Goal: Task Accomplishment & Management: Use online tool/utility

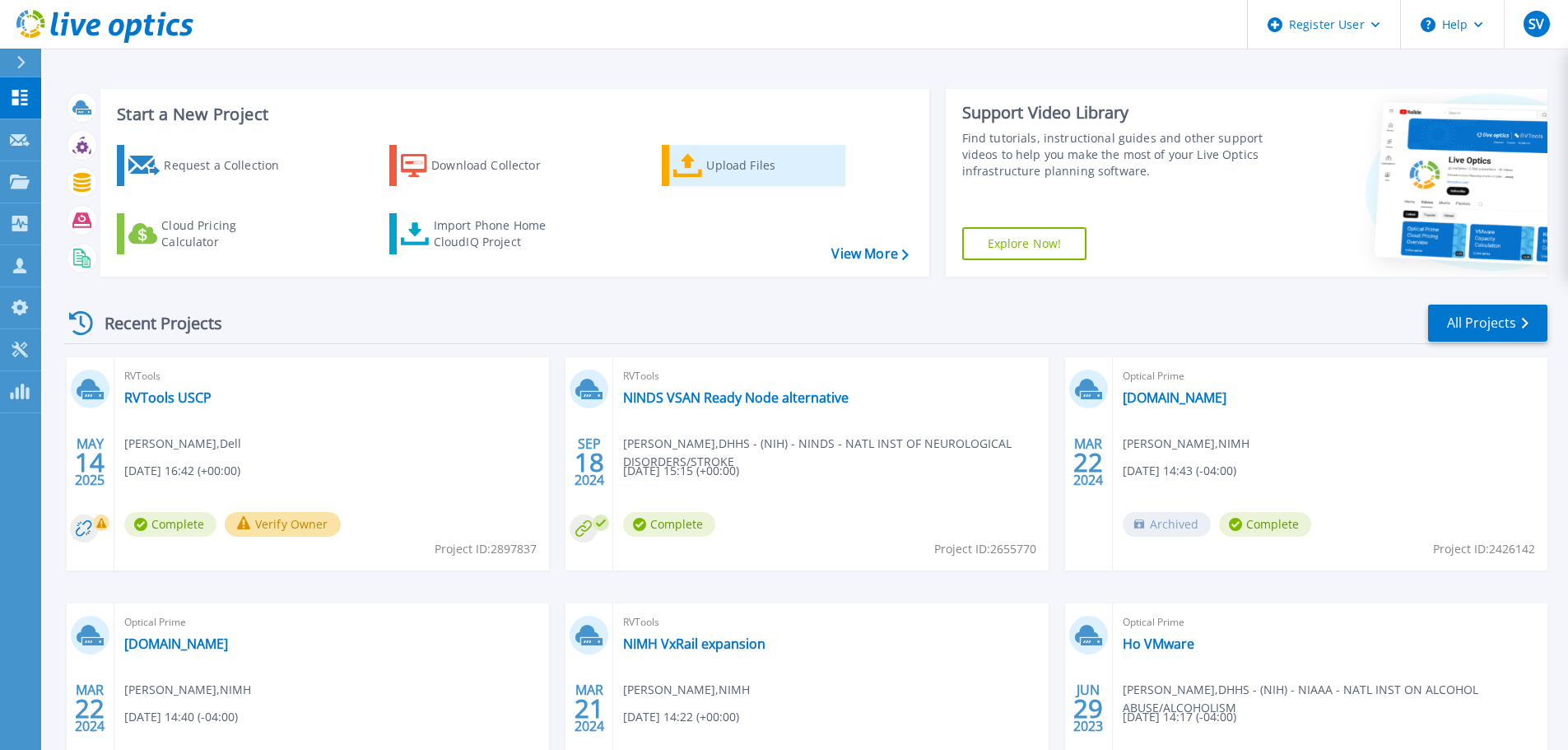
click at [717, 163] on div "Upload Files" at bounding box center [772, 165] width 131 height 33
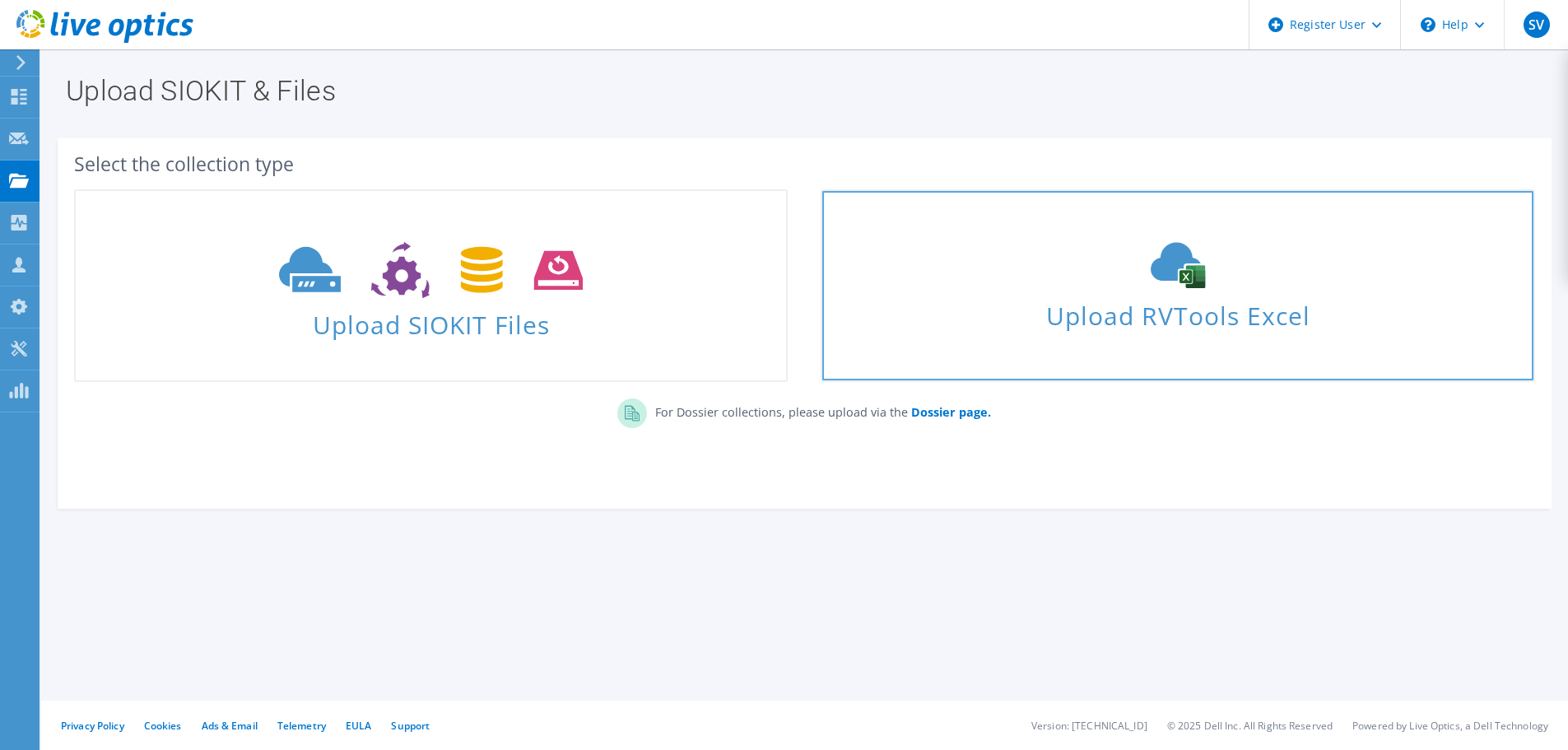
click at [1194, 298] on span "Upload RVTools Excel" at bounding box center [1177, 311] width 710 height 35
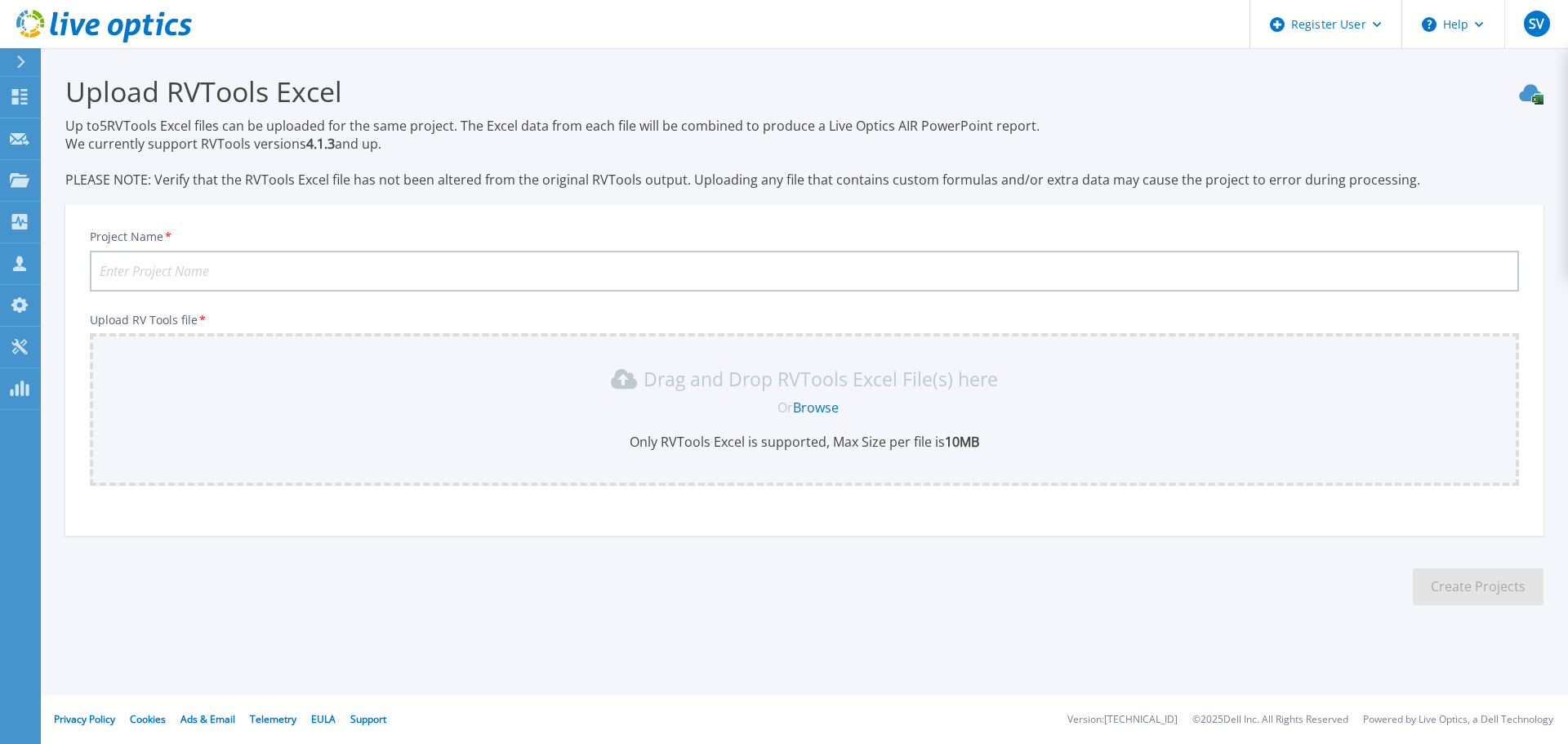
click at [166, 274] on input "Project Name *" at bounding box center [805, 271] width 1430 height 41
click at [125, 266] on input "SSA s180hdb" at bounding box center [805, 271] width 1430 height 41
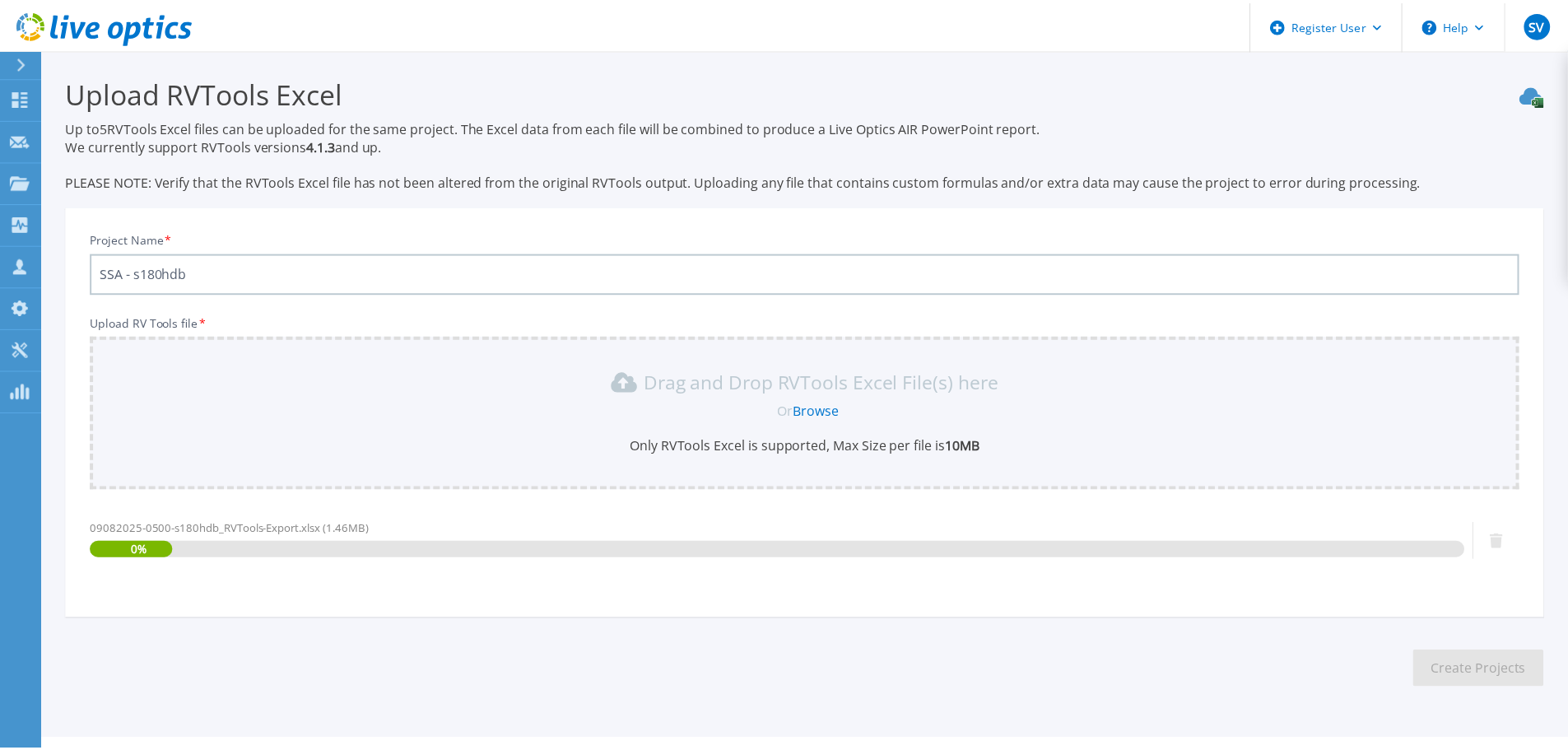
scroll to position [39, 0]
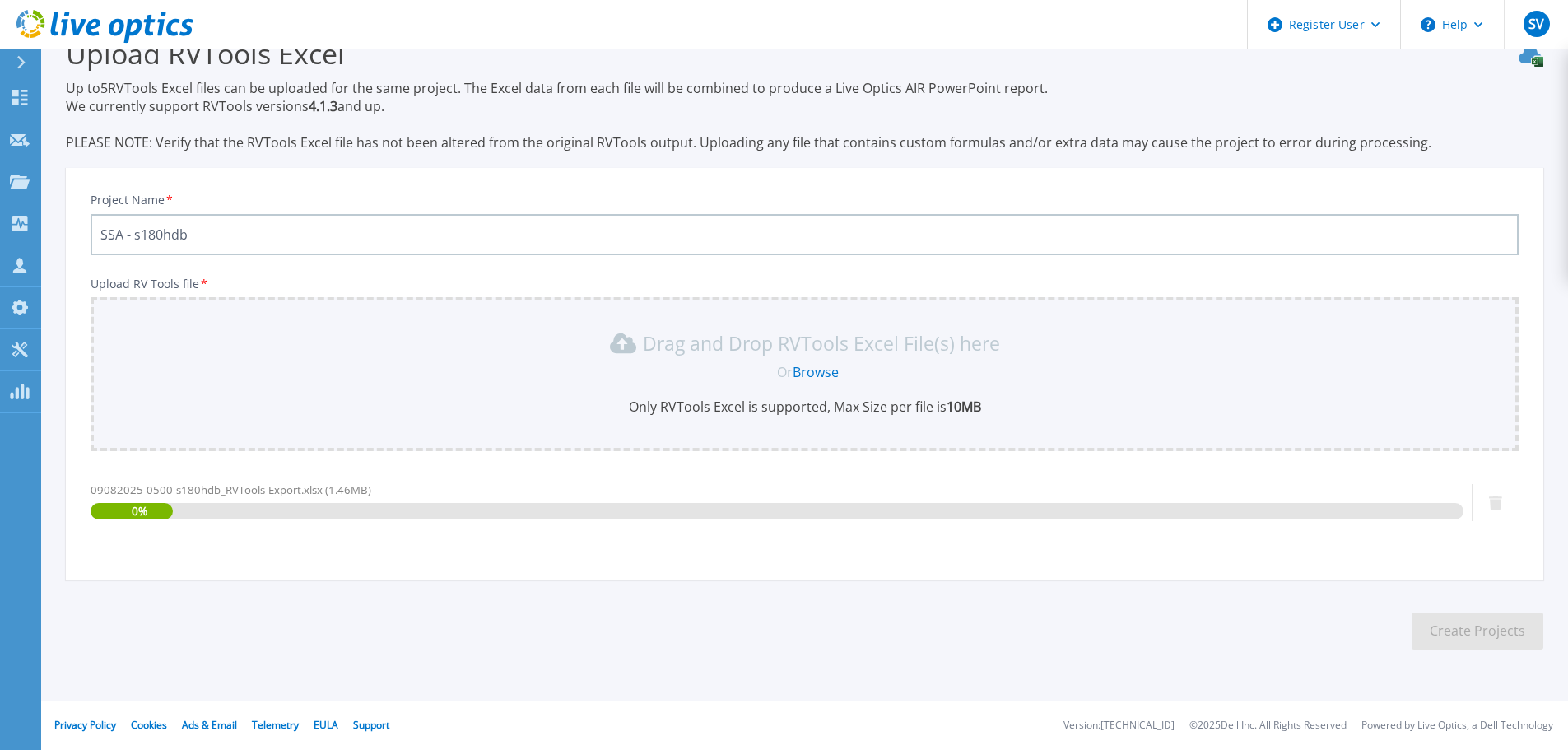
click at [394, 426] on div "Drag and Drop RVTools Excel File(s) here Or Browse Only RVTools Excel is suppor…" at bounding box center [804, 375] width 1428 height 154
click at [825, 369] on link "Browse" at bounding box center [816, 372] width 46 height 18
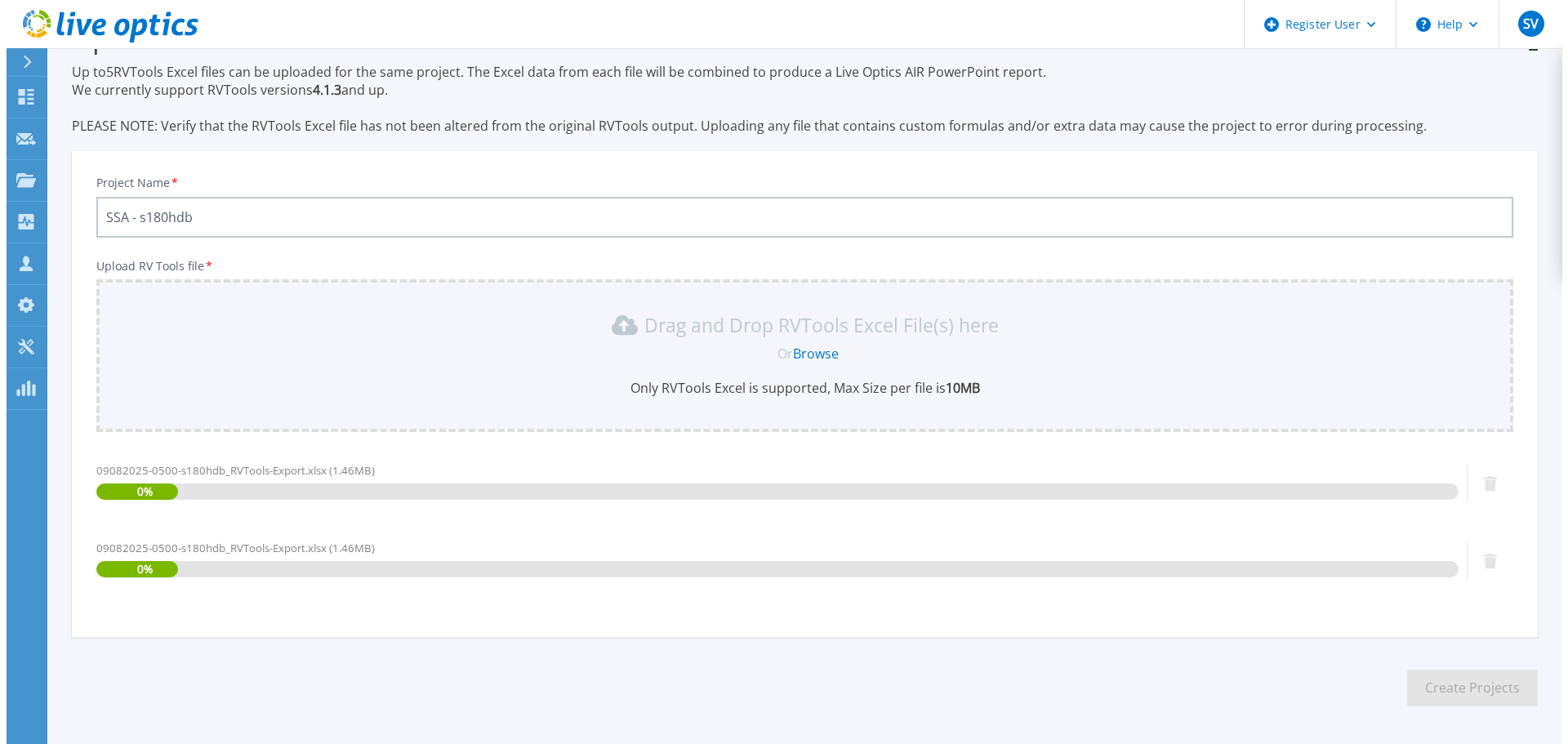
scroll to position [0, 0]
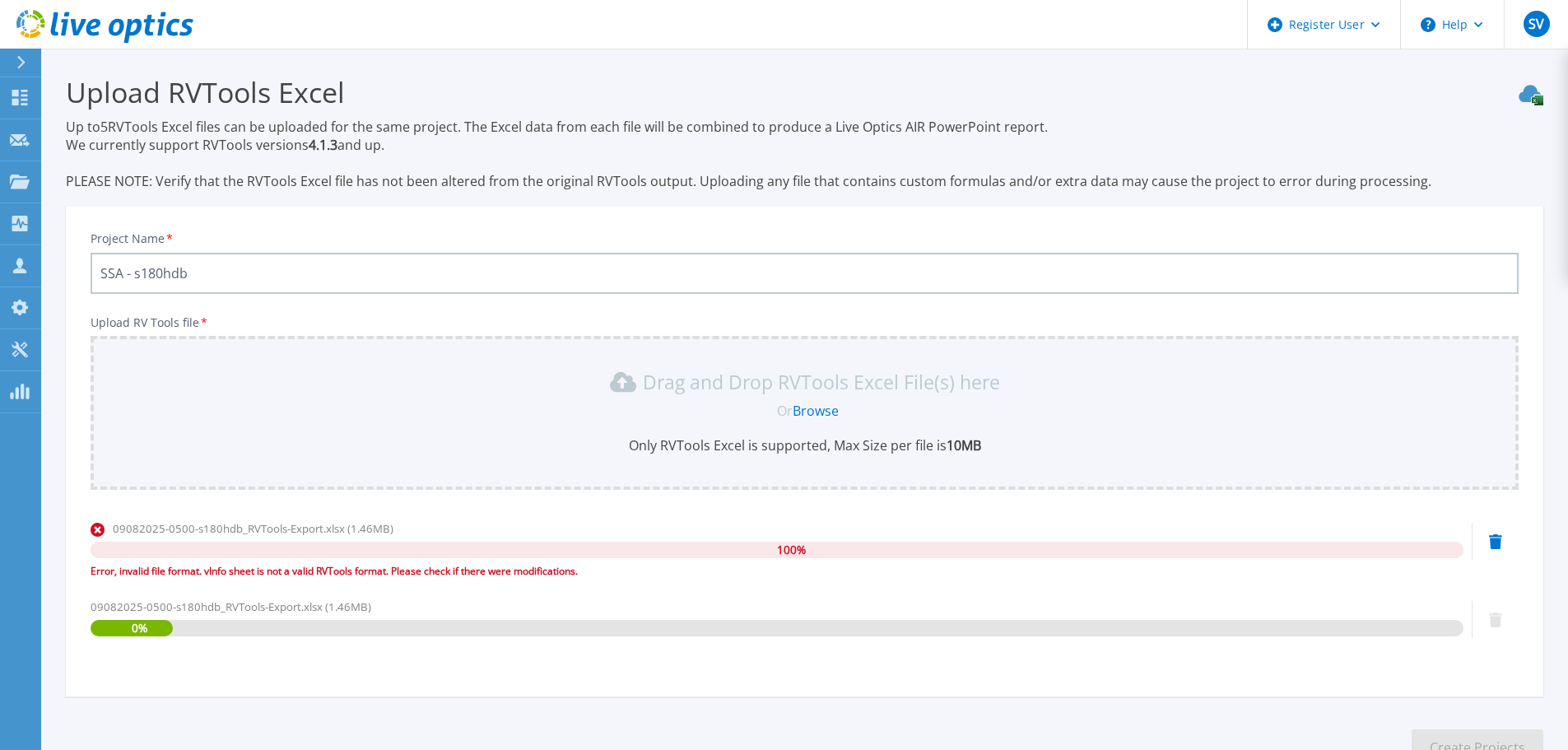
click at [1492, 544] on icon at bounding box center [1495, 542] width 13 height 15
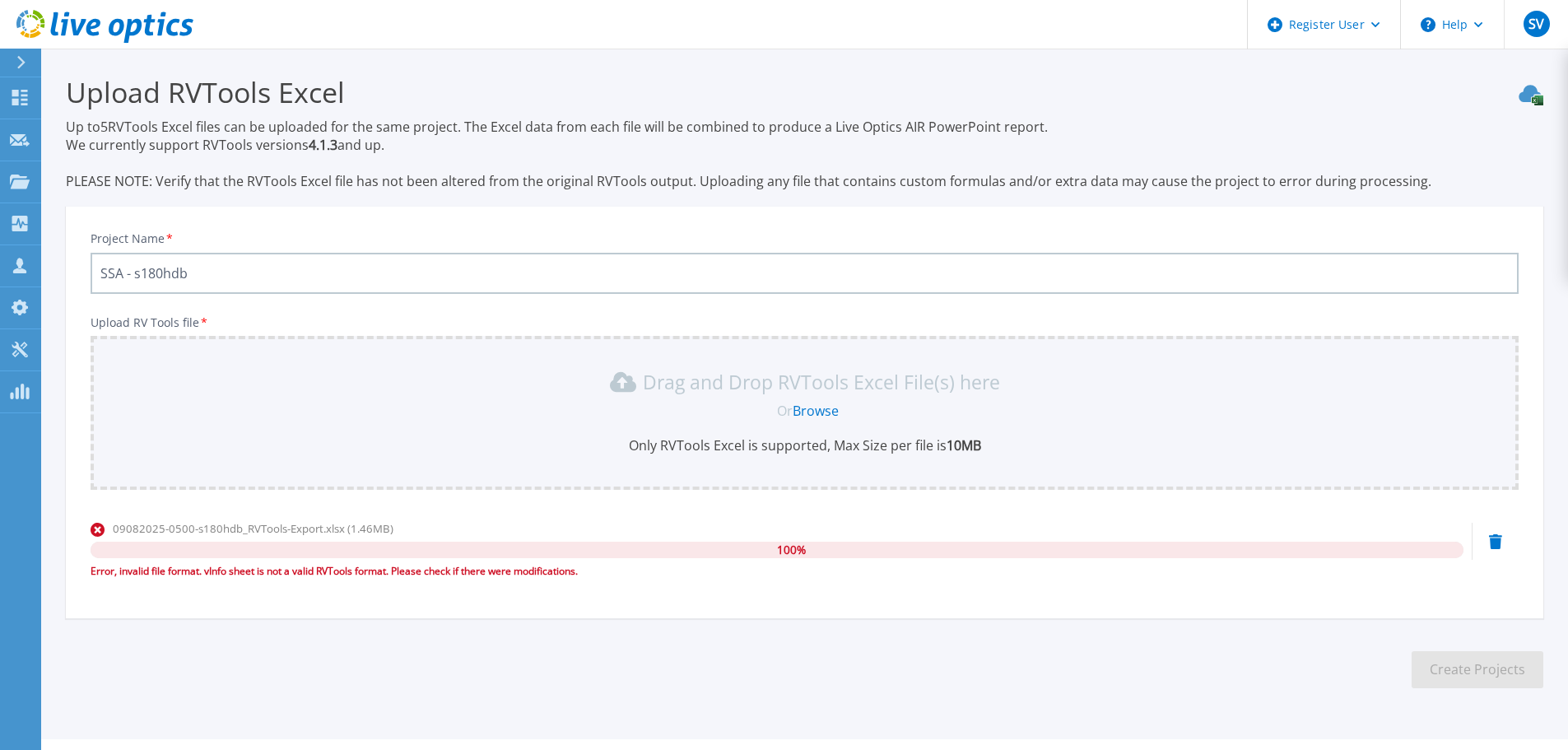
click at [814, 412] on link "Browse" at bounding box center [816, 410] width 46 height 18
click at [1488, 535] on div "09082025-0500-s180hdb_RVTools-Export.xlsx (1.46MB) 100 % Error, invalid file fo…" at bounding box center [804, 554] width 1428 height 70
click at [1497, 541] on icon at bounding box center [1495, 542] width 13 height 15
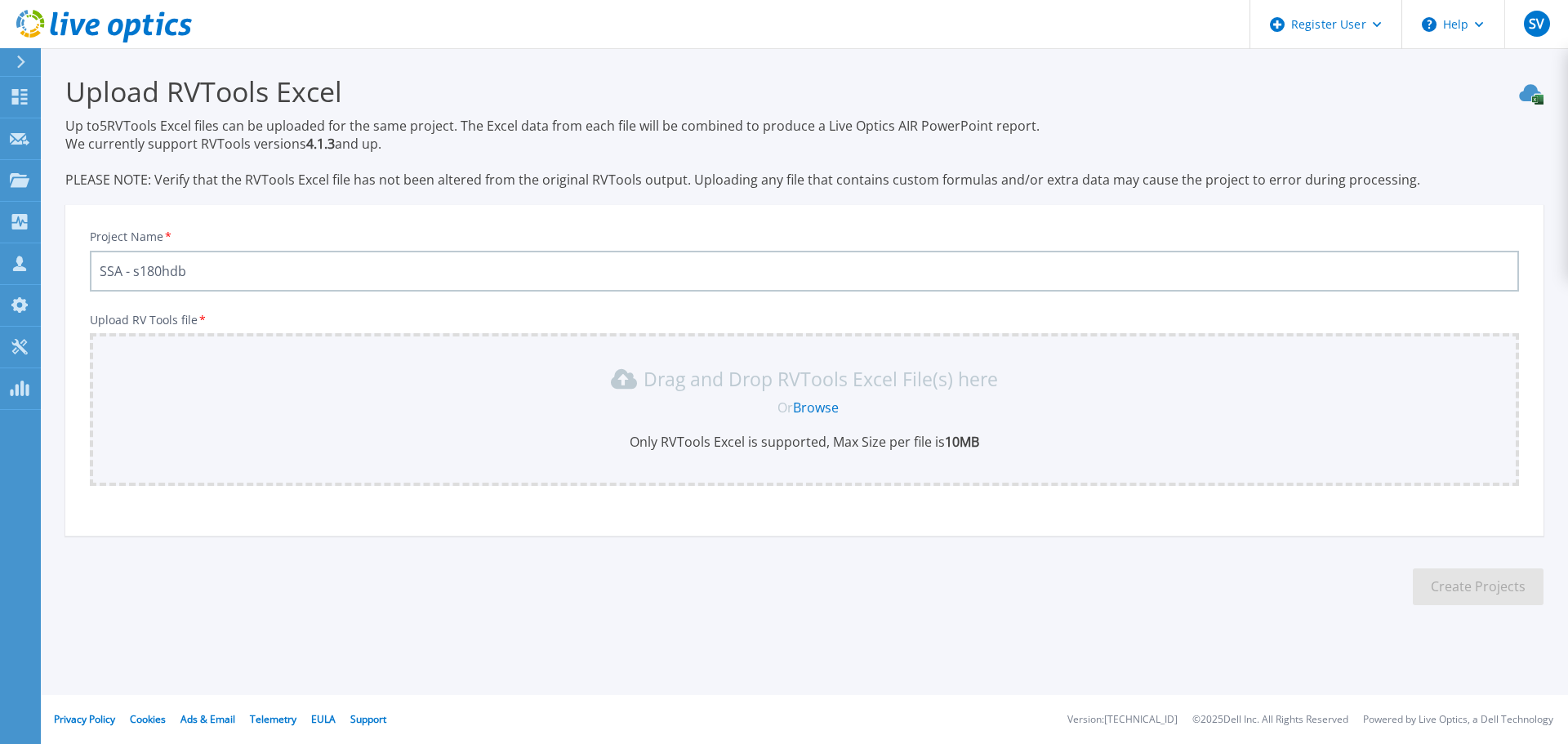
click at [831, 406] on link "Browse" at bounding box center [815, 407] width 45 height 18
drag, startPoint x: 212, startPoint y: 275, endPoint x: 118, endPoint y: 274, distance: 94.0
click at [118, 274] on input "SSA - s180hdb" at bounding box center [805, 271] width 1430 height 41
type input "SSA"
click at [810, 402] on link "Browse" at bounding box center [815, 407] width 45 height 18
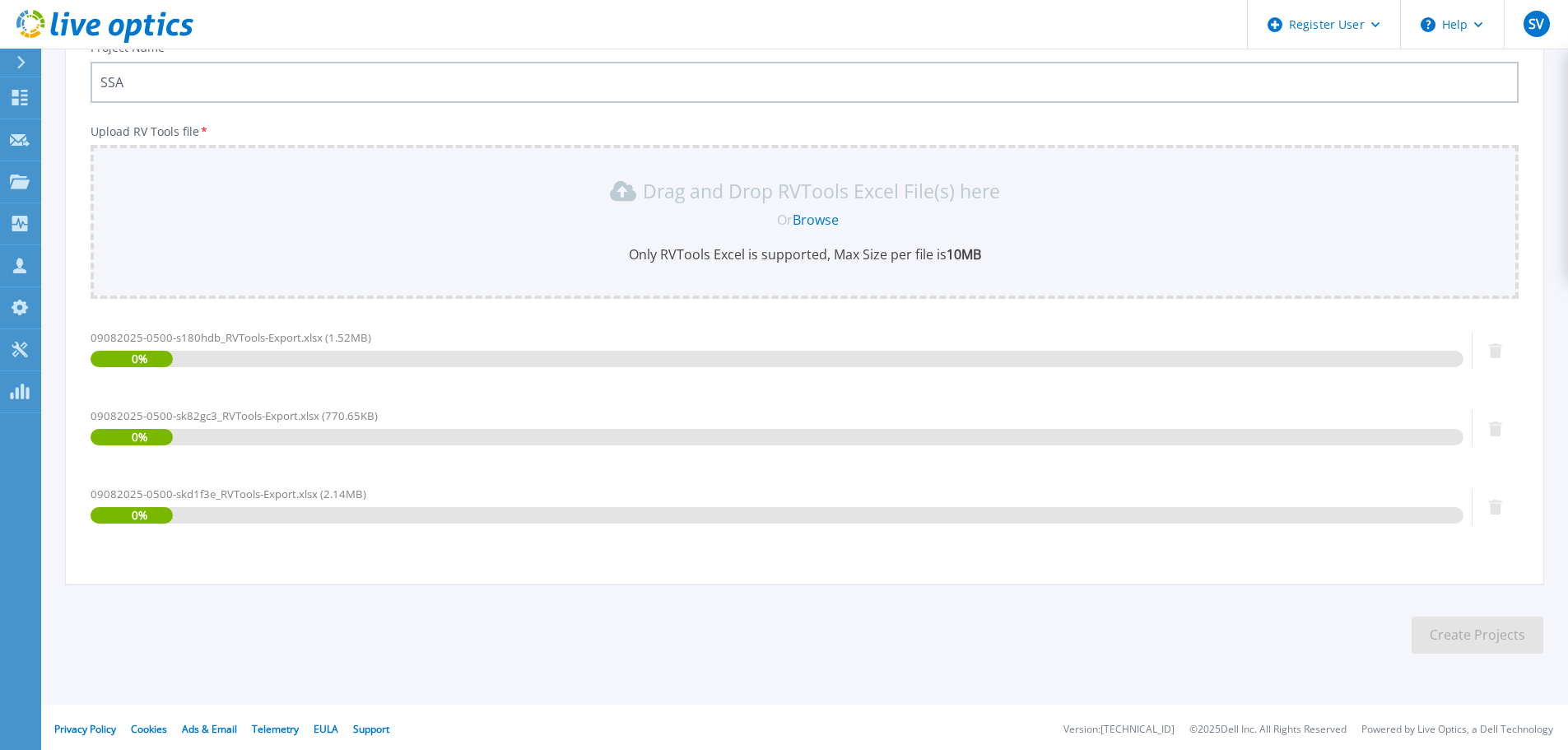
scroll to position [196, 0]
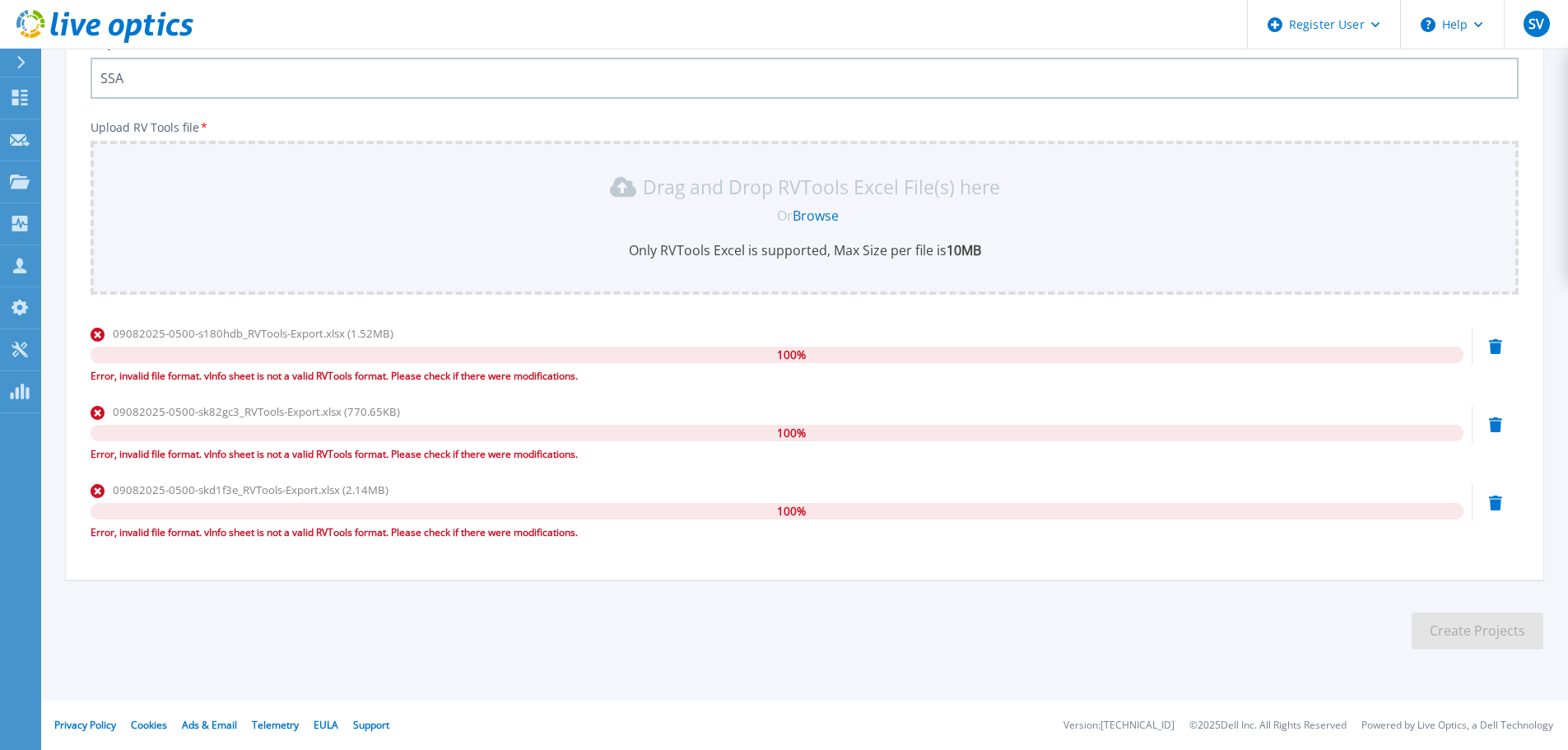
click at [1490, 343] on icon at bounding box center [1495, 346] width 13 height 15
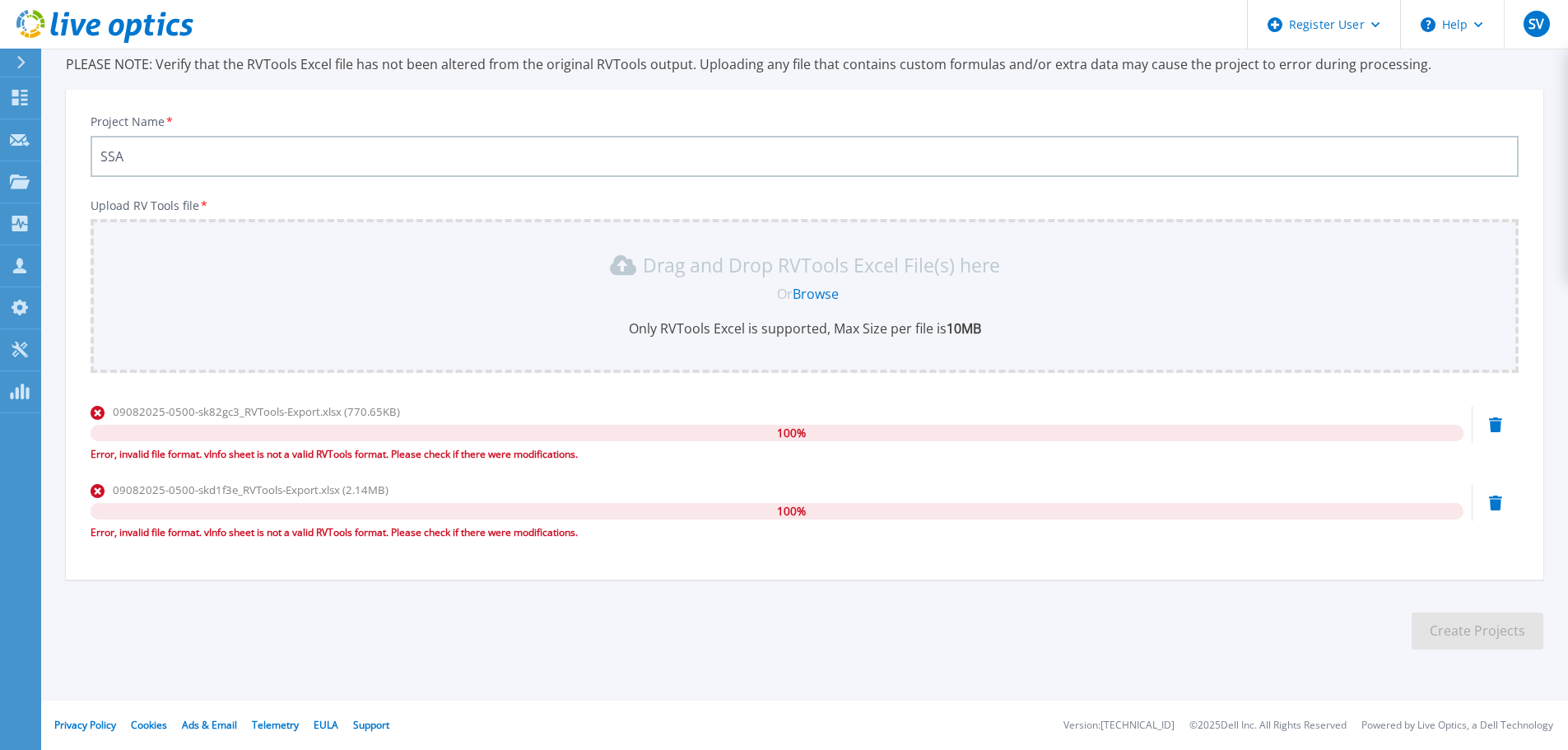
click at [1493, 426] on icon at bounding box center [1495, 425] width 13 height 15
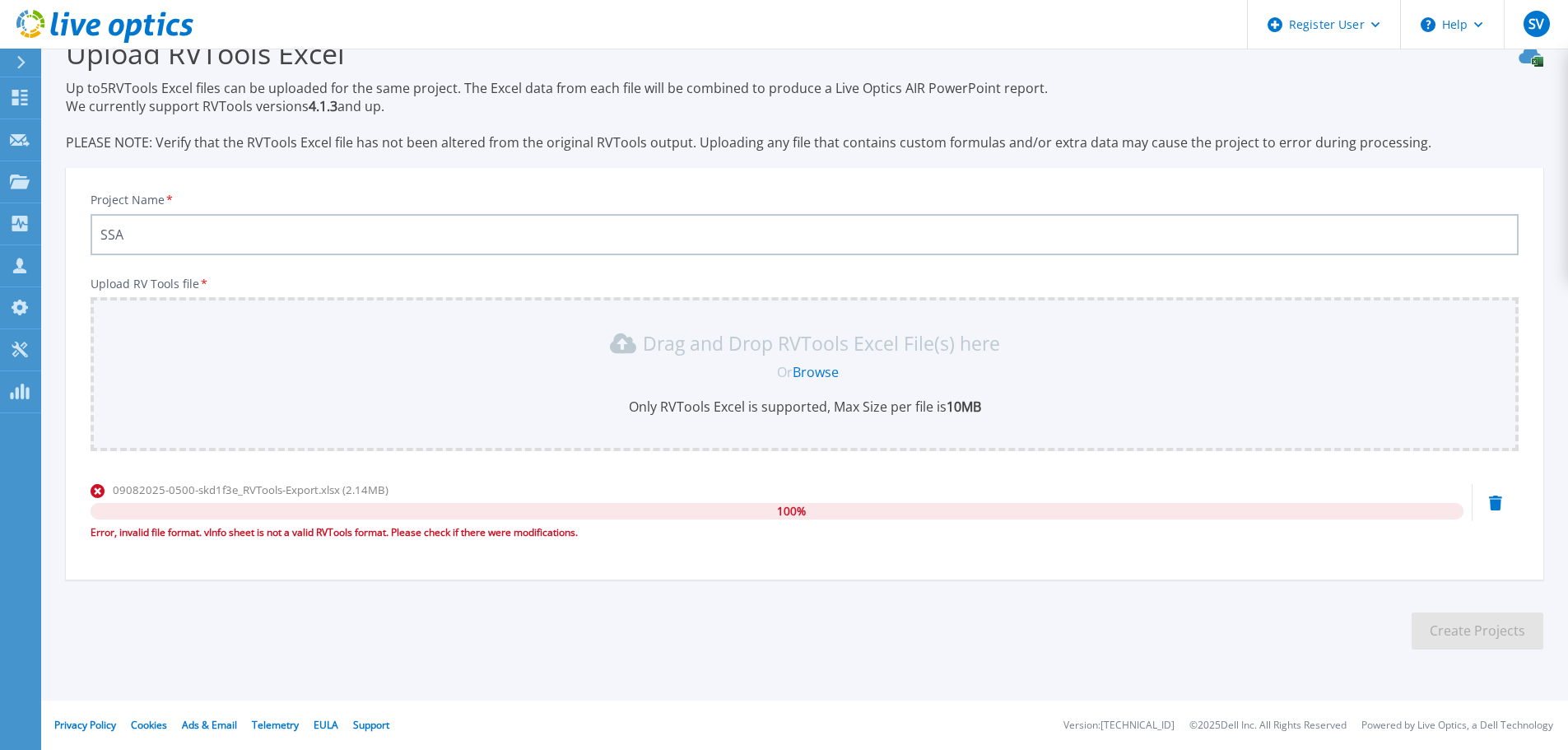
click at [1490, 503] on icon at bounding box center [1495, 503] width 13 height 15
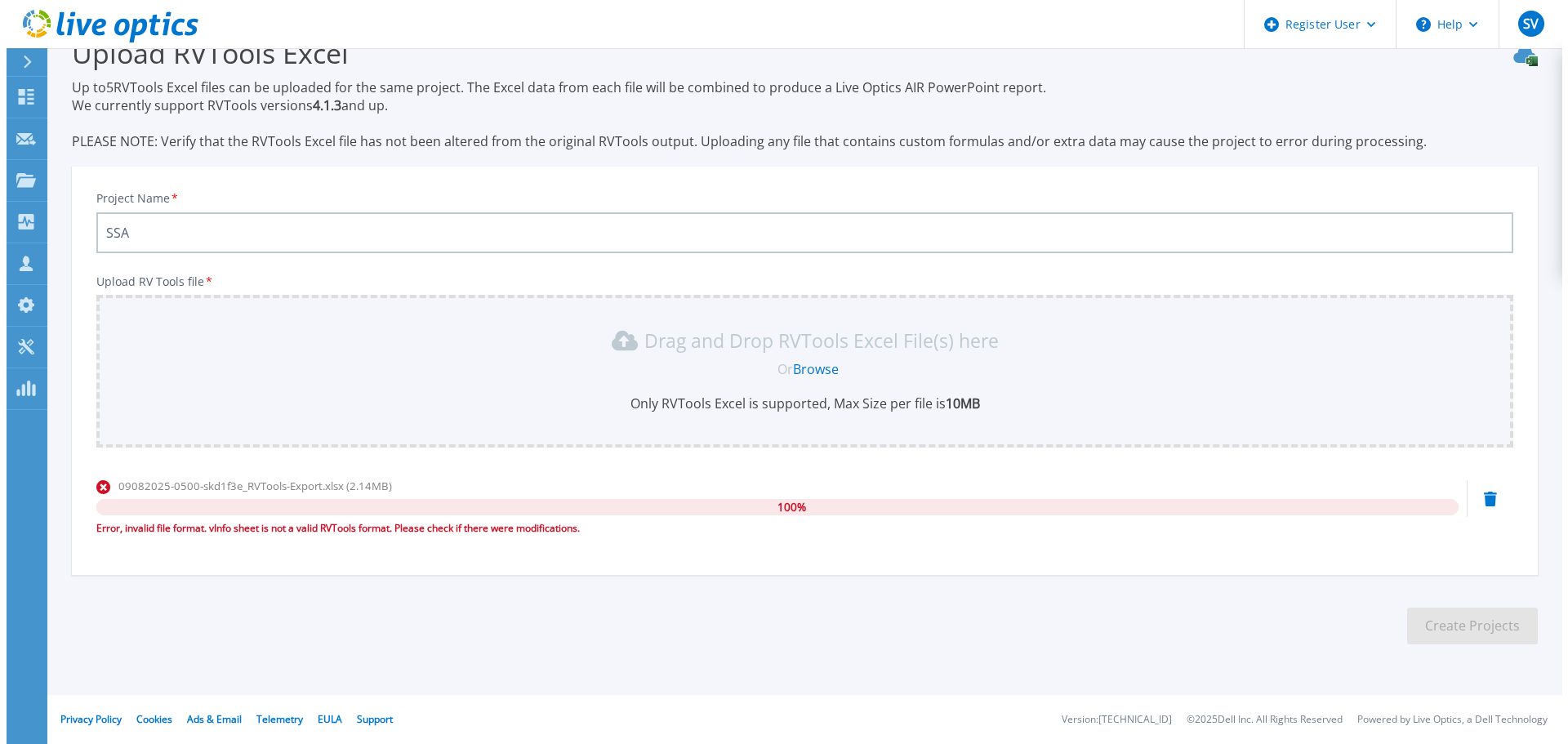
scroll to position [0, 0]
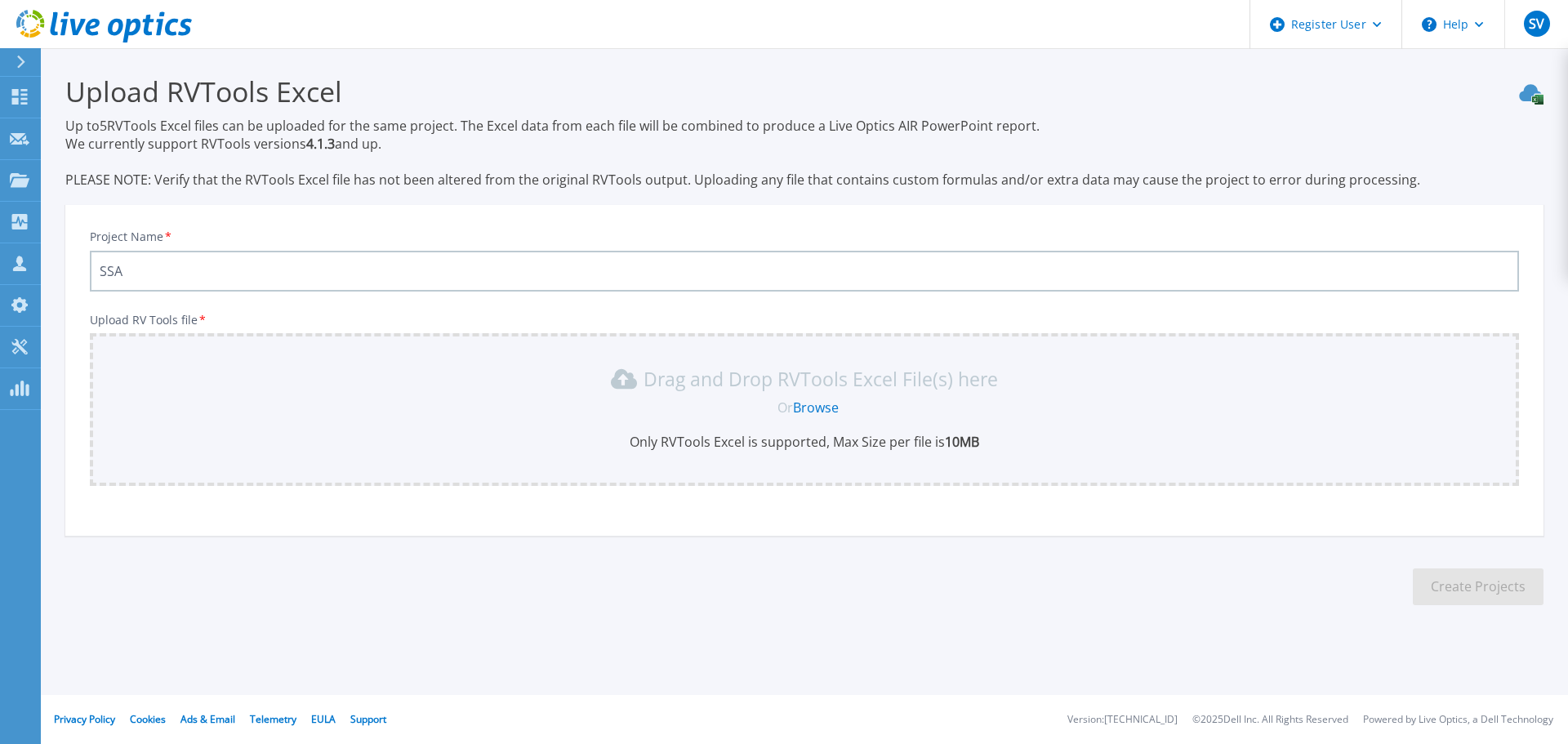
click at [810, 403] on link "Browse" at bounding box center [815, 407] width 45 height 18
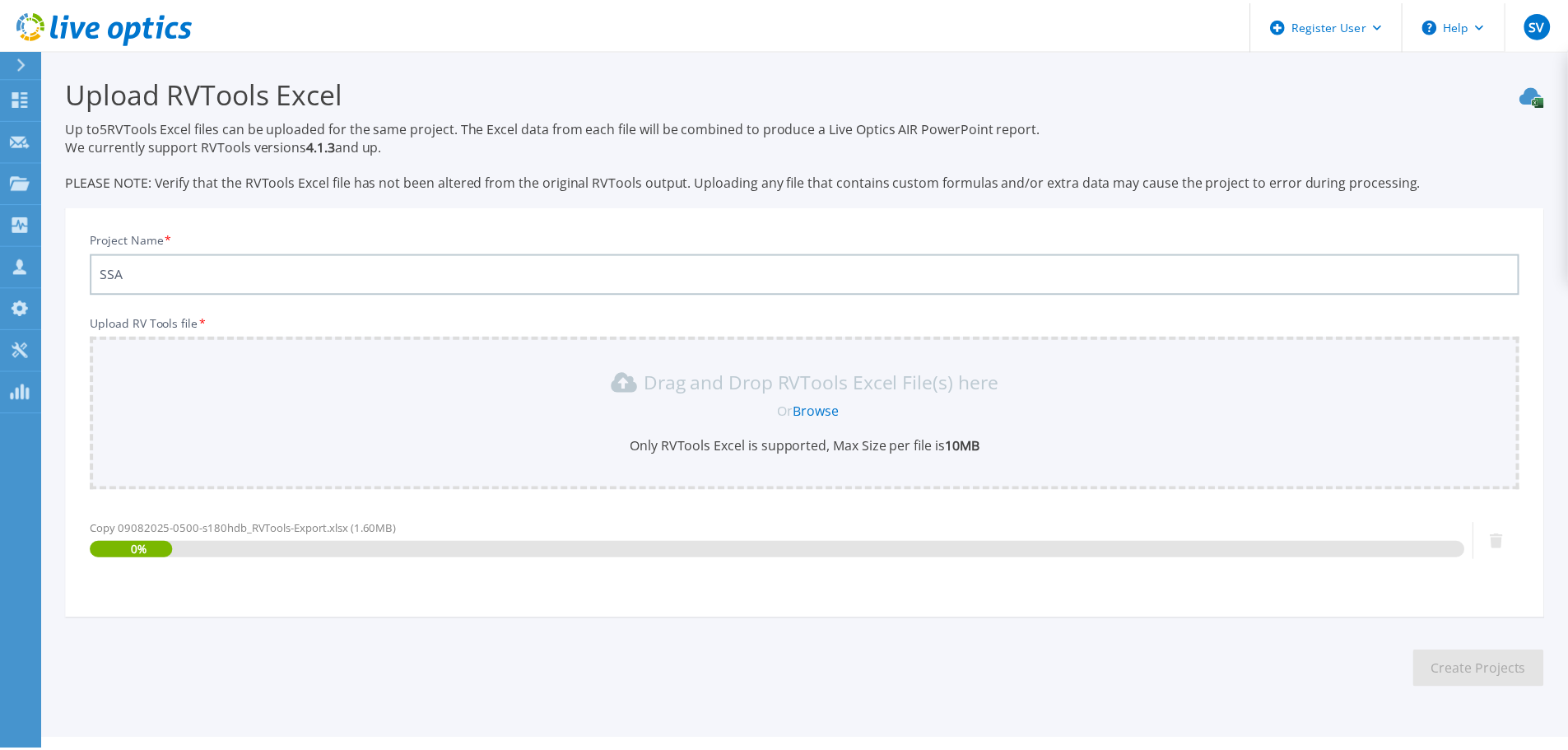
scroll to position [39, 0]
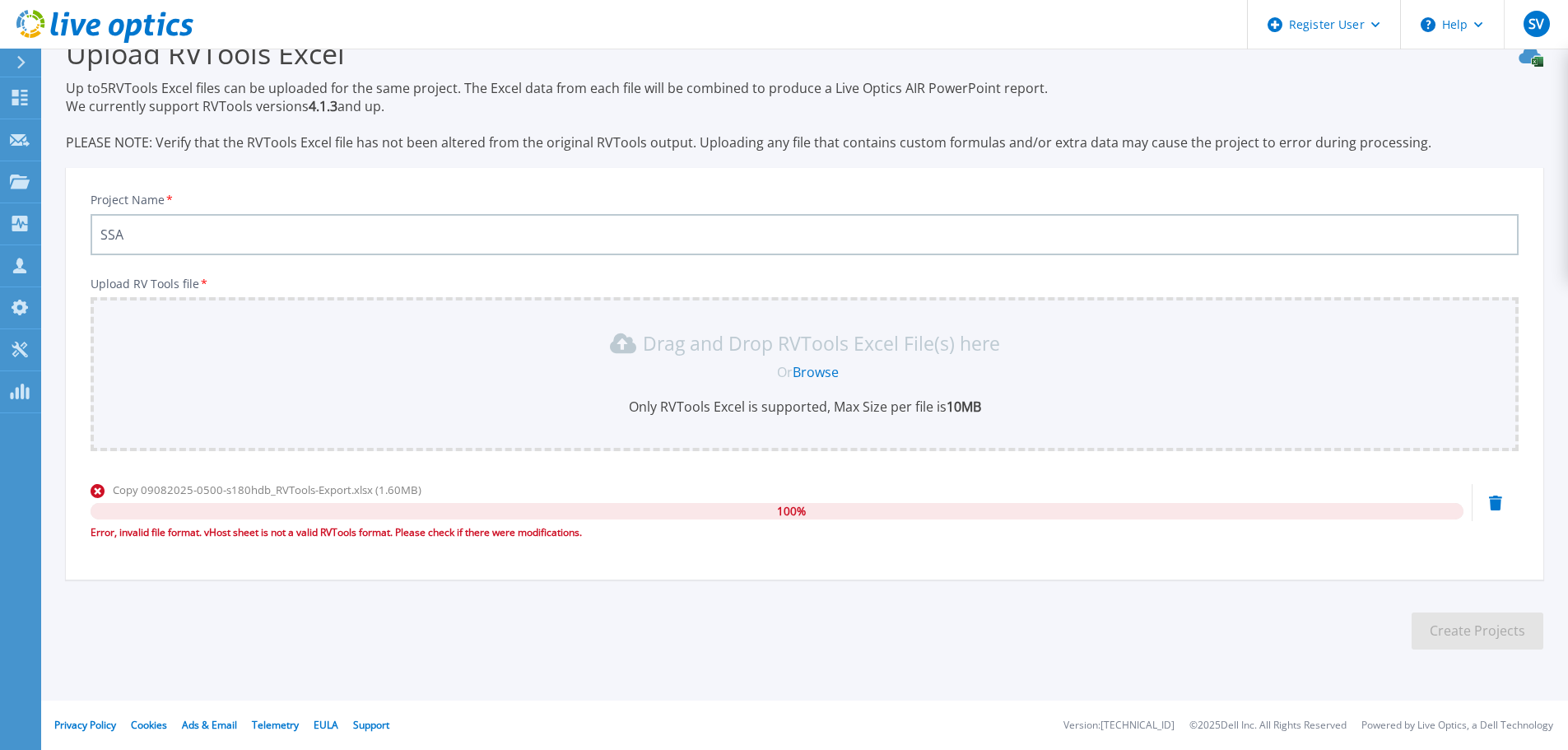
click at [1492, 500] on icon at bounding box center [1495, 503] width 13 height 15
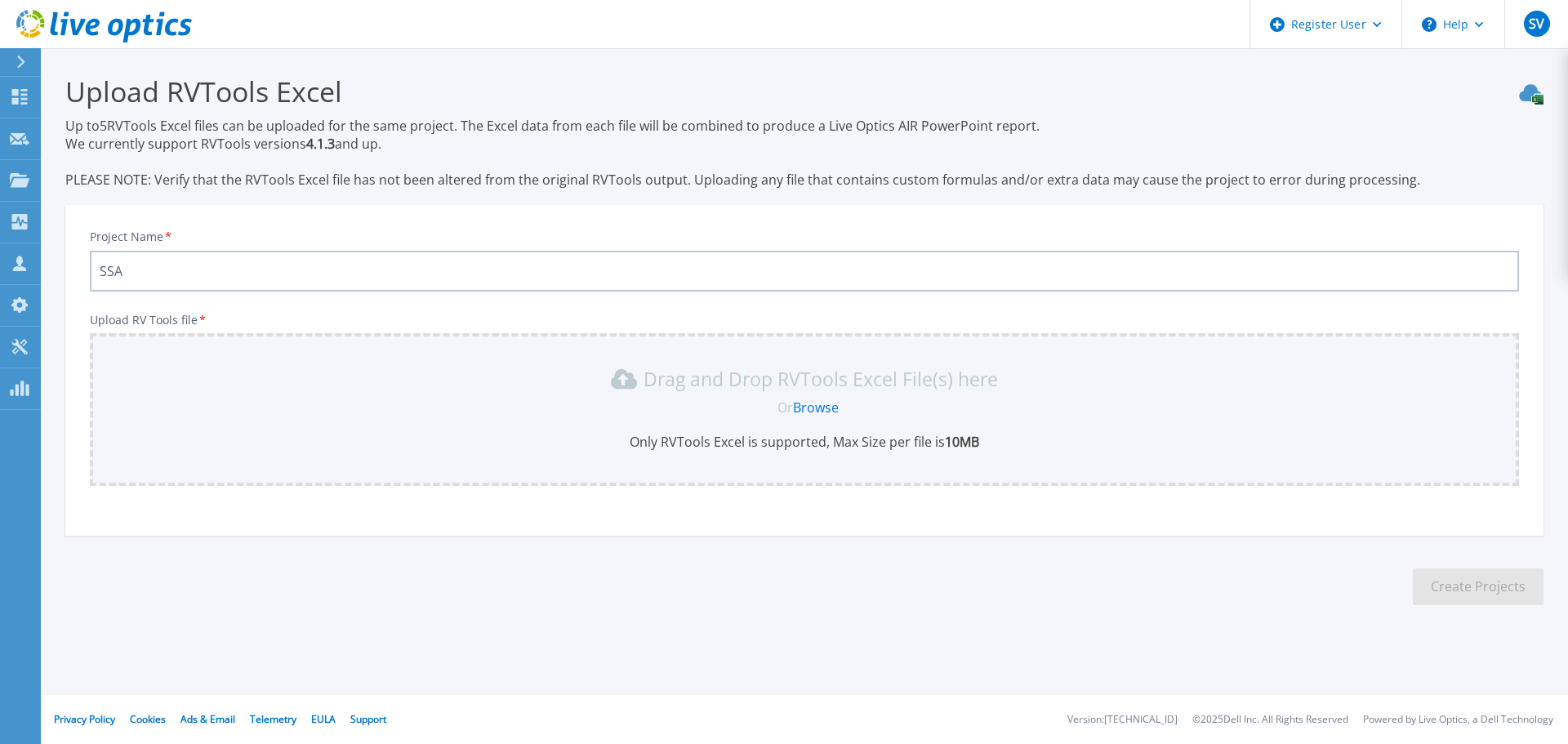
click at [829, 405] on link "Browse" at bounding box center [815, 407] width 45 height 18
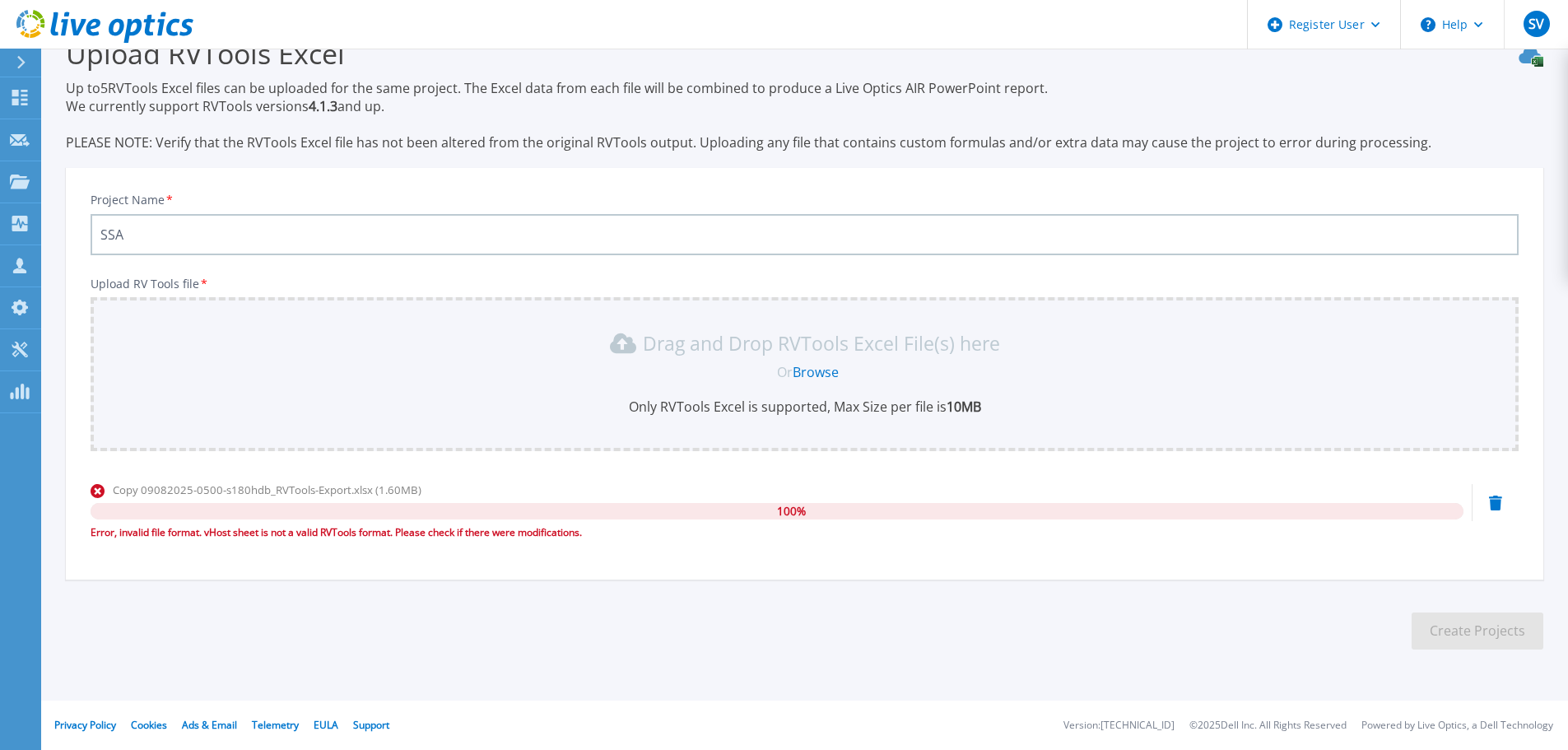
click at [1493, 504] on icon at bounding box center [1495, 503] width 13 height 15
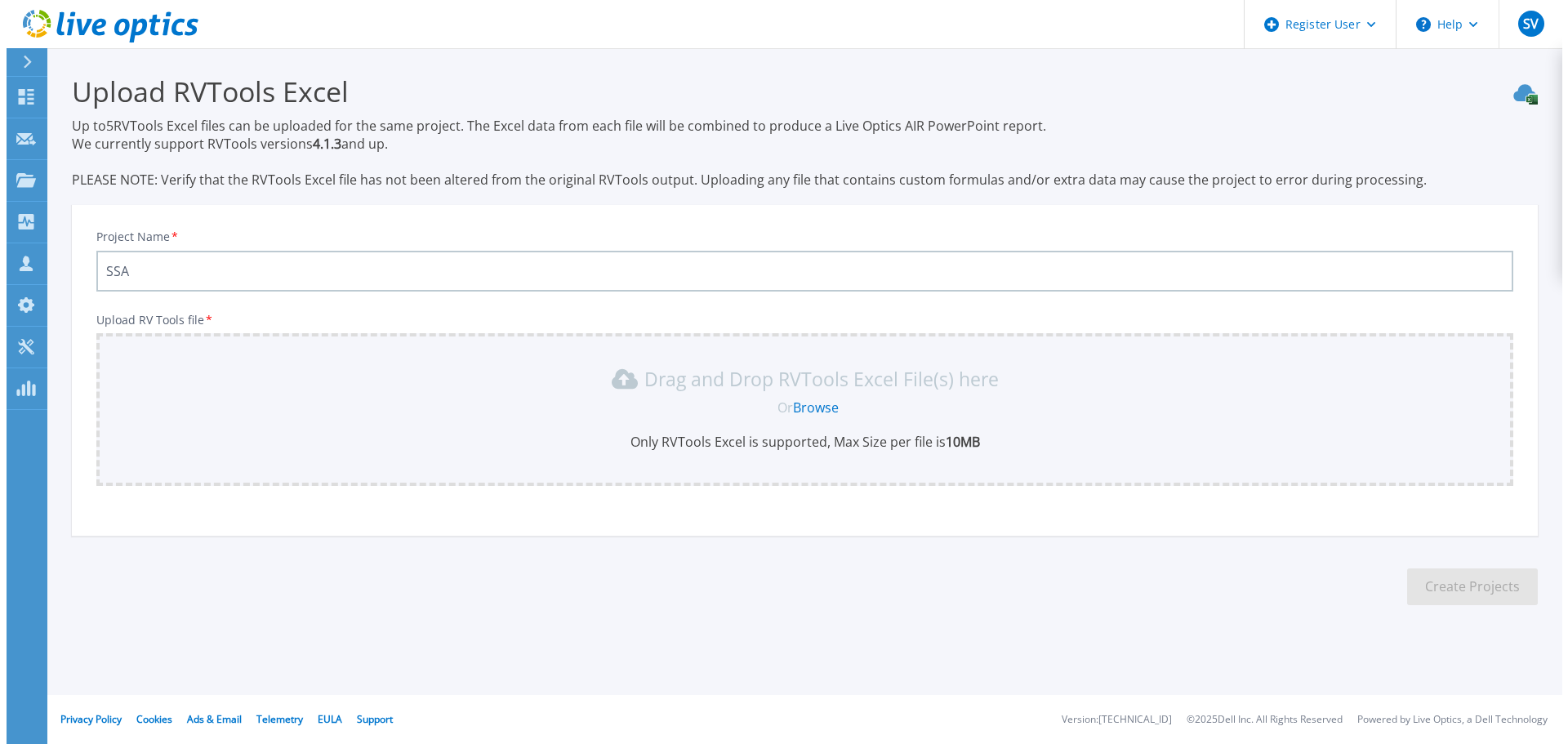
scroll to position [0, 0]
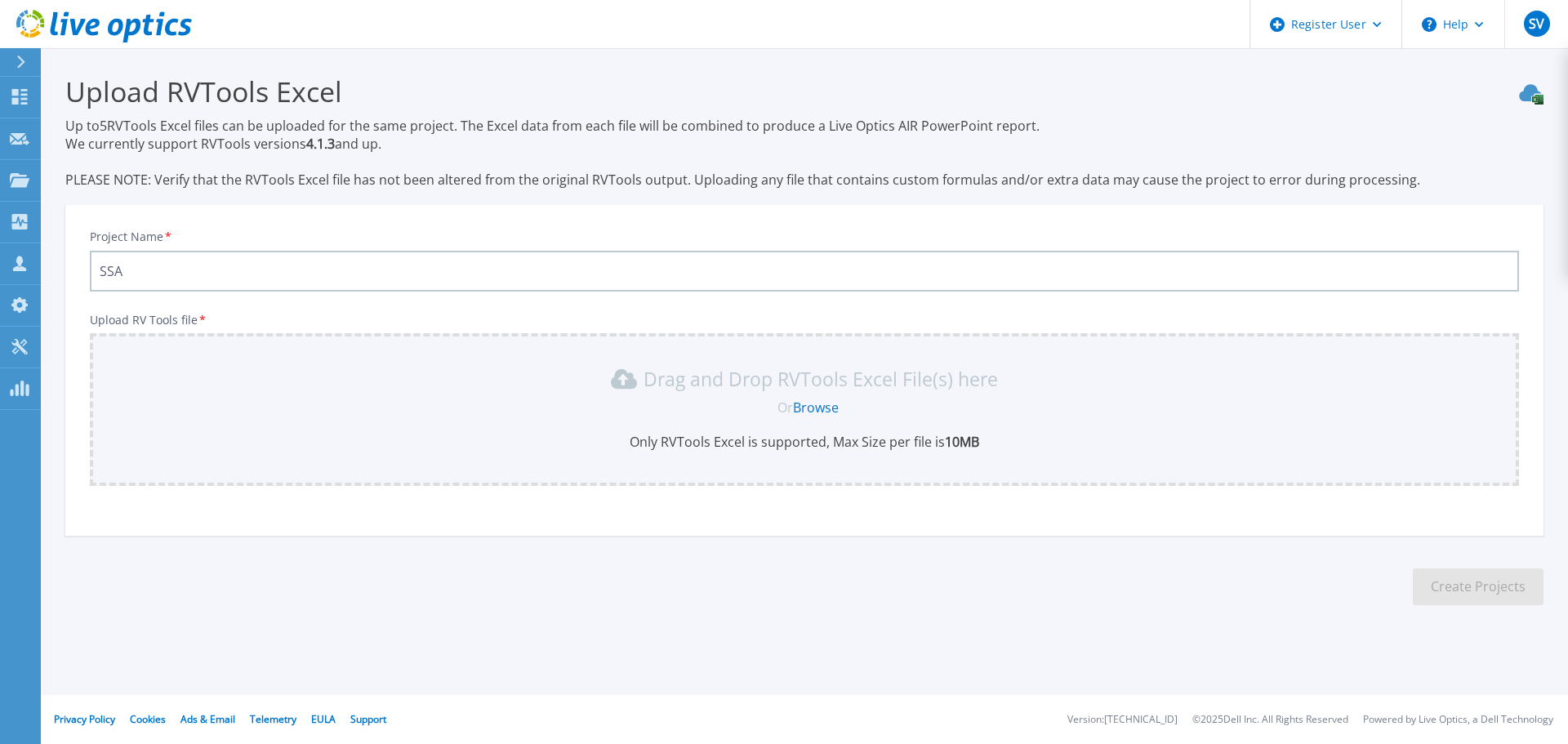
click at [826, 399] on link "Browse" at bounding box center [815, 407] width 45 height 18
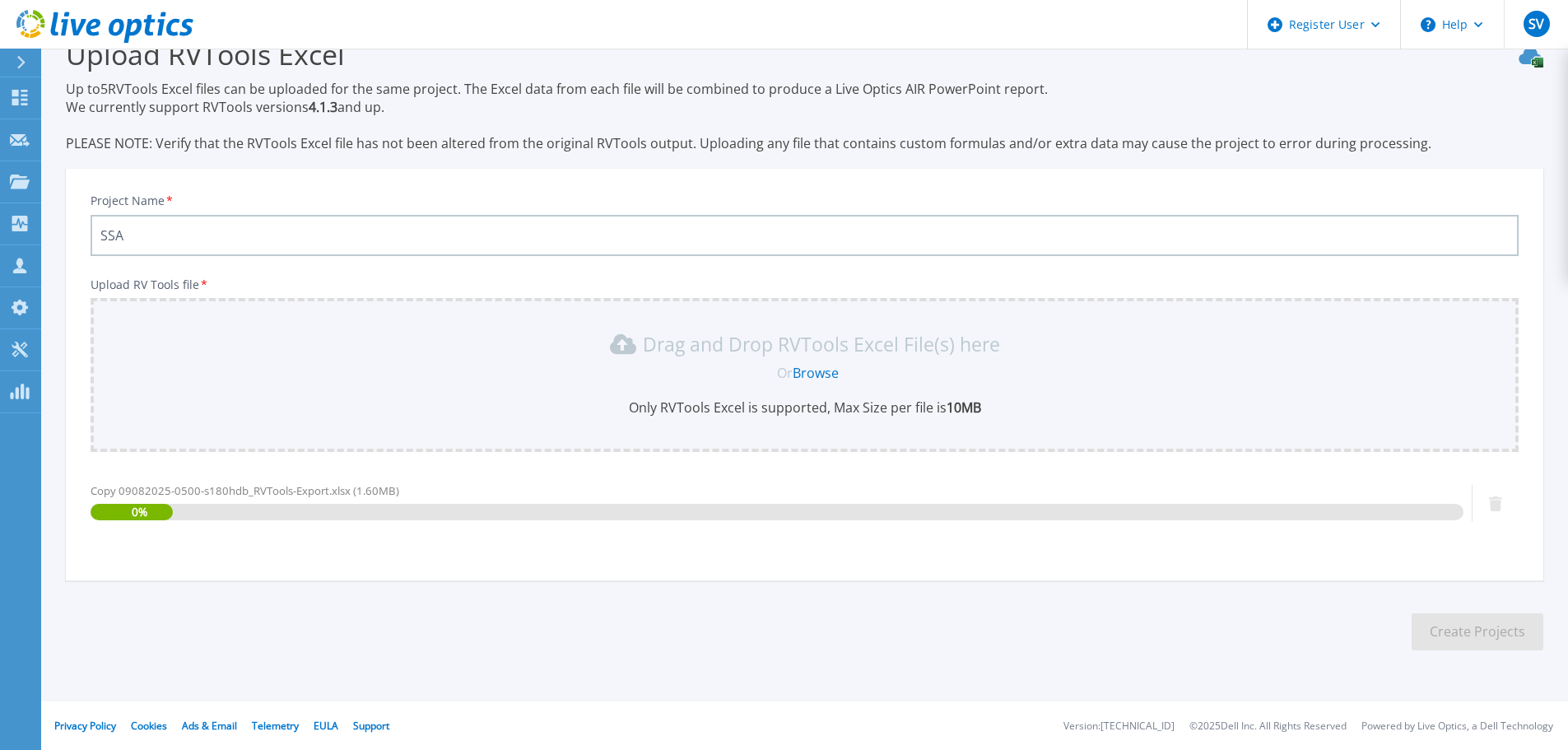
scroll to position [39, 0]
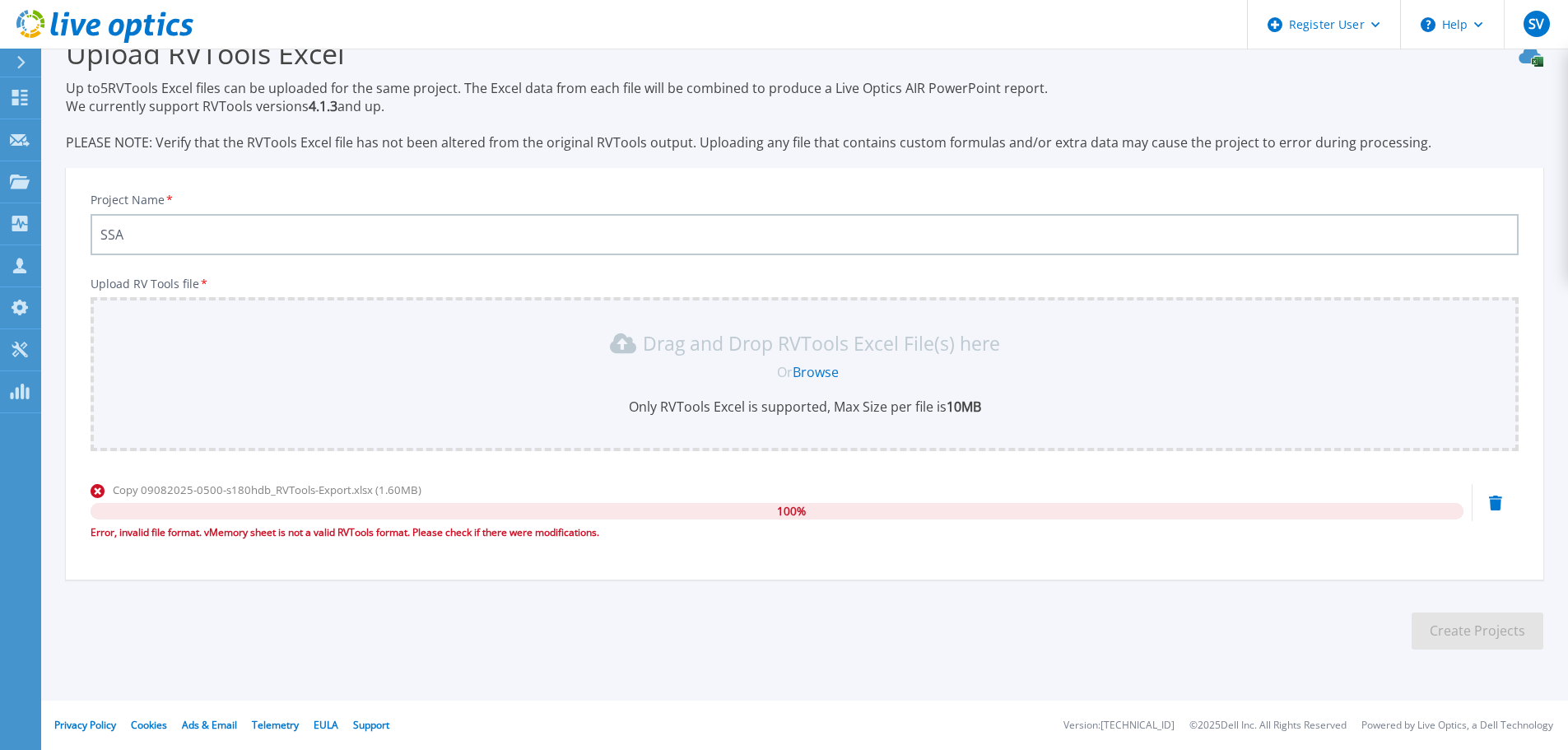
click at [1488, 504] on div "Copy 09082025-0500-s180hdb_RVTools-Export.xlsx (1.60MB) 100 % Error, invalid fi…" at bounding box center [804, 516] width 1428 height 70
click at [1494, 503] on icon at bounding box center [1495, 503] width 13 height 15
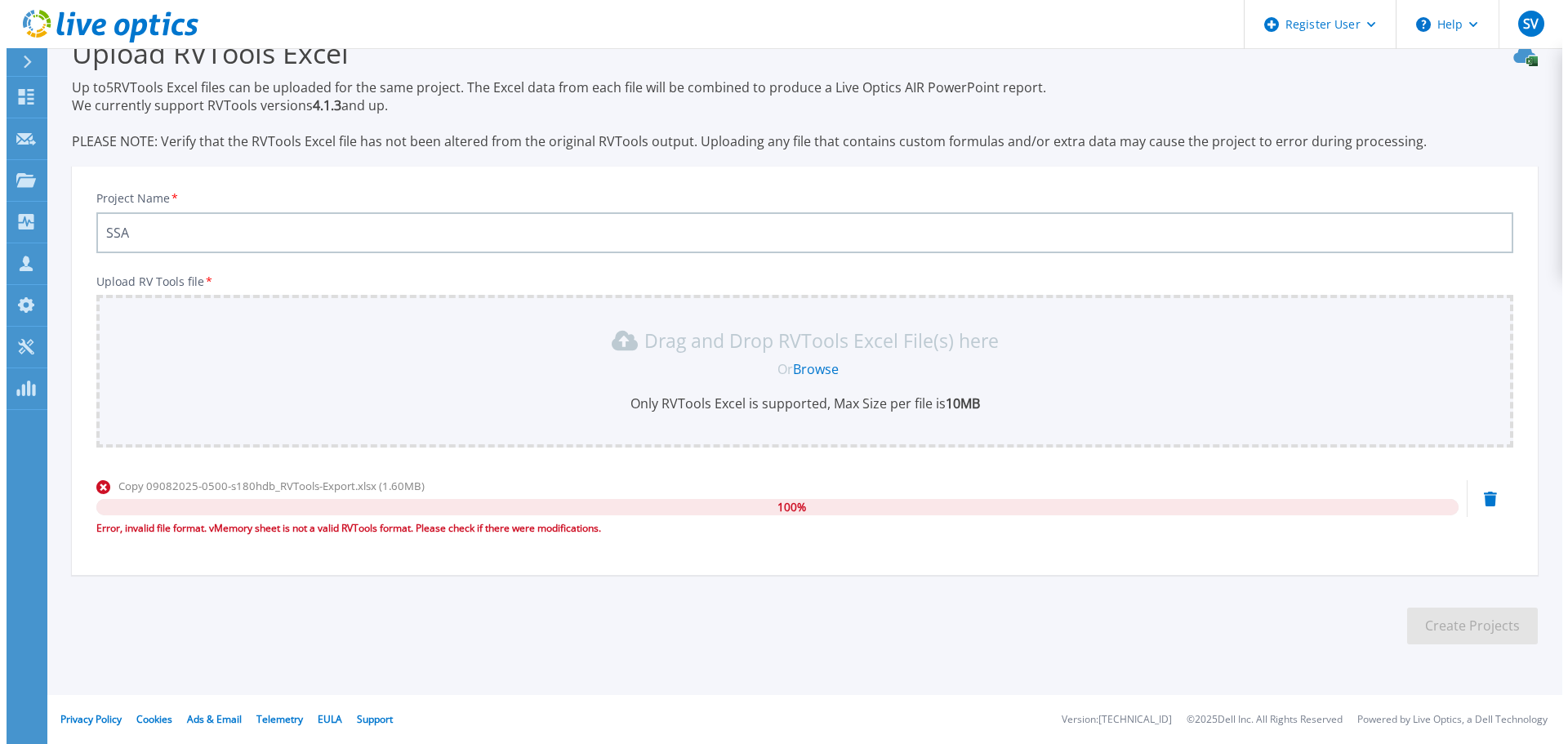
scroll to position [0, 0]
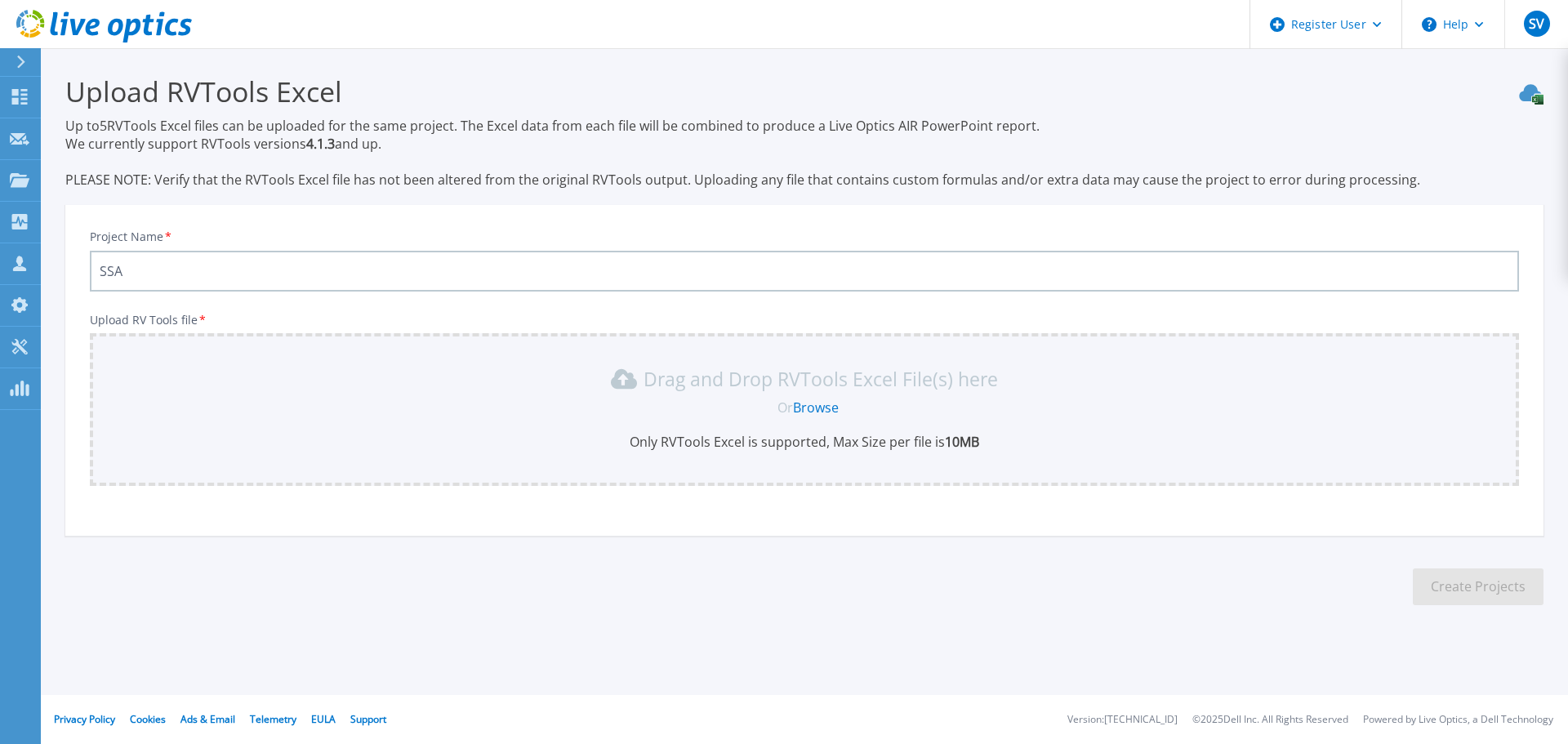
click at [829, 407] on link "Browse" at bounding box center [815, 407] width 45 height 18
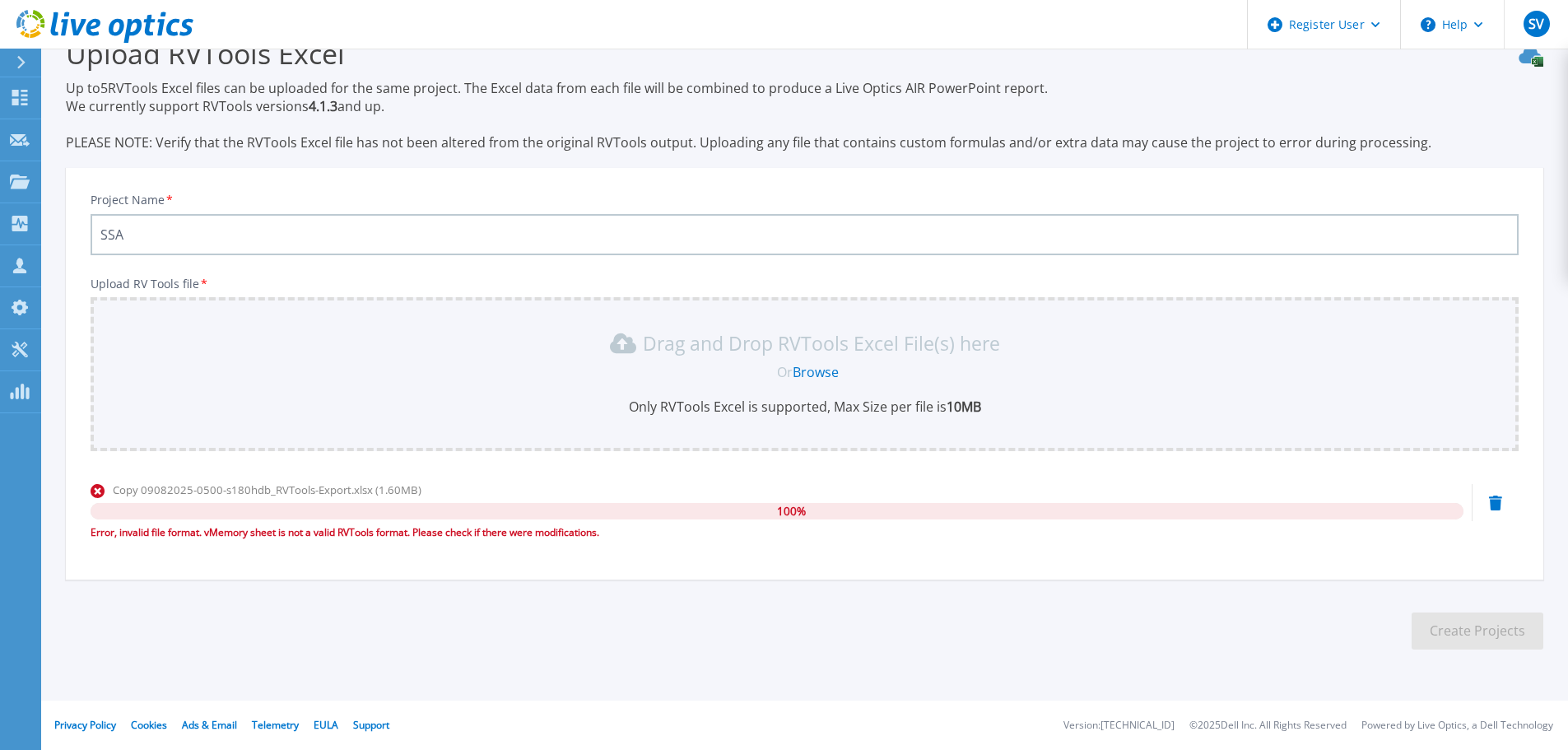
click at [1494, 506] on icon at bounding box center [1495, 503] width 13 height 15
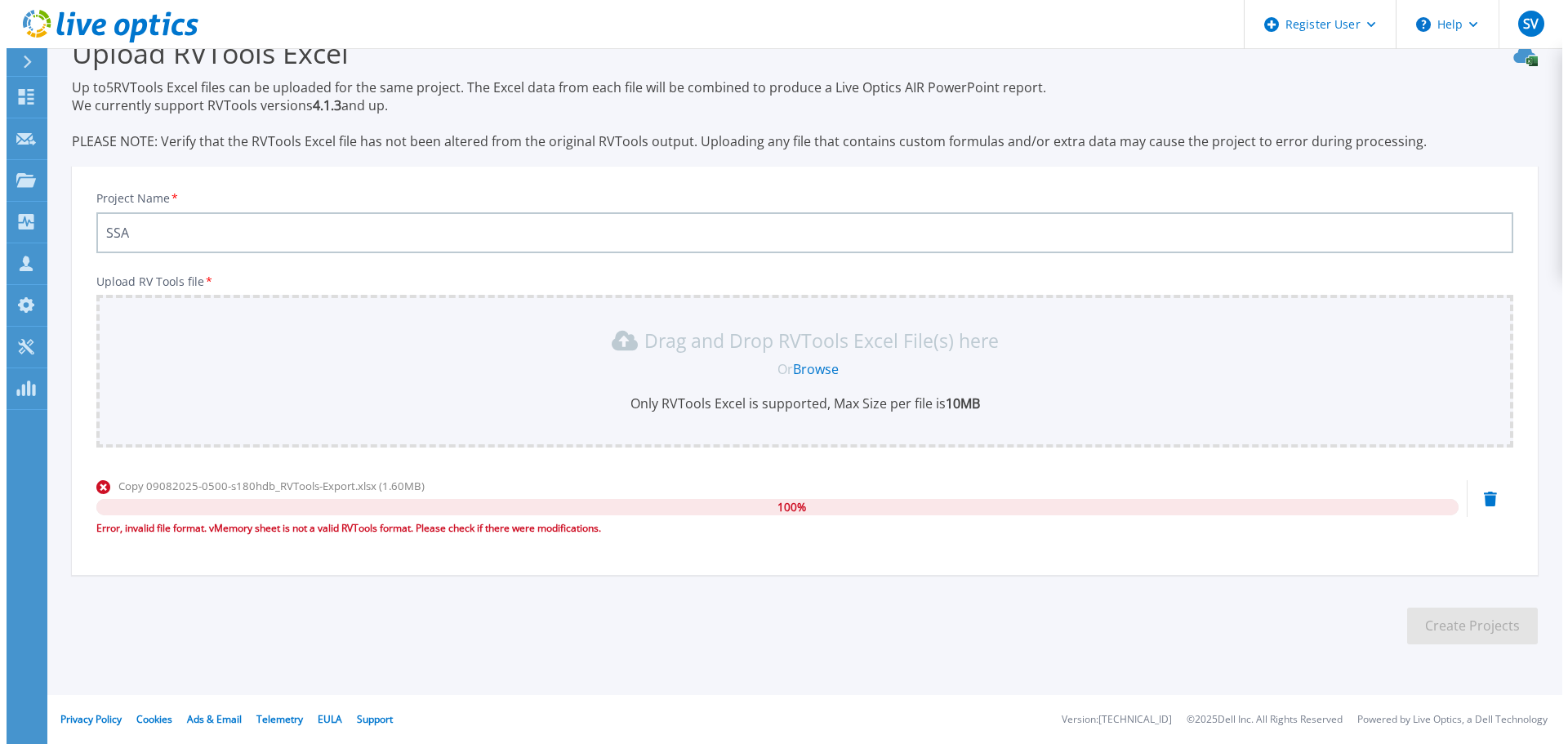
scroll to position [0, 0]
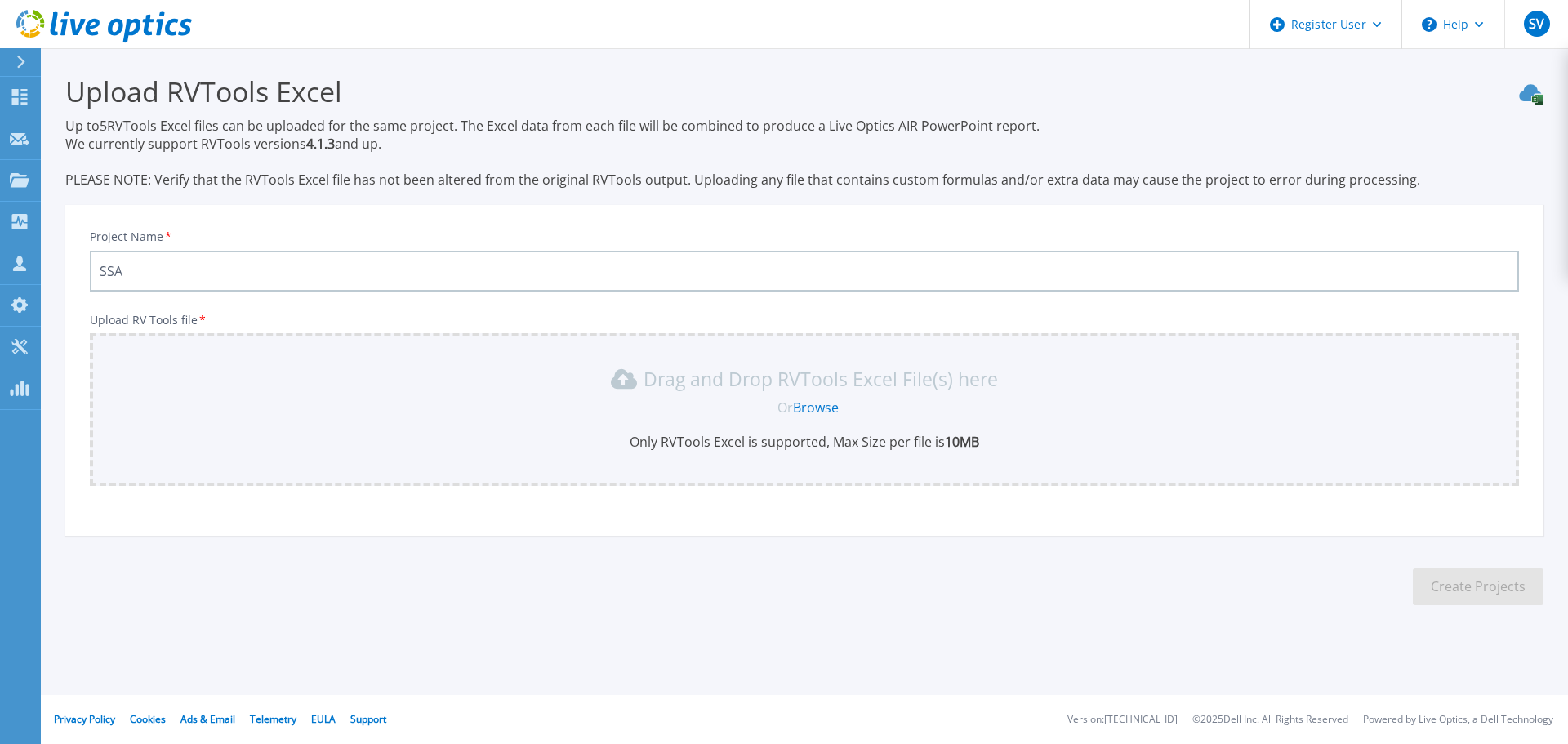
click at [824, 408] on link "Browse" at bounding box center [815, 407] width 45 height 18
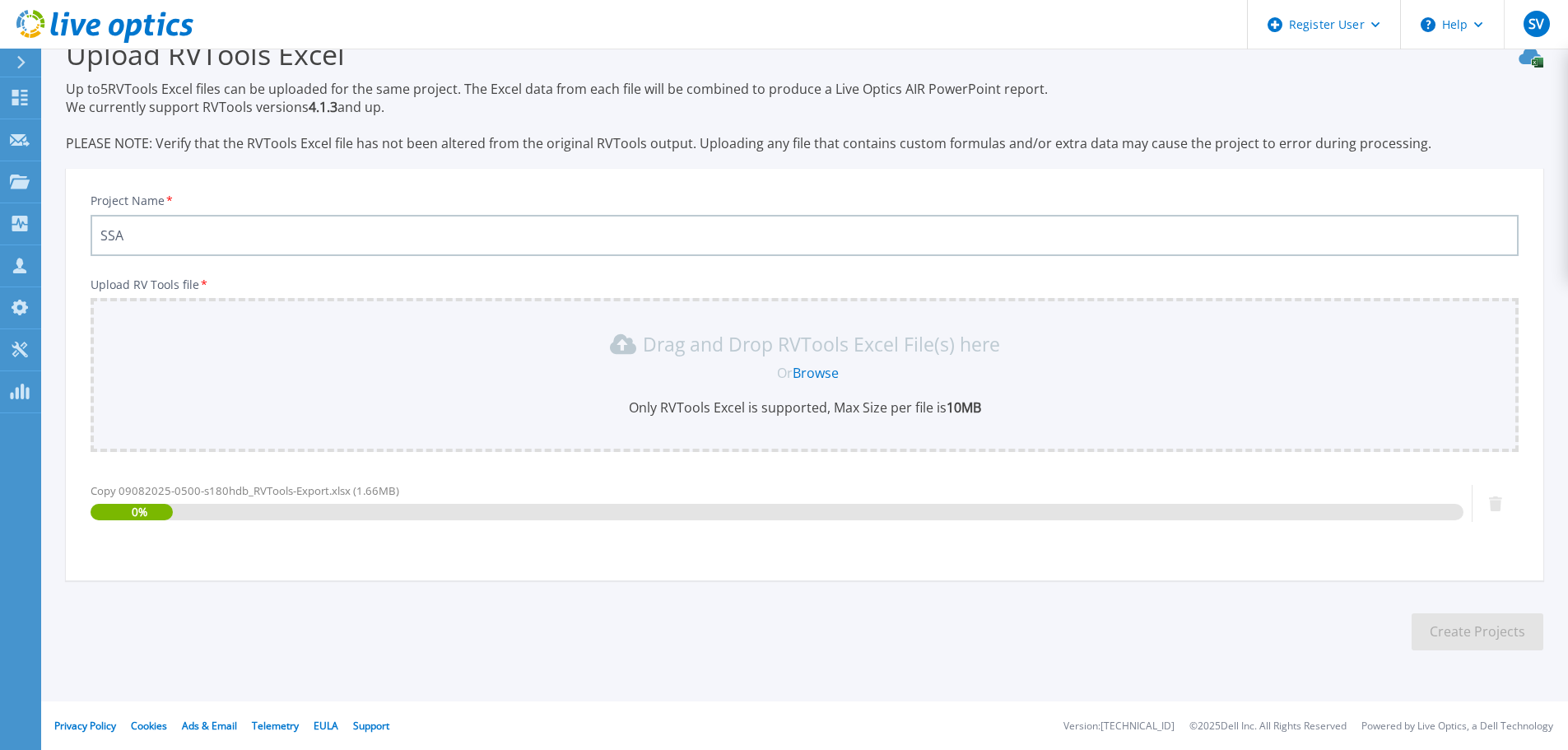
scroll to position [39, 0]
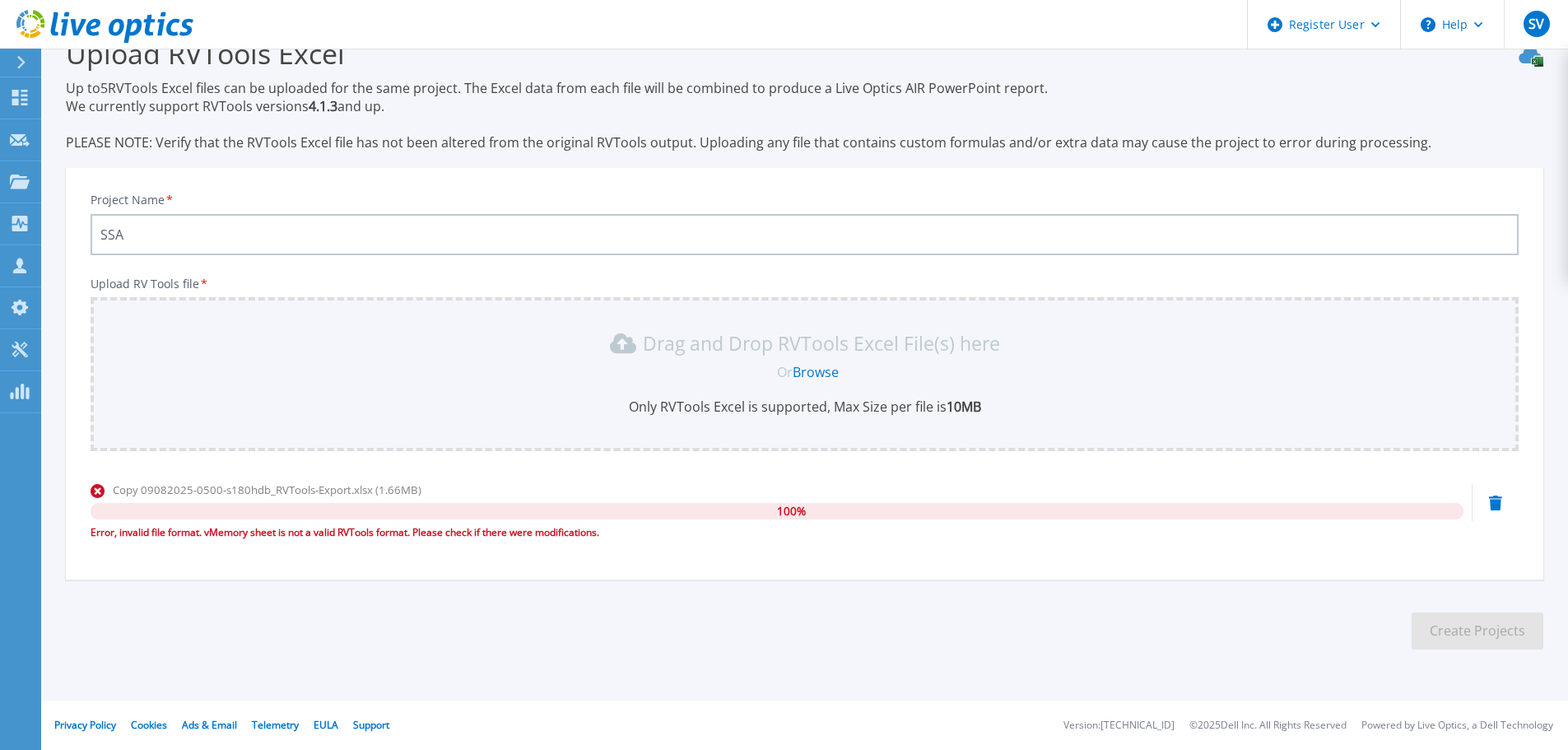
click at [827, 374] on link "Browse" at bounding box center [816, 372] width 46 height 18
click at [1488, 497] on div "Copy 09082025-0500-s180hdb_RVTools-Export.xlsx (1.66MB) 100 % Error, invalid fi…" at bounding box center [804, 516] width 1428 height 70
click at [1048, 561] on div "Project Name * SSA Upload RV Tools file * Drag and Drop RVTools Excel File(s) h…" at bounding box center [804, 379] width 1477 height 401
click at [1495, 502] on icon at bounding box center [1495, 503] width 13 height 15
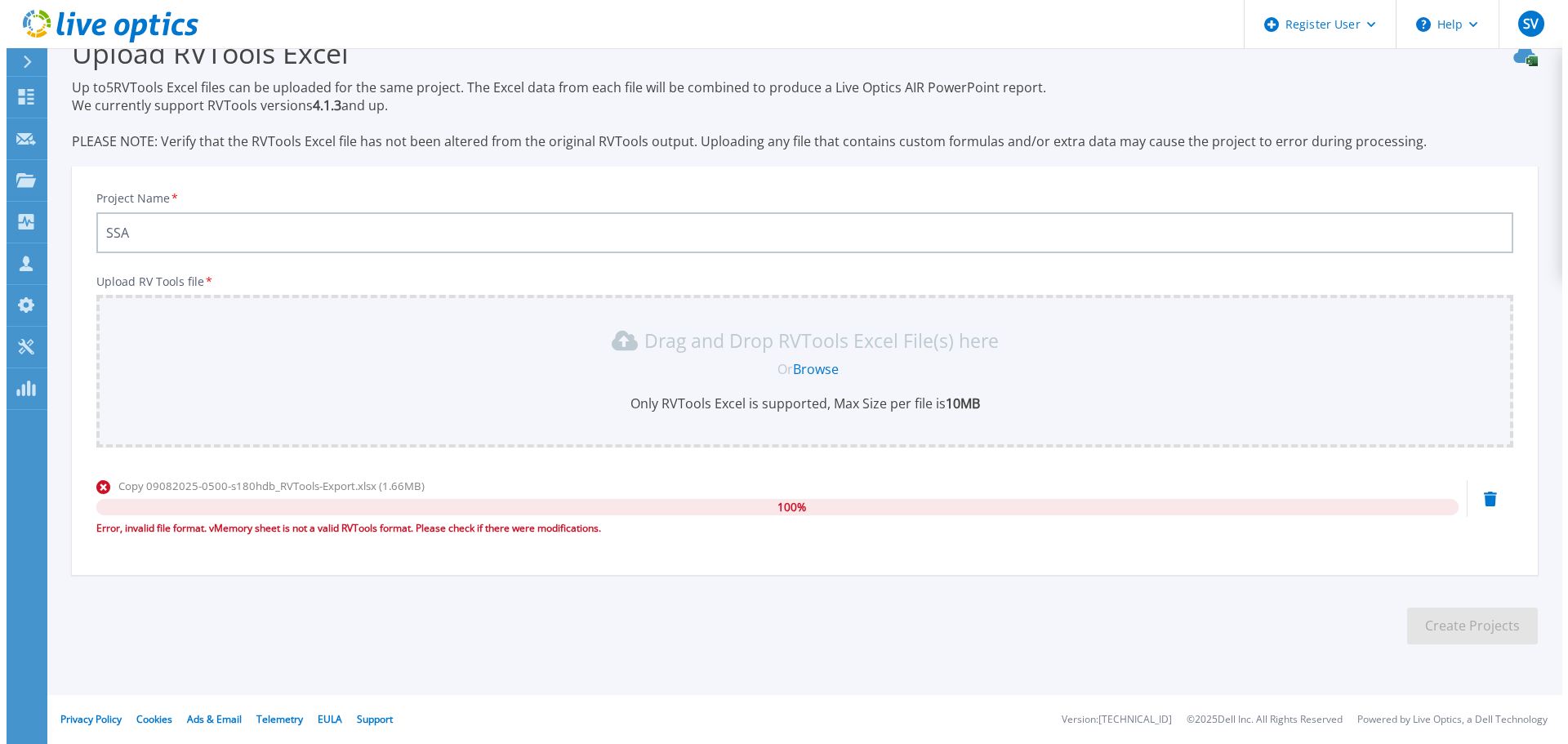
scroll to position [0, 0]
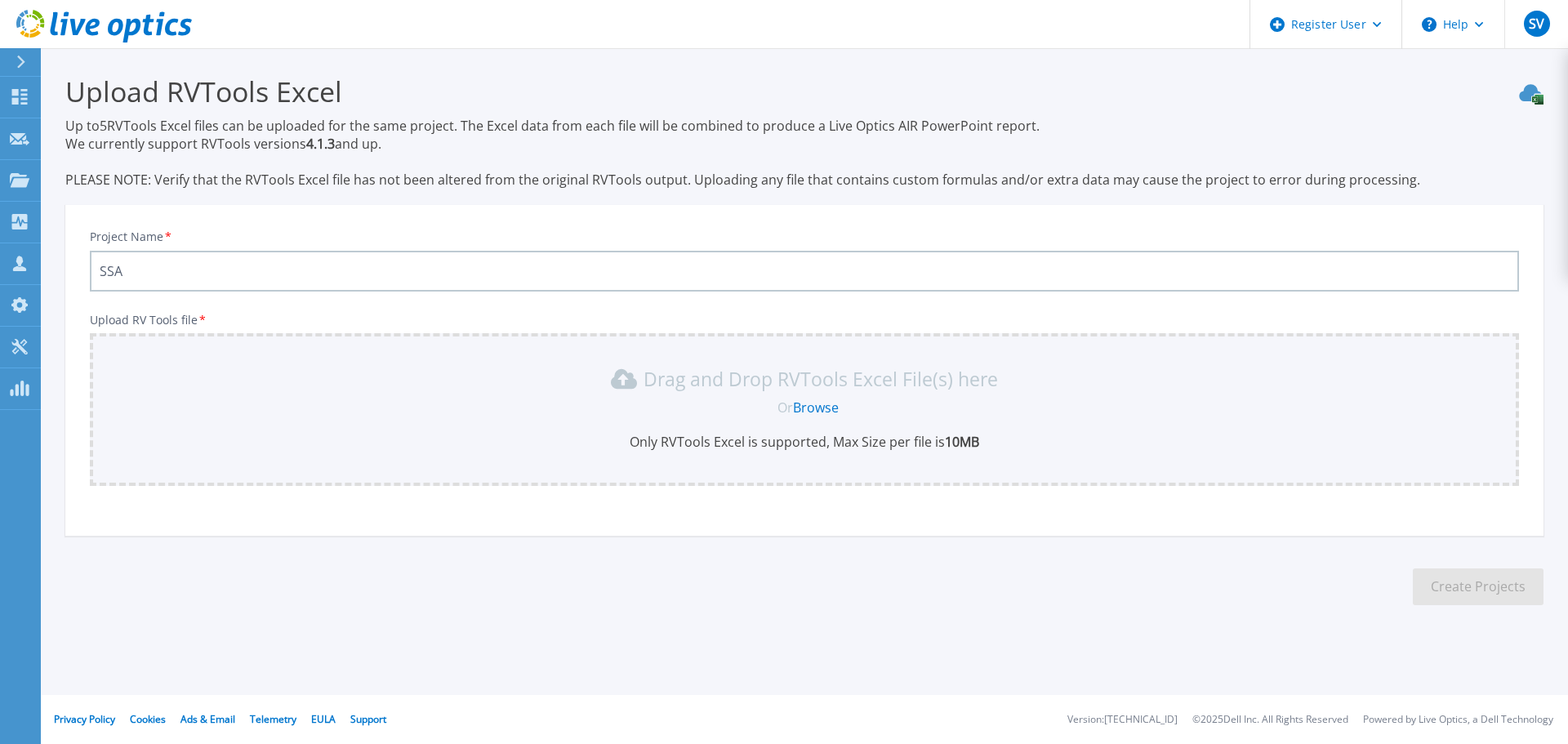
click at [832, 402] on link "Browse" at bounding box center [815, 407] width 45 height 18
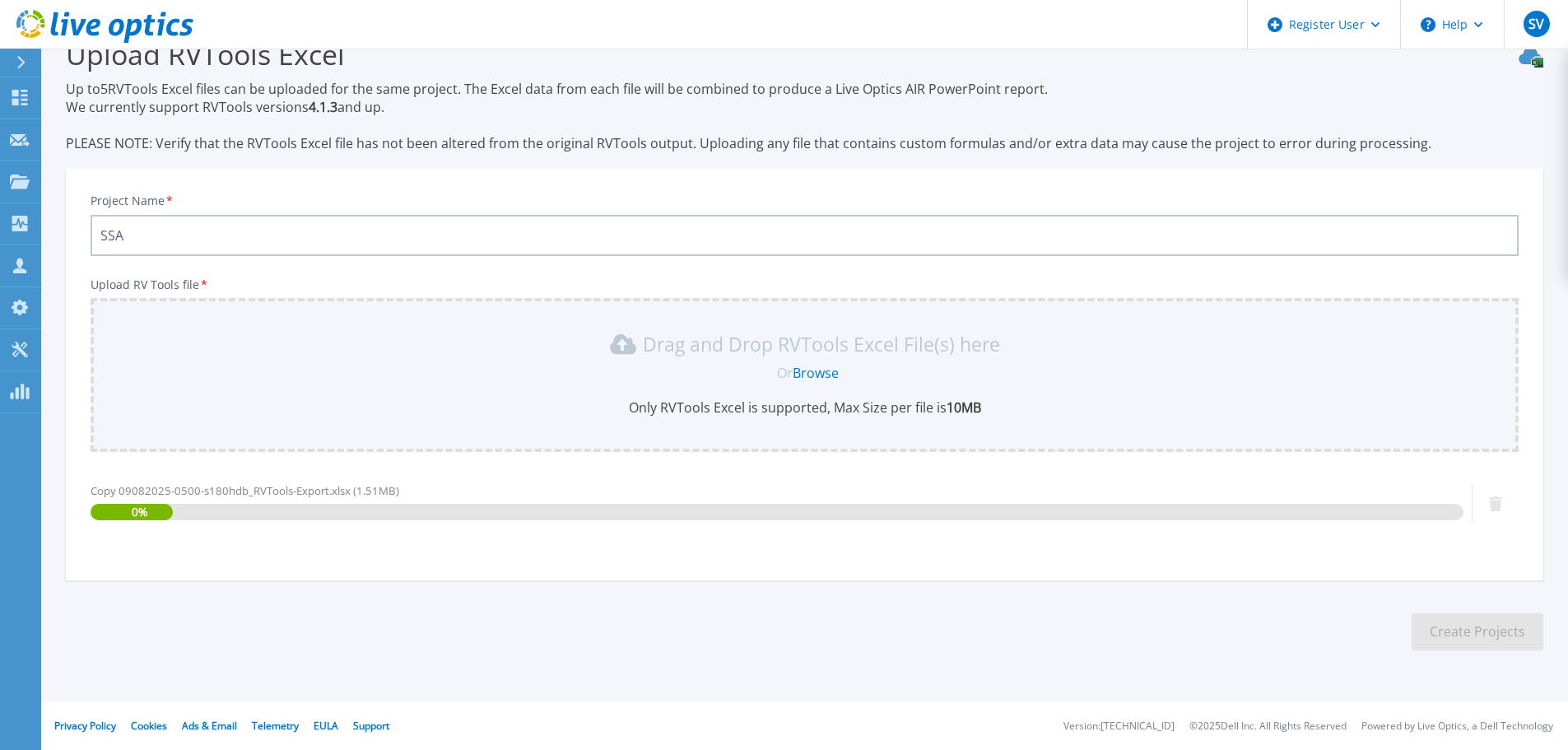
scroll to position [39, 0]
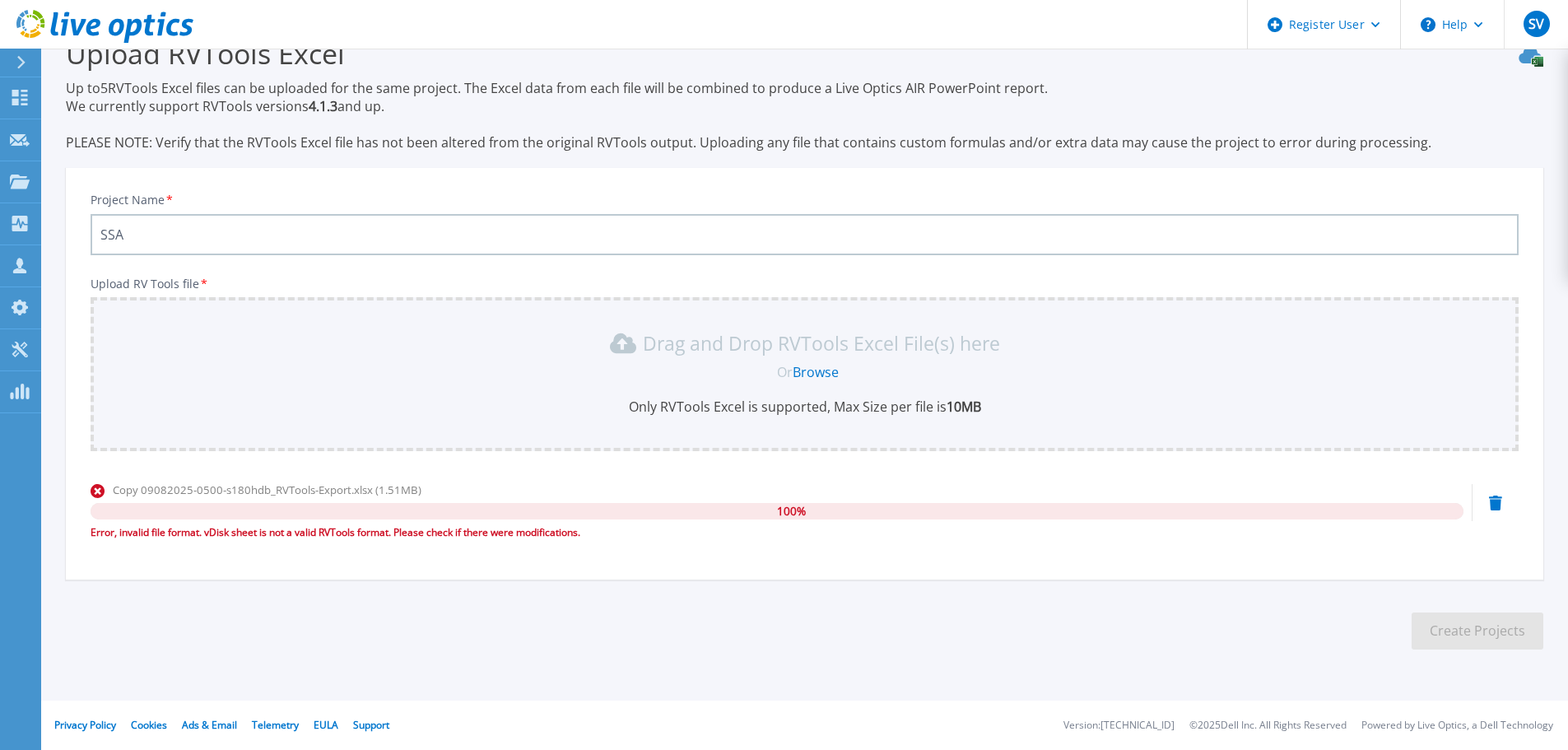
click at [1493, 499] on icon at bounding box center [1495, 503] width 13 height 15
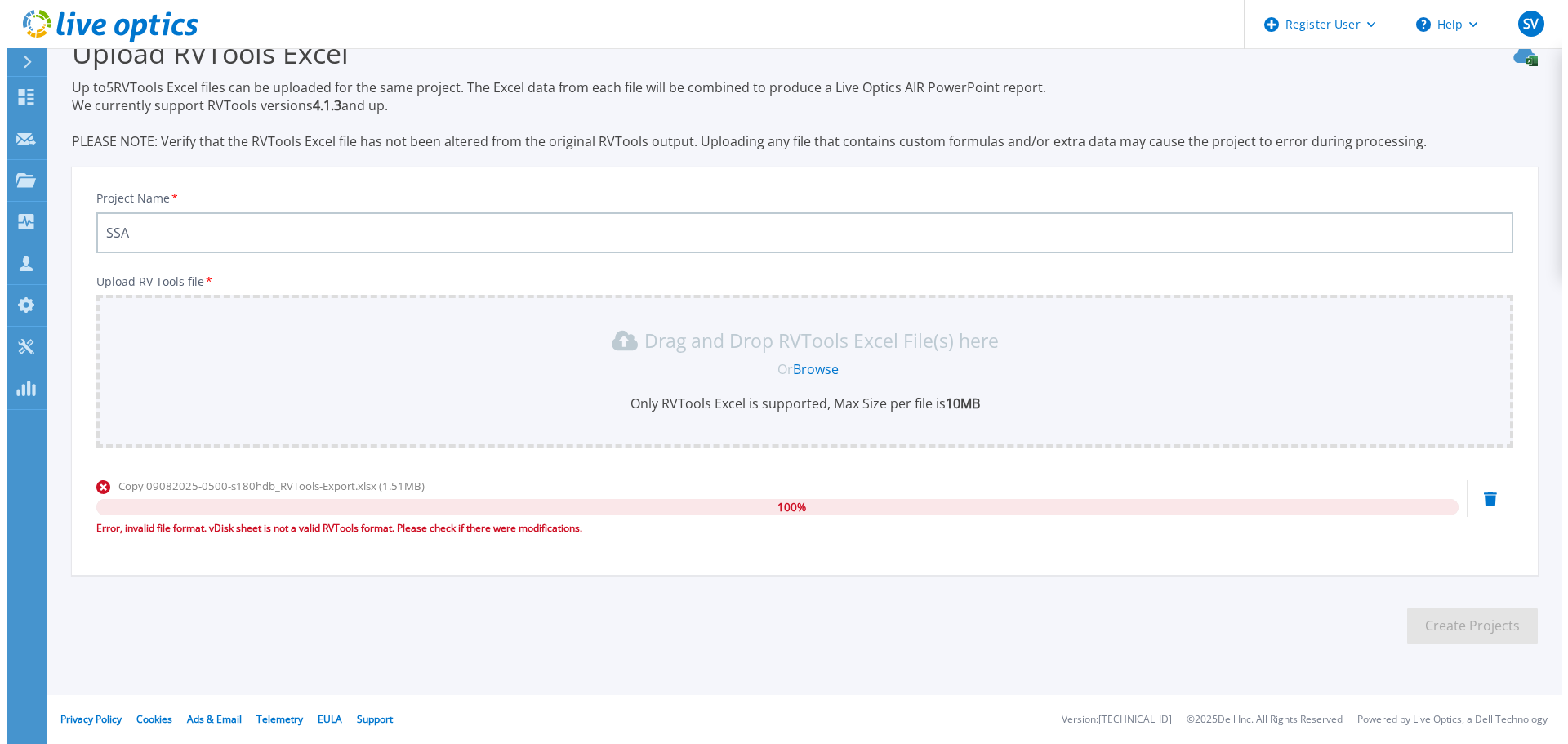
scroll to position [0, 0]
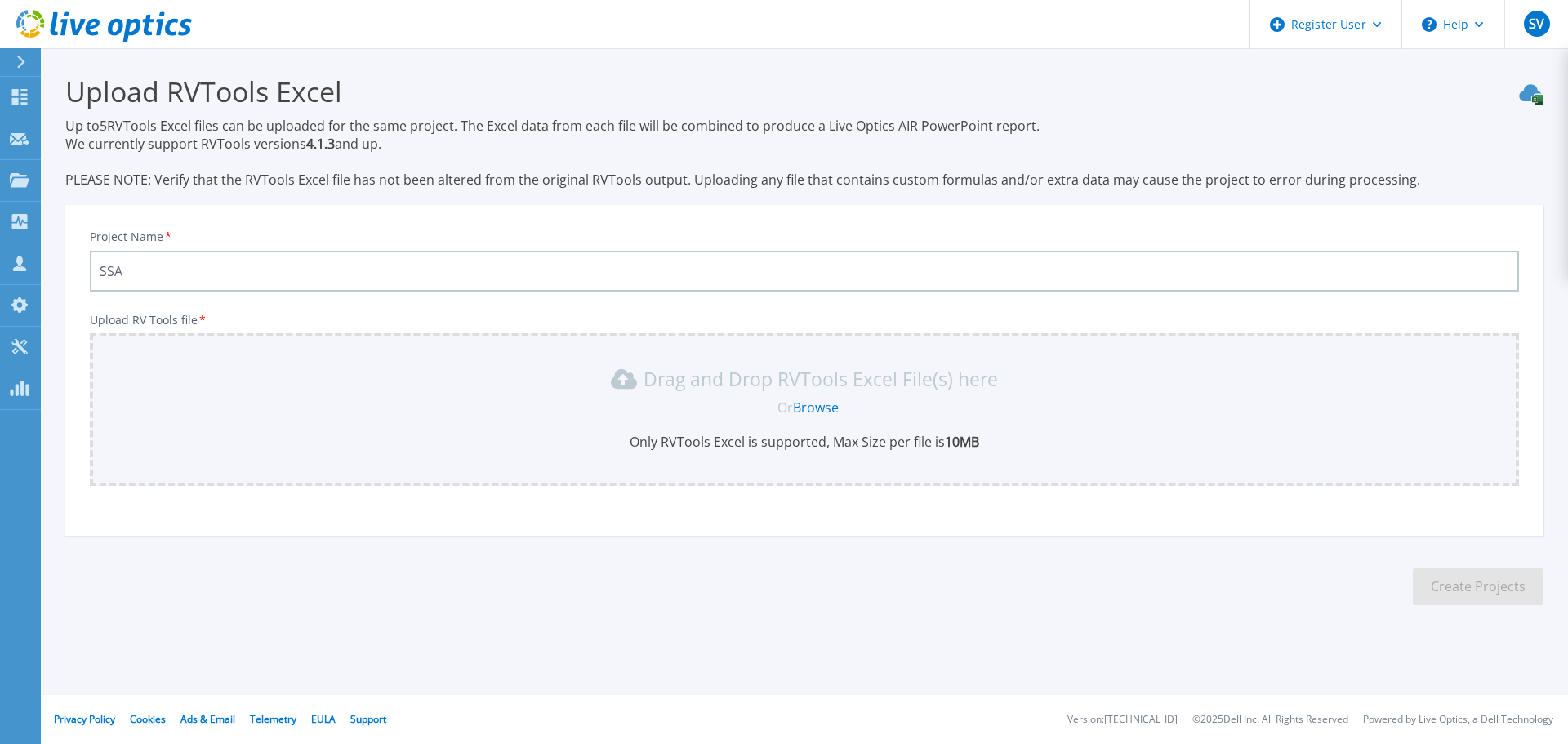
click at [830, 402] on link "Browse" at bounding box center [815, 407] width 45 height 18
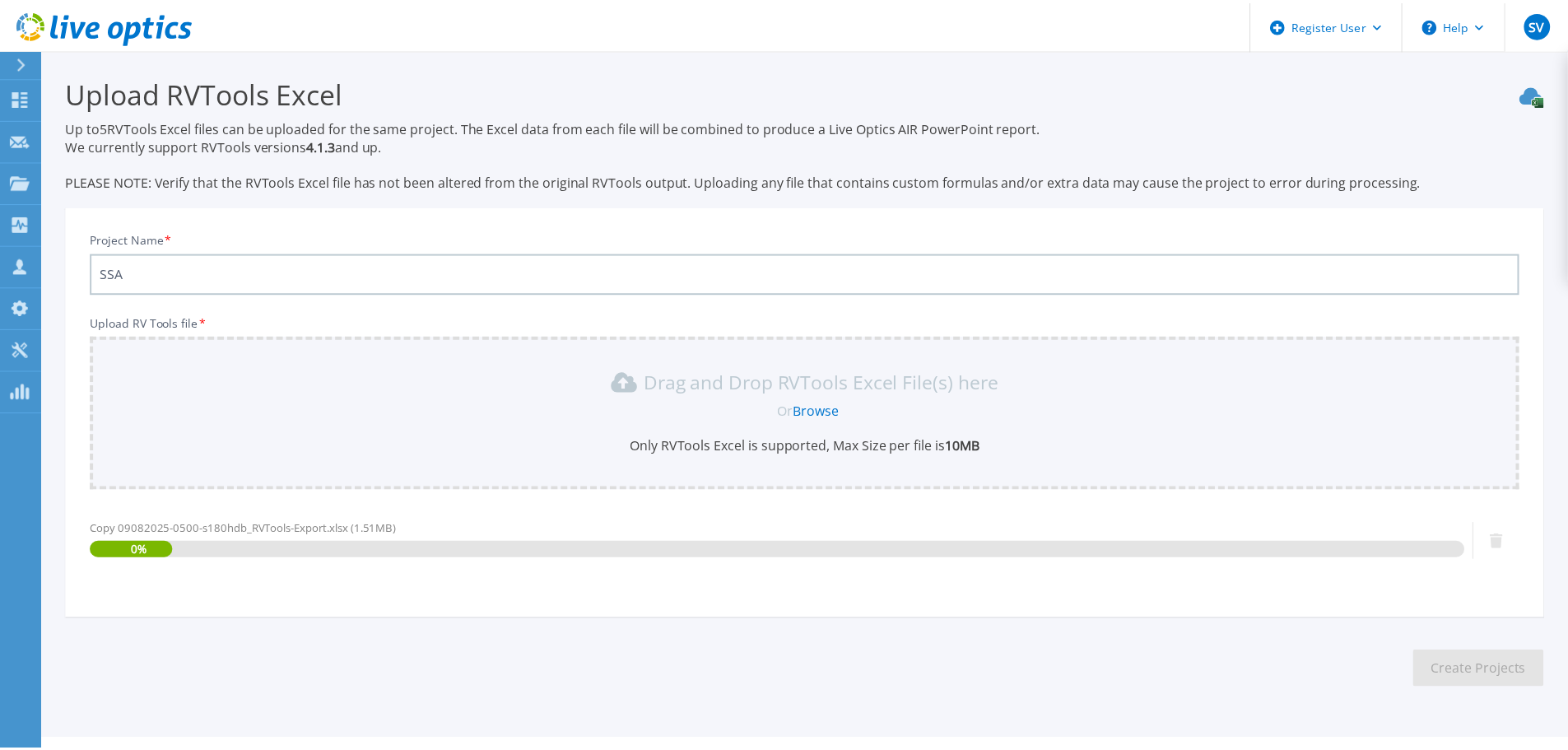
scroll to position [39, 0]
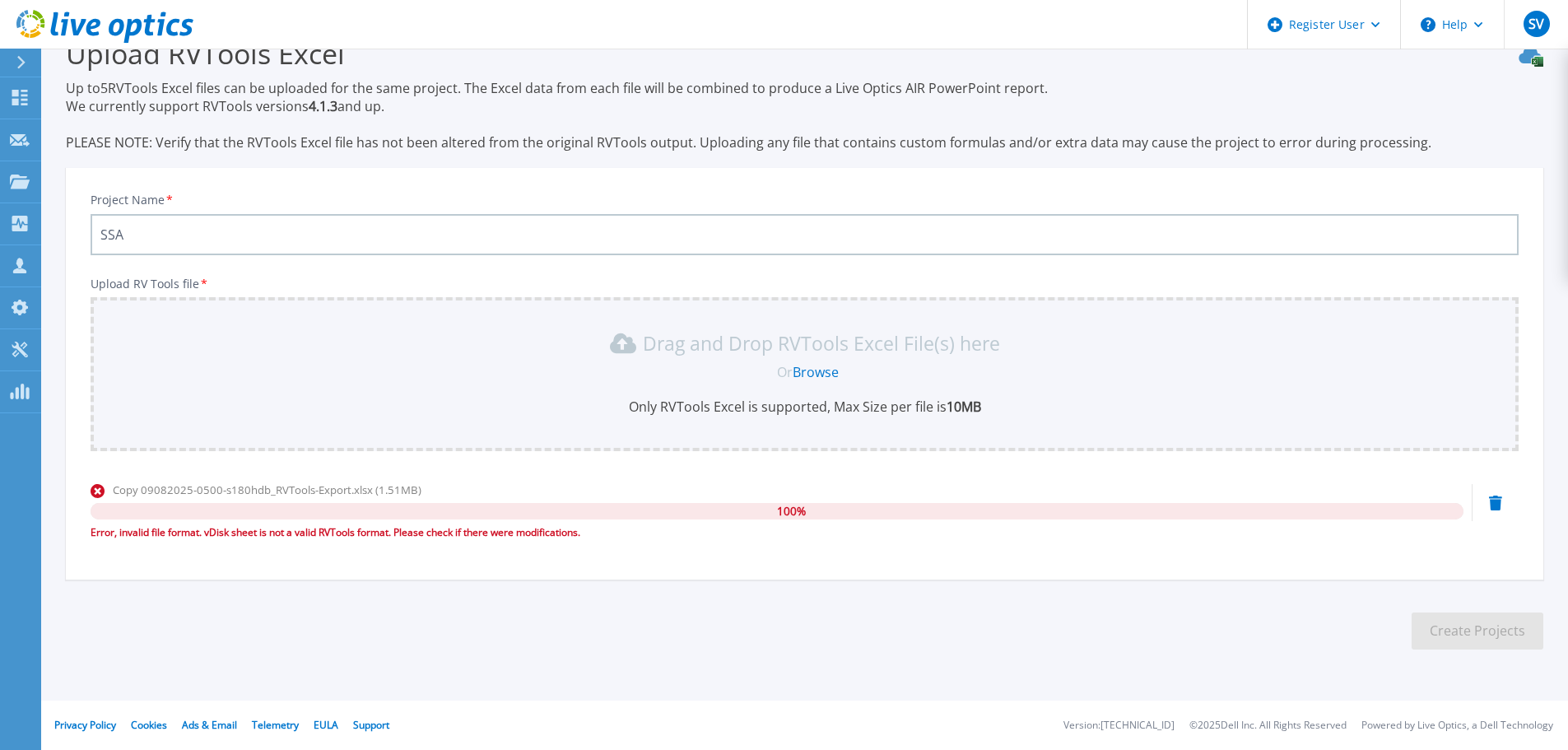
click at [1494, 503] on icon at bounding box center [1495, 503] width 13 height 15
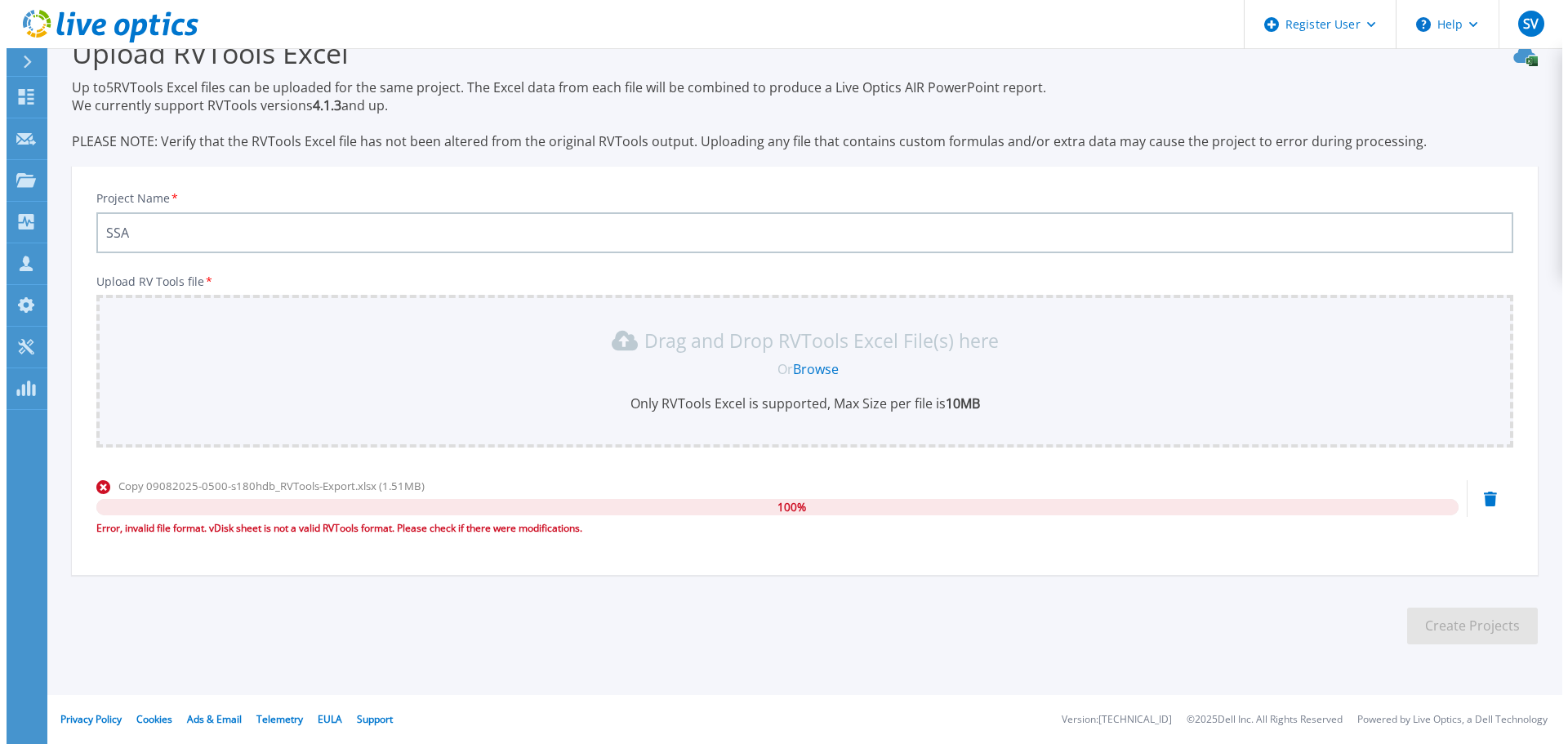
scroll to position [0, 0]
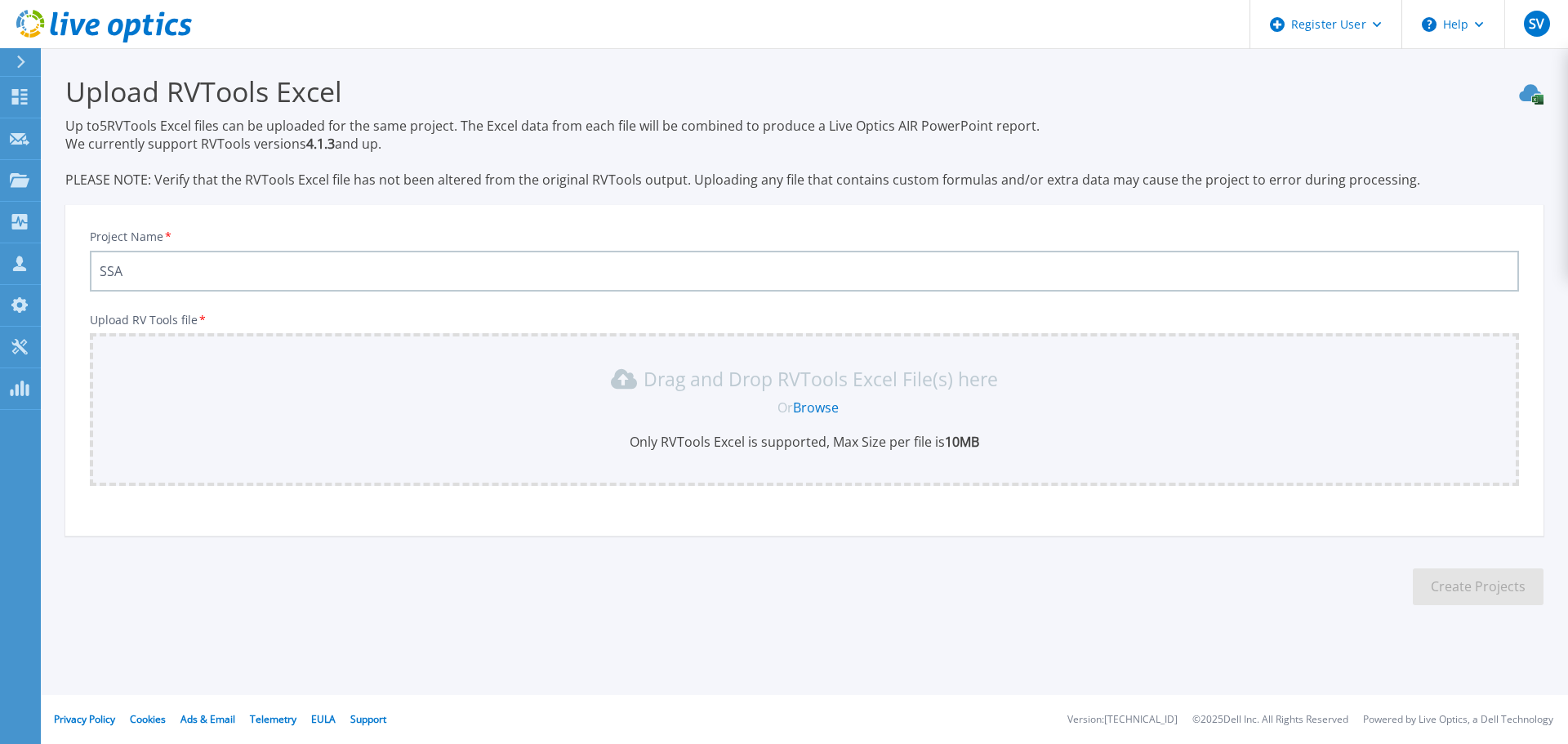
click at [829, 406] on link "Browse" at bounding box center [815, 407] width 45 height 18
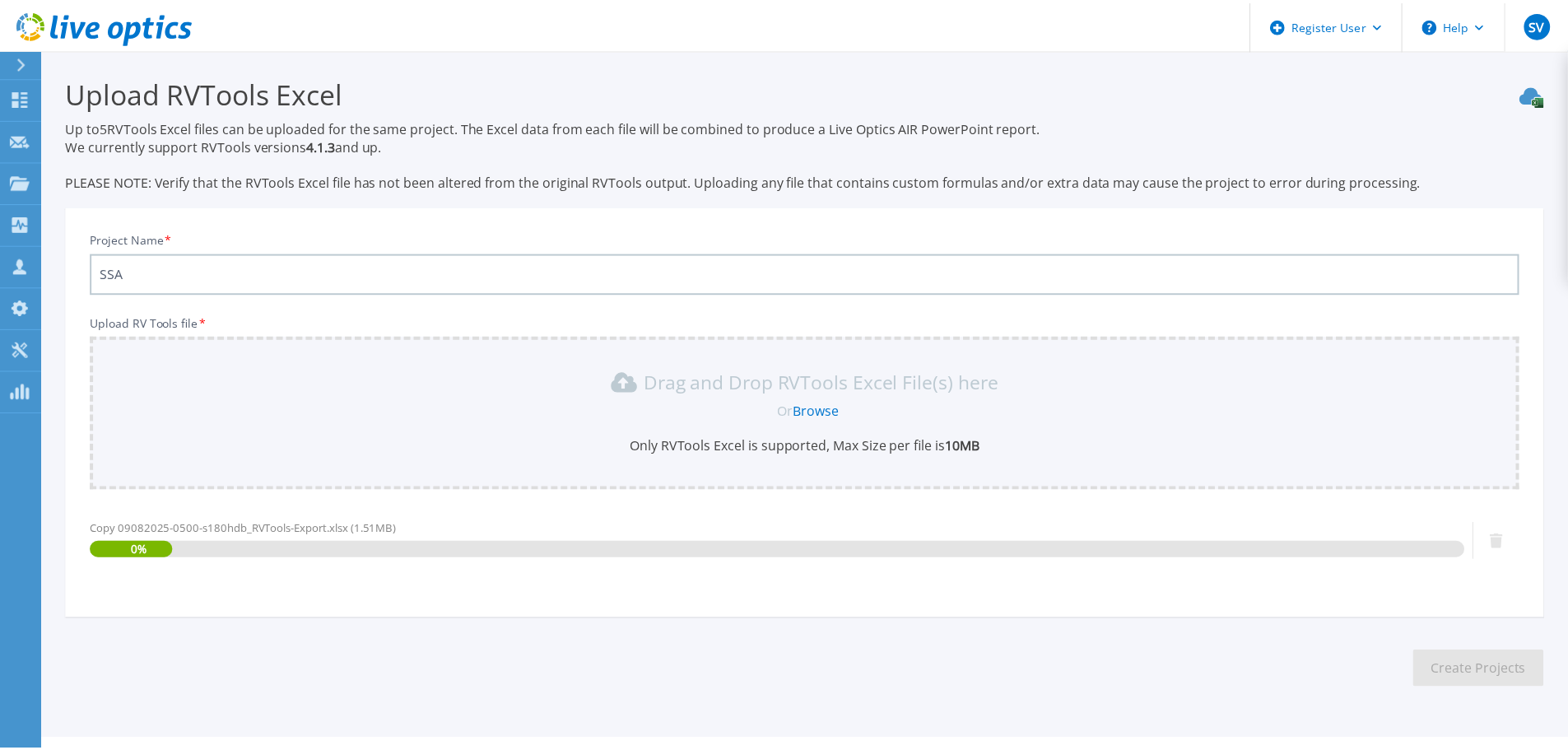
scroll to position [39, 0]
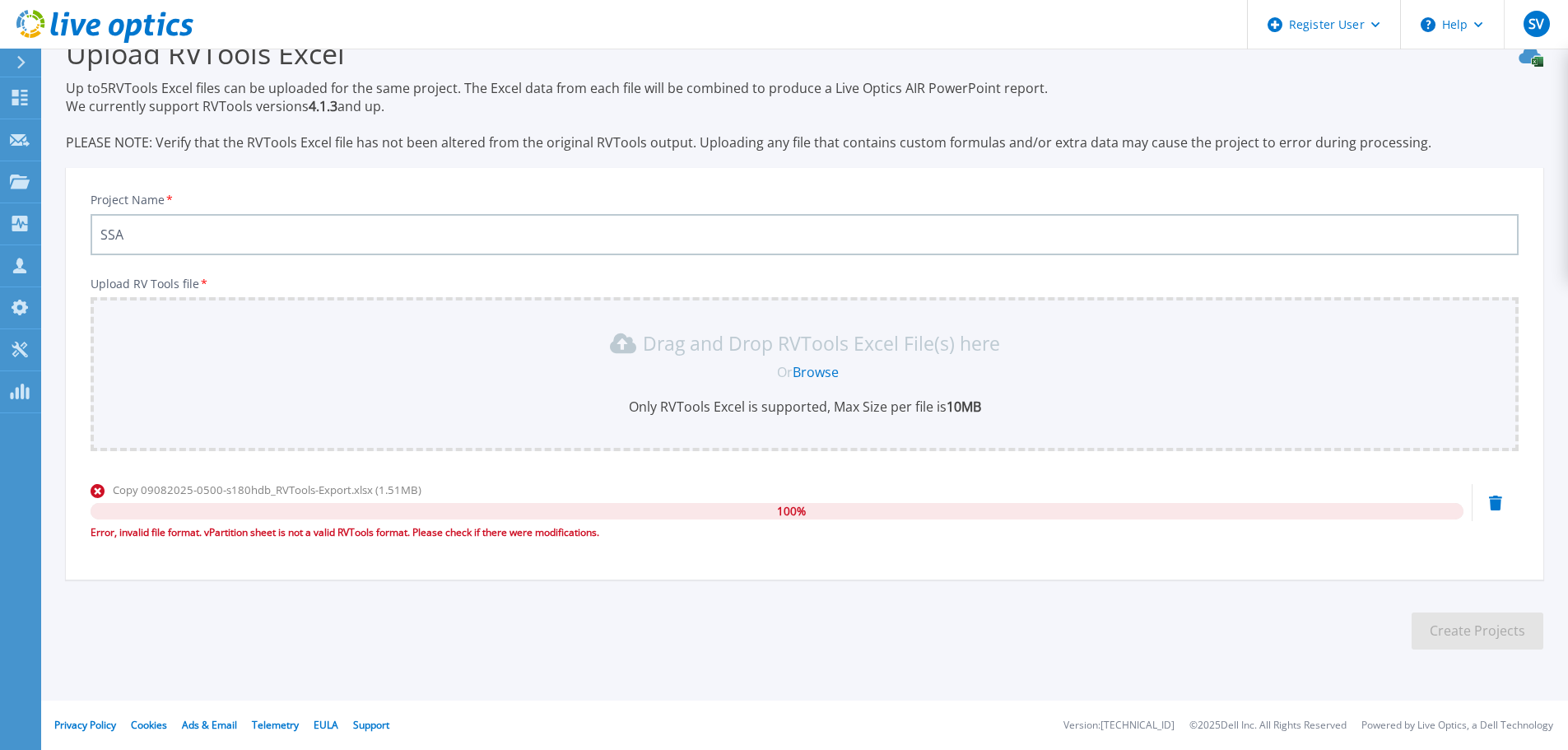
click at [1492, 497] on icon at bounding box center [1495, 503] width 13 height 15
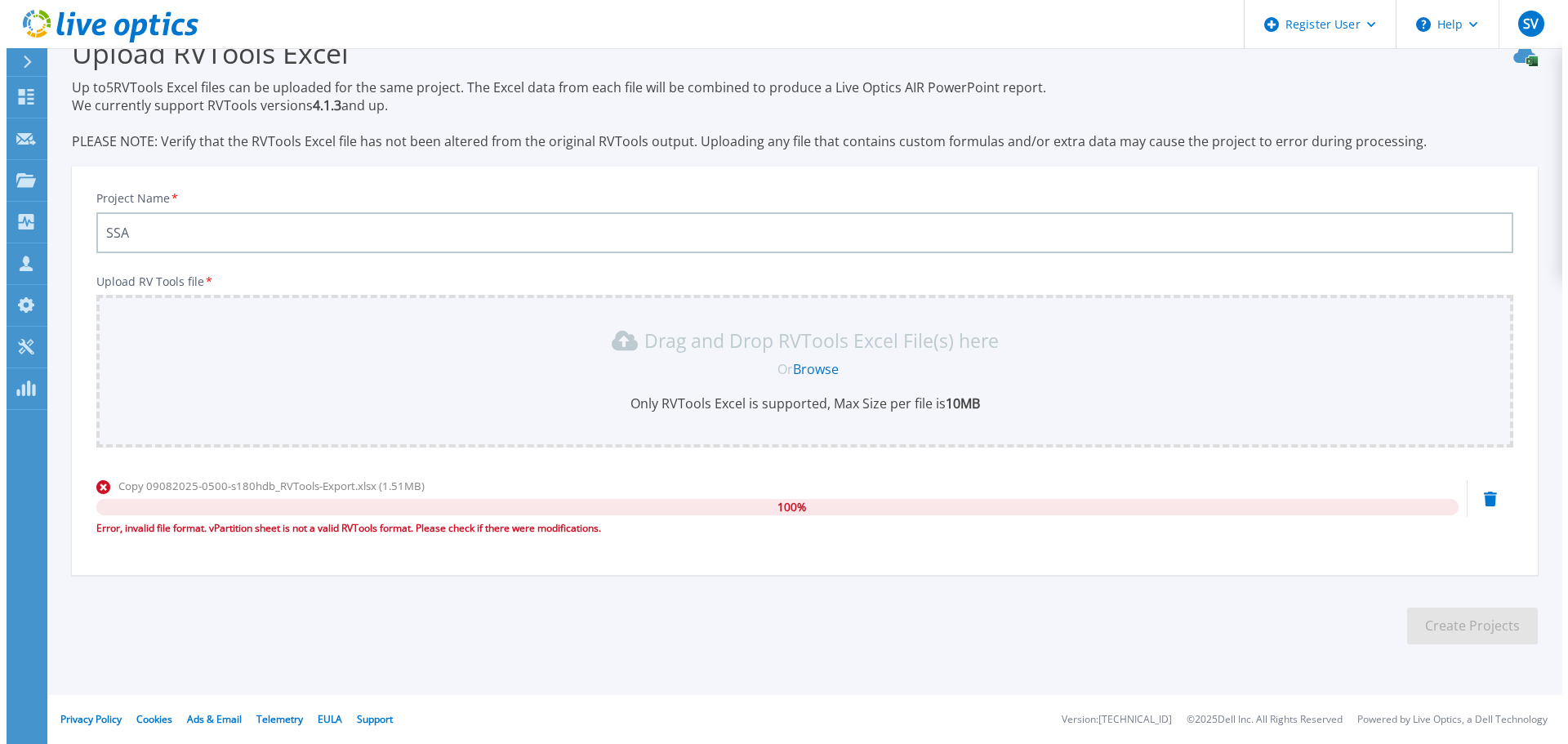
scroll to position [0, 0]
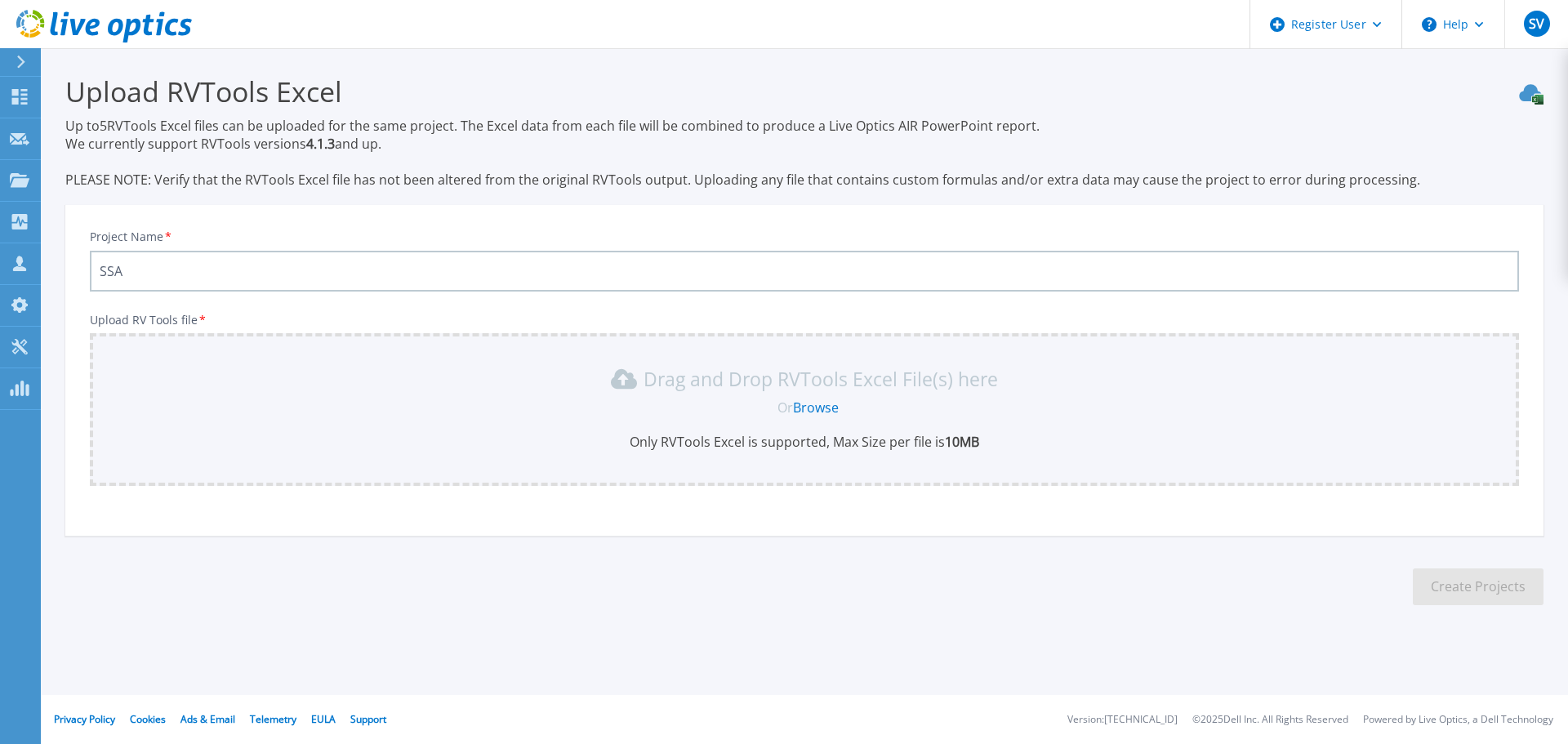
click at [835, 408] on link "Browse" at bounding box center [815, 407] width 45 height 18
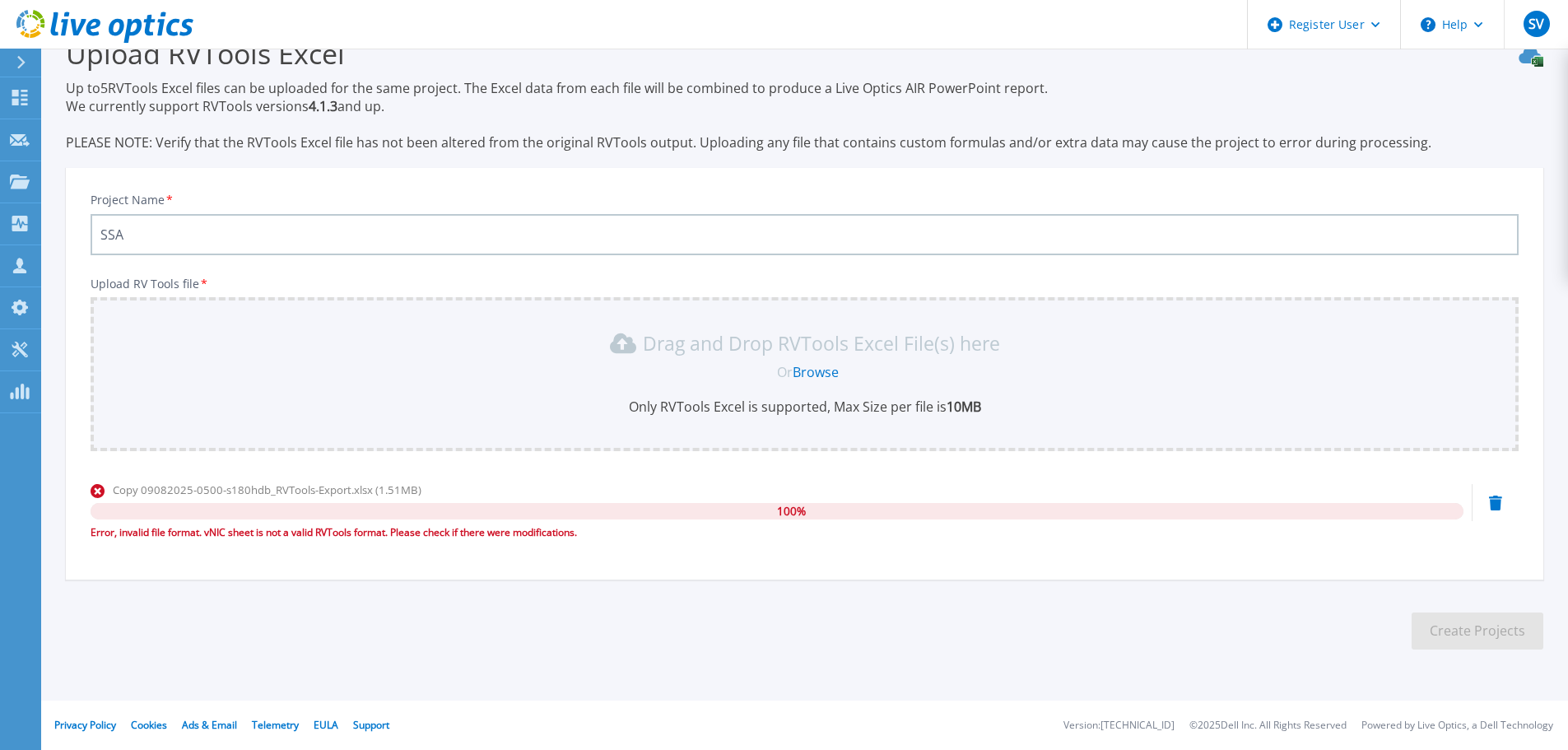
click at [1495, 503] on icon at bounding box center [1495, 503] width 13 height 15
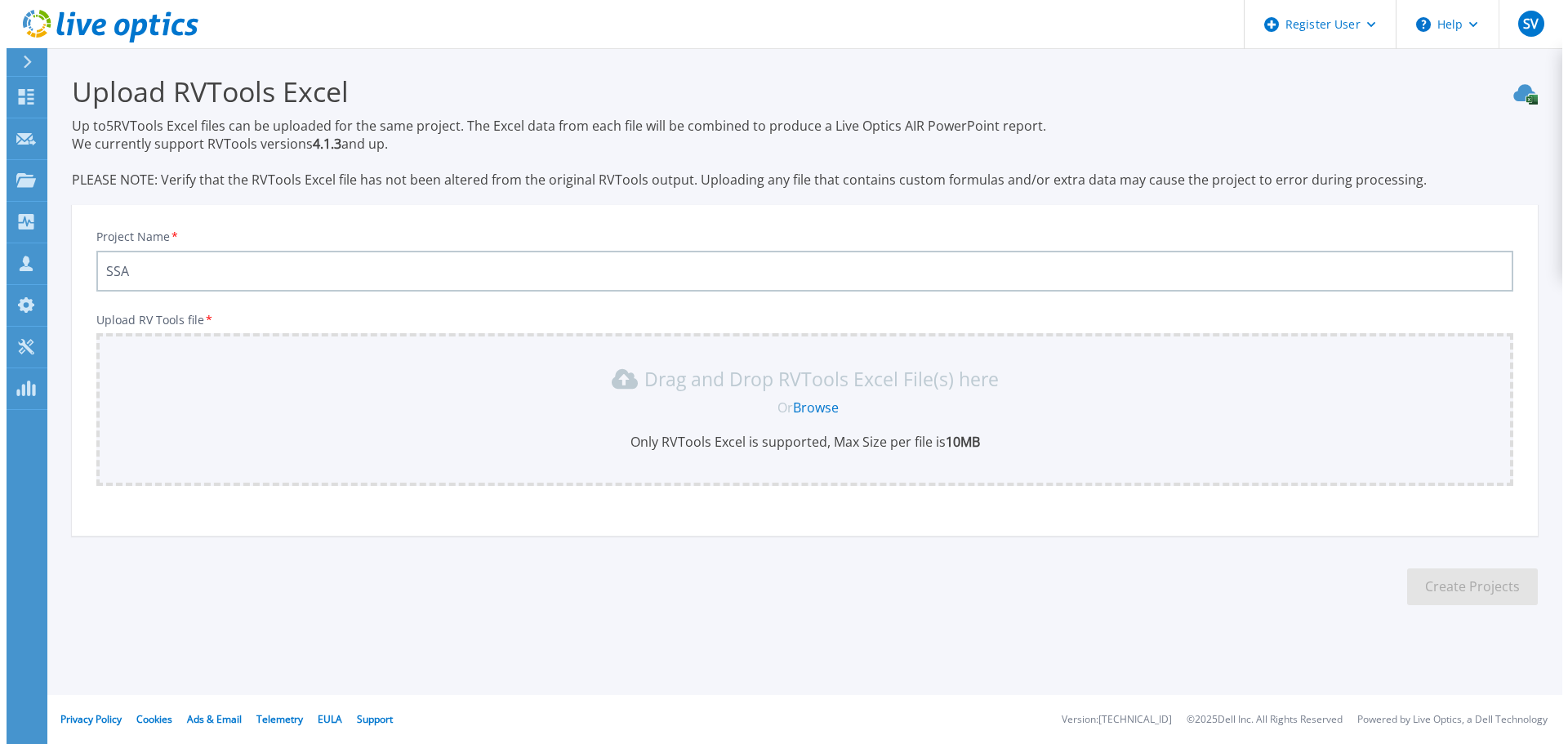
scroll to position [0, 0]
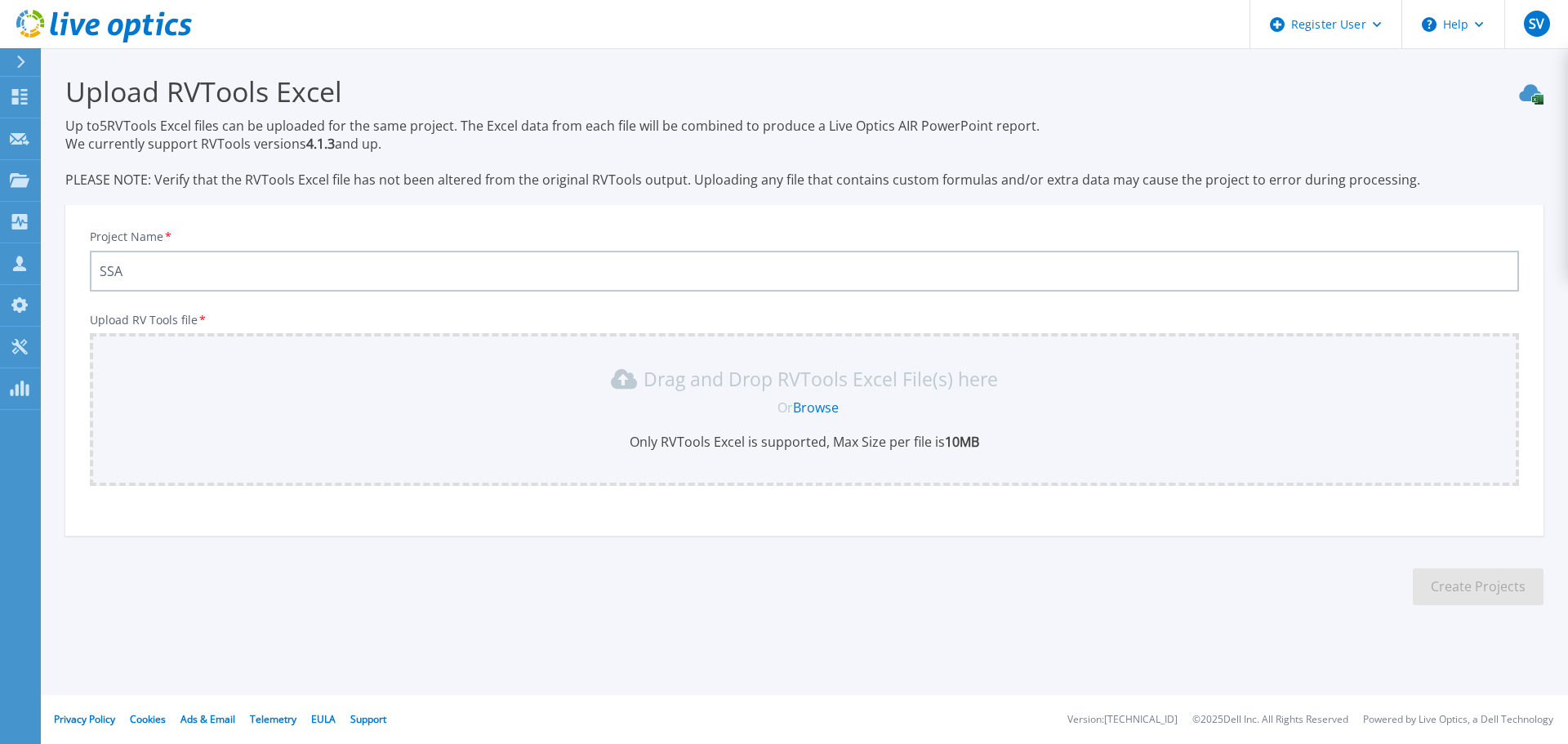
click at [812, 409] on link "Browse" at bounding box center [815, 407] width 45 height 18
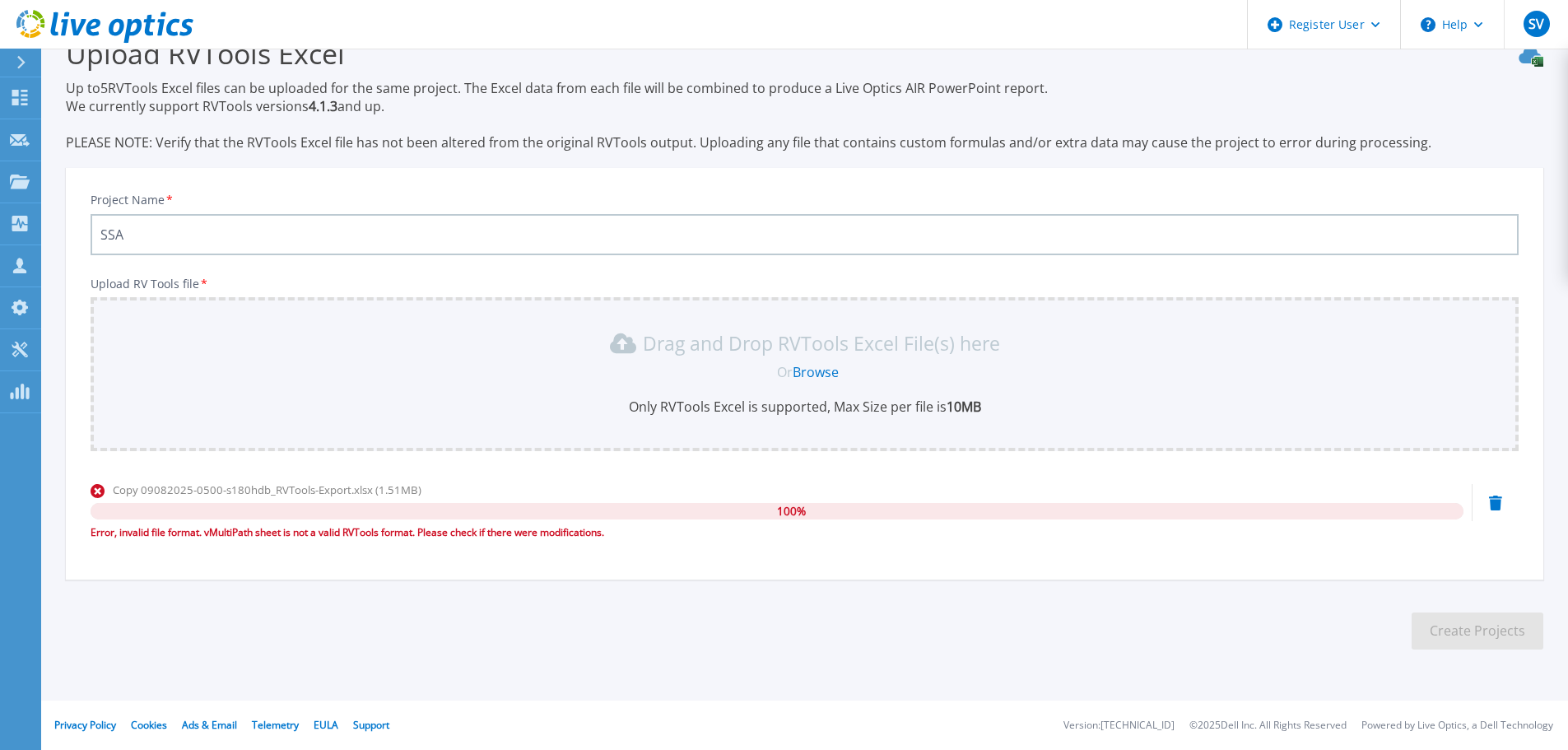
click at [1495, 502] on icon at bounding box center [1495, 503] width 13 height 15
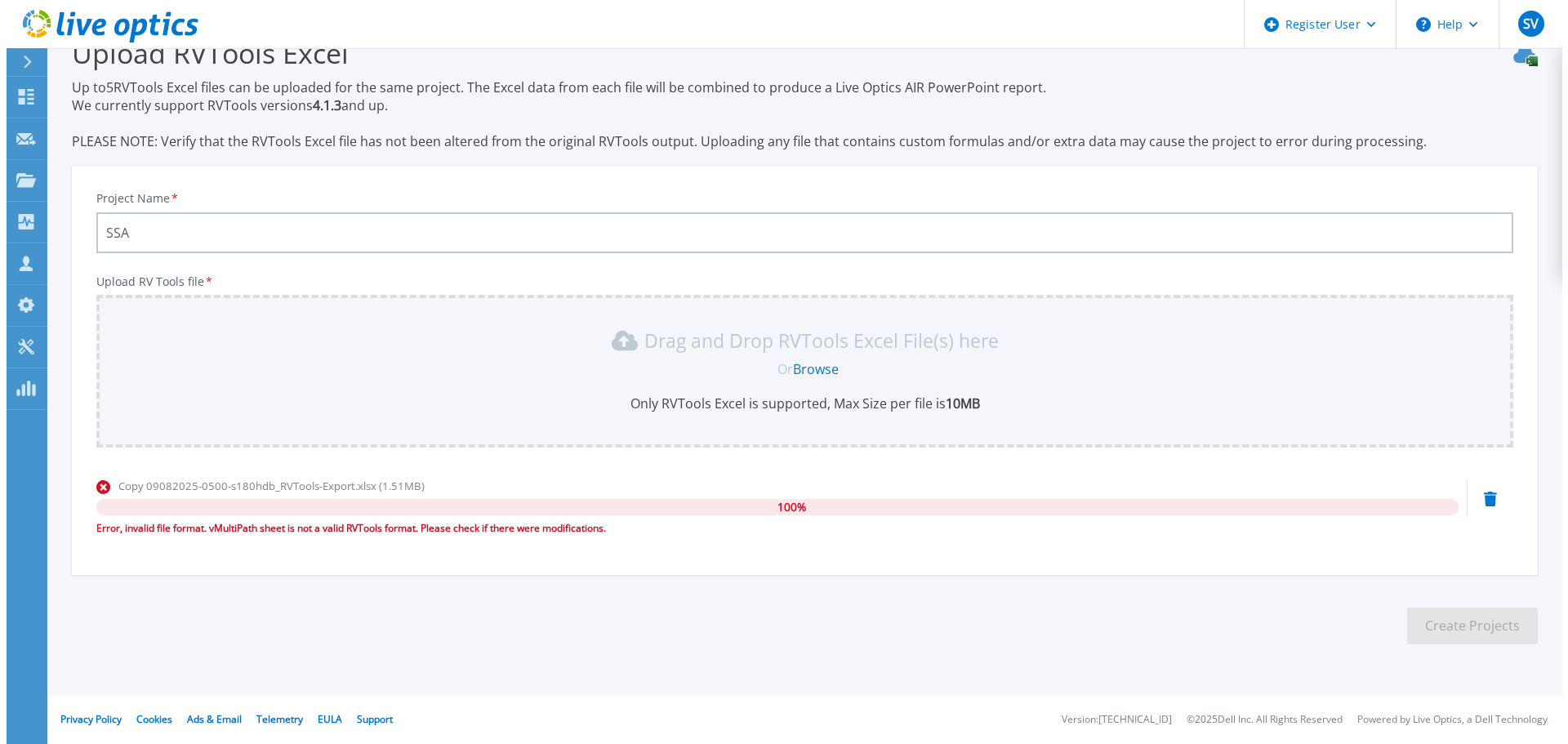
scroll to position [0, 0]
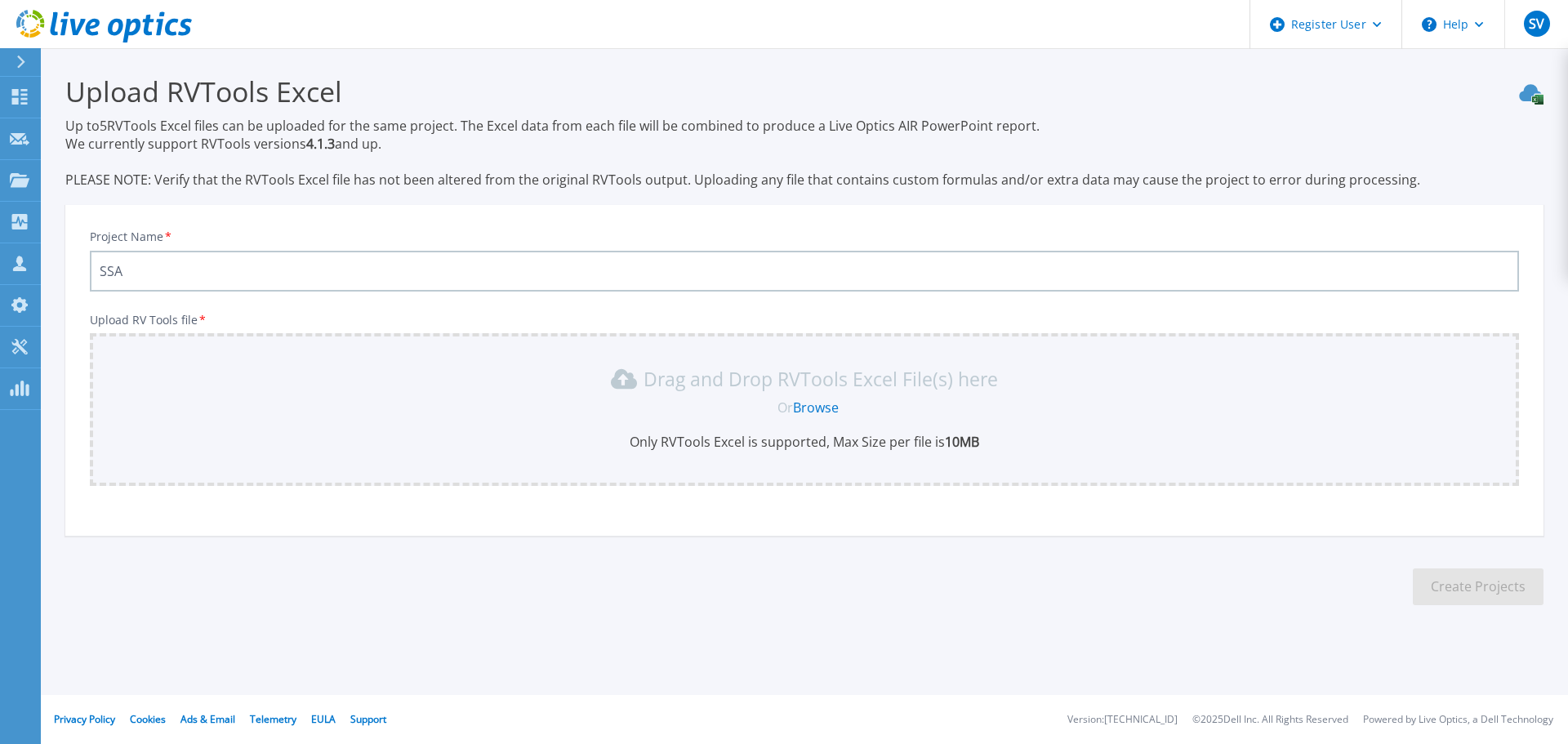
click at [830, 414] on link "Browse" at bounding box center [815, 407] width 45 height 18
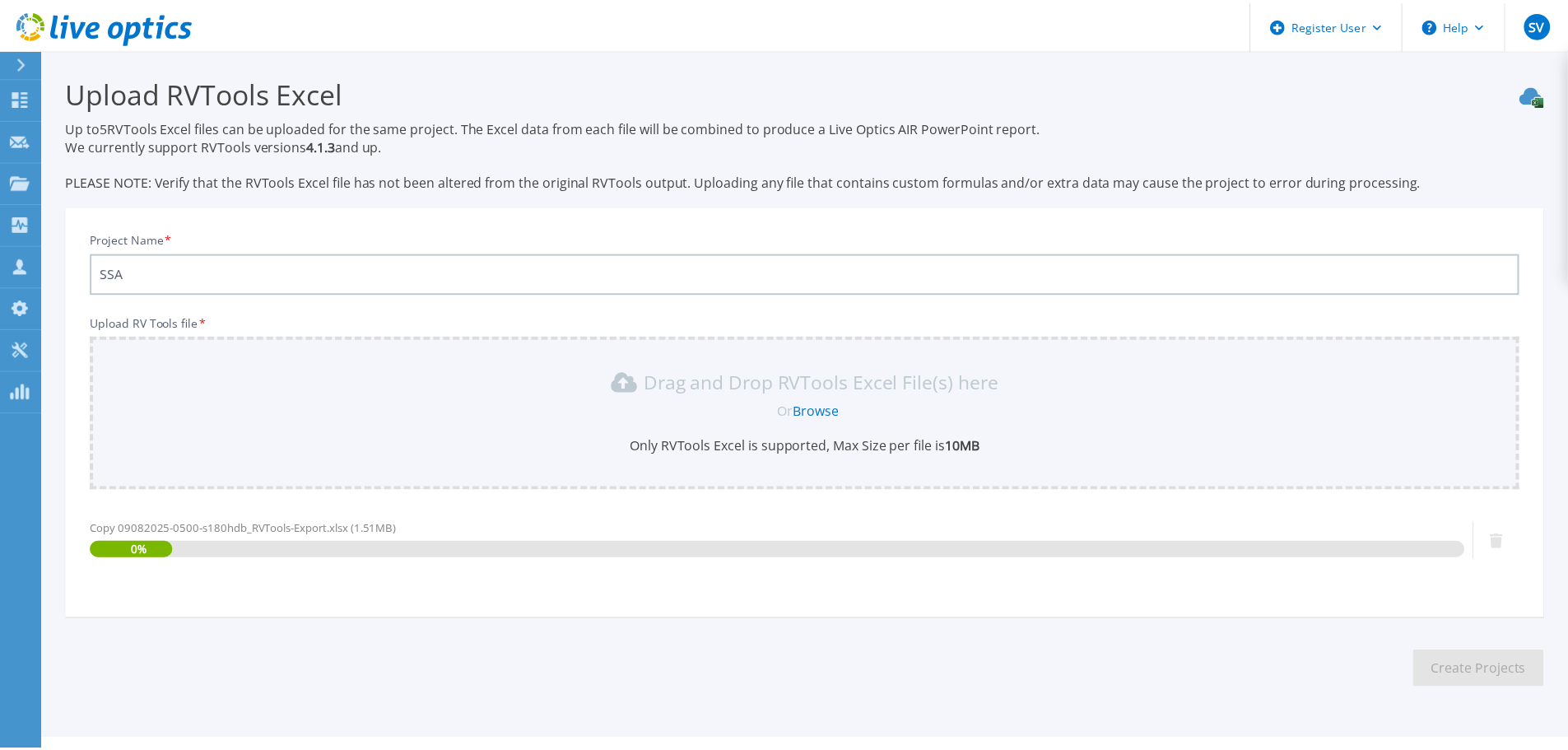
scroll to position [39, 0]
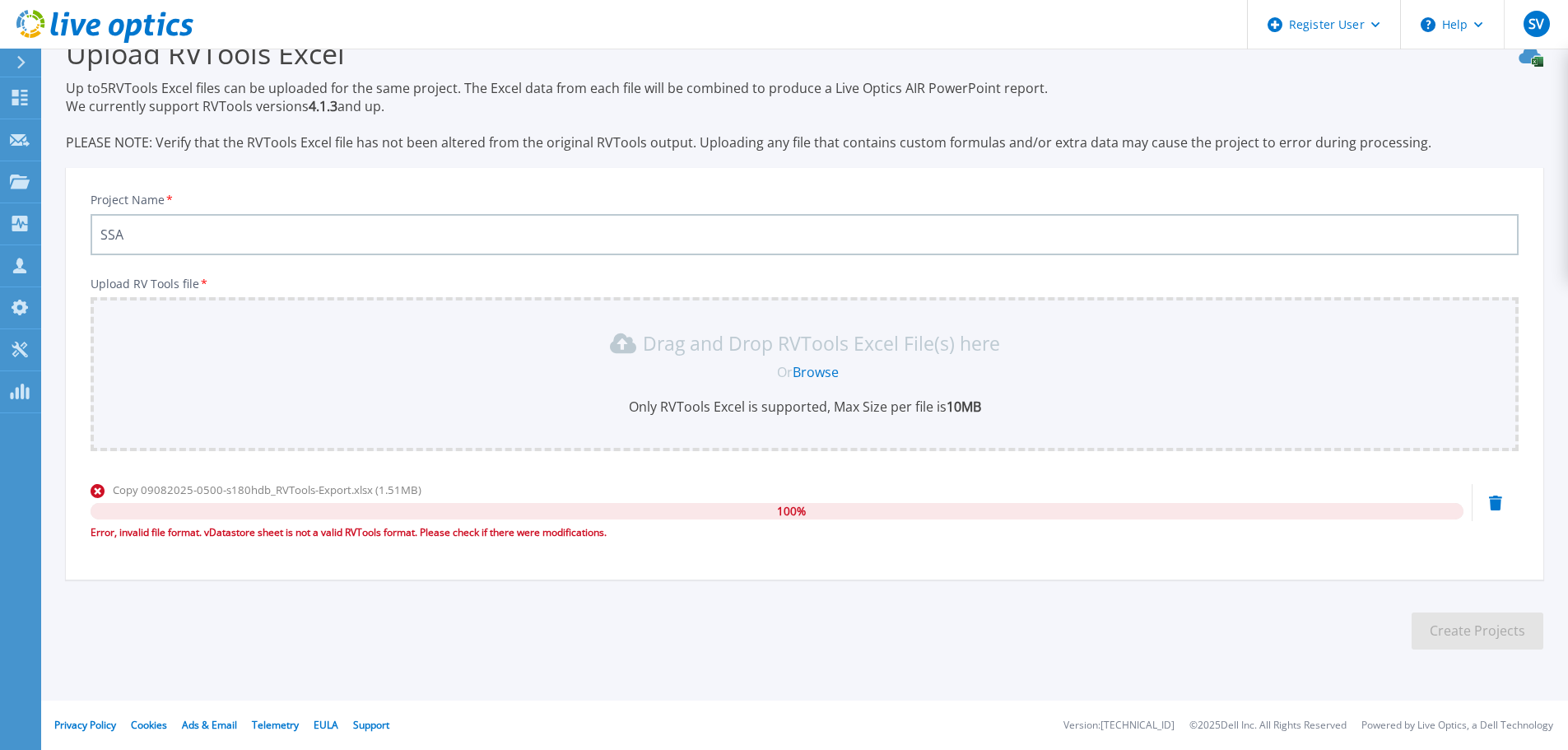
click at [1501, 503] on icon at bounding box center [1495, 503] width 13 height 15
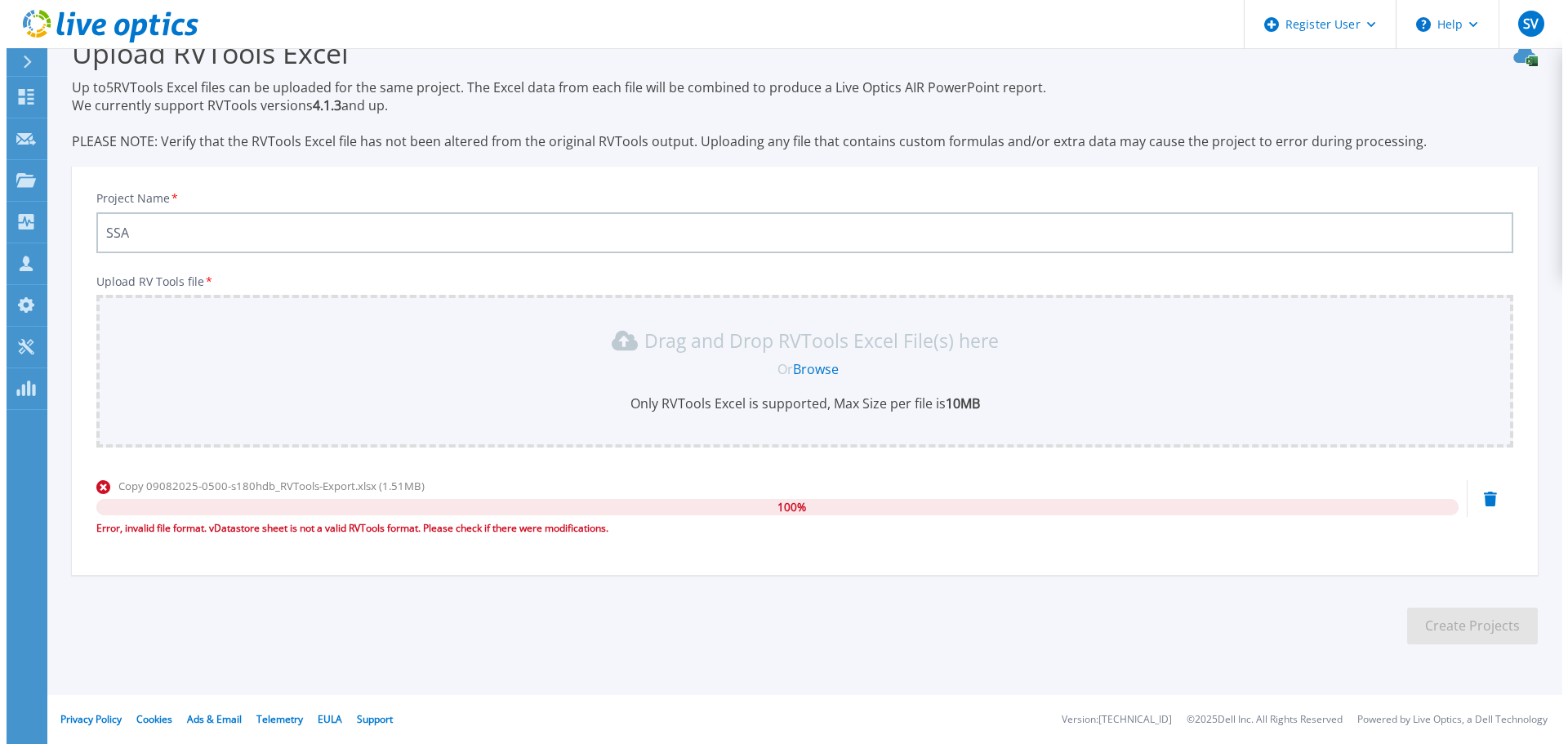
scroll to position [0, 0]
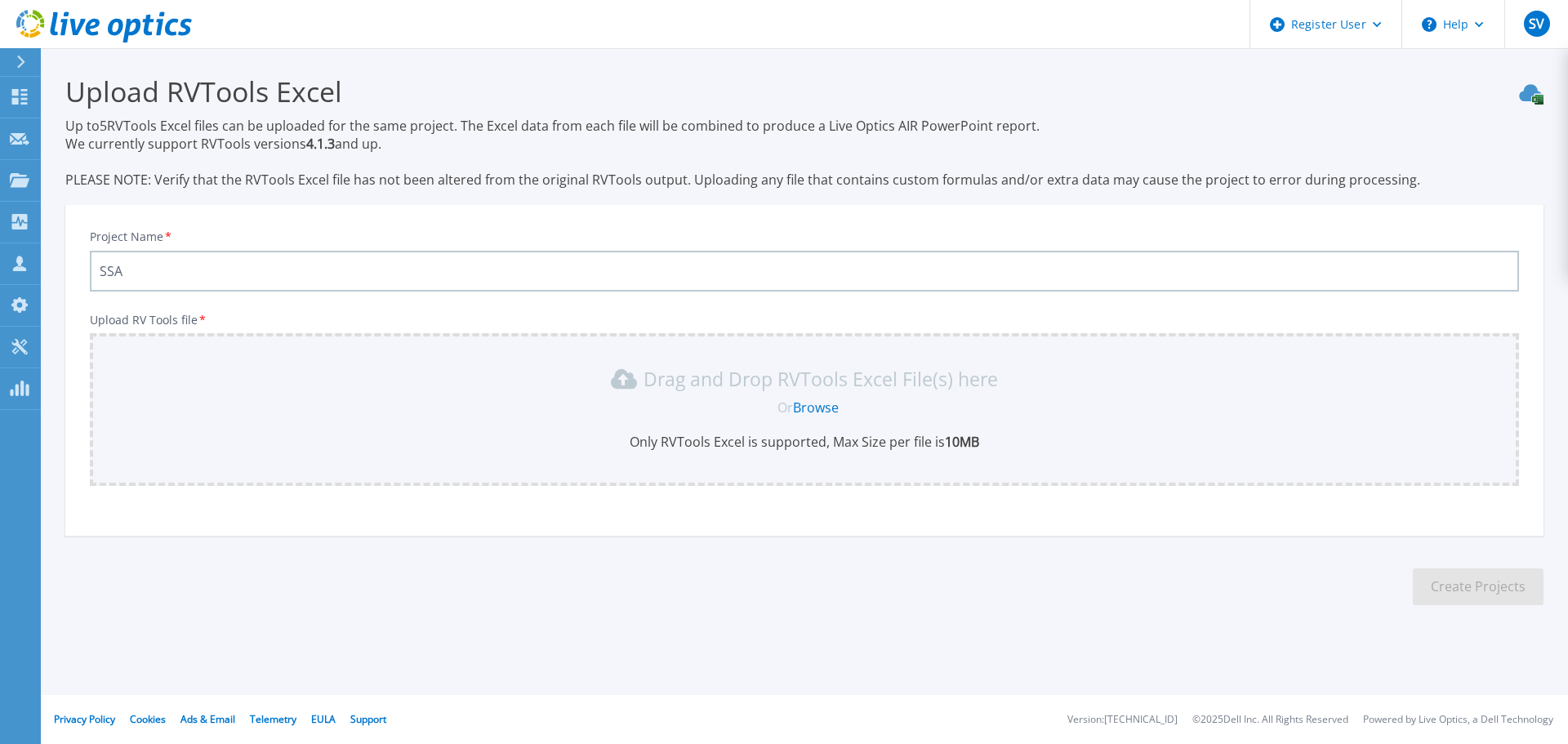
click at [832, 402] on link "Browse" at bounding box center [815, 407] width 45 height 18
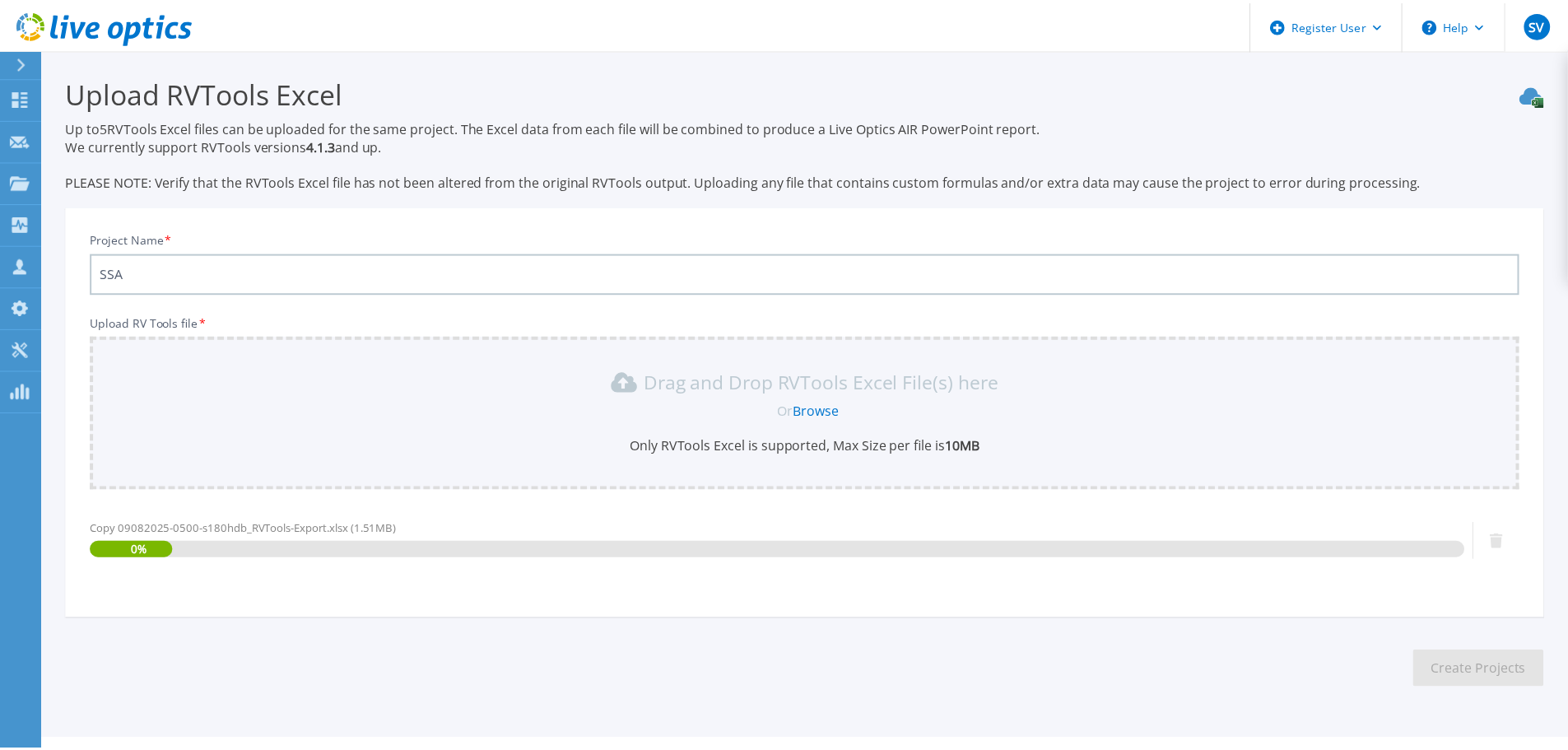
scroll to position [39, 0]
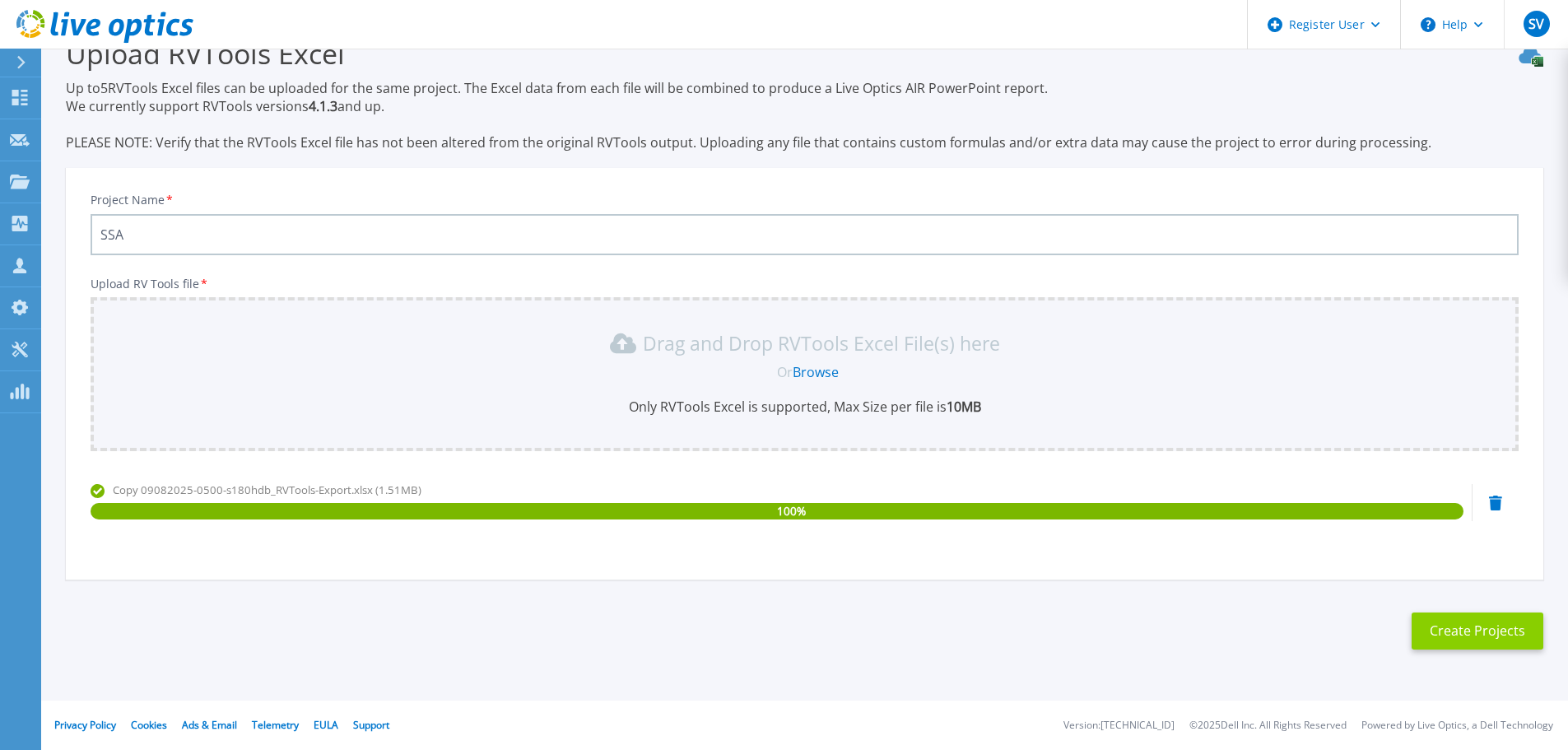
click at [1465, 623] on button "Create Projects" at bounding box center [1477, 631] width 131 height 37
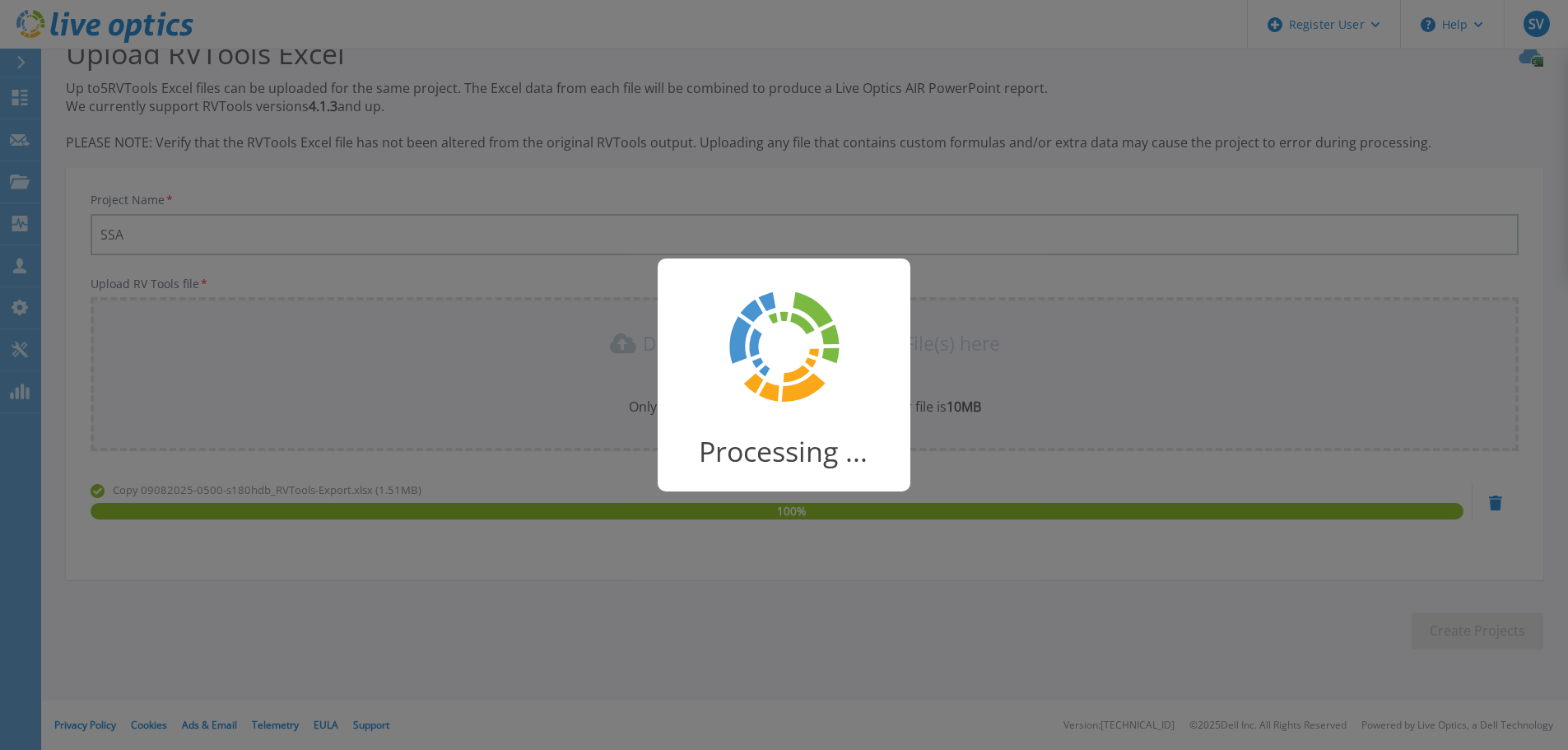
scroll to position [32, 0]
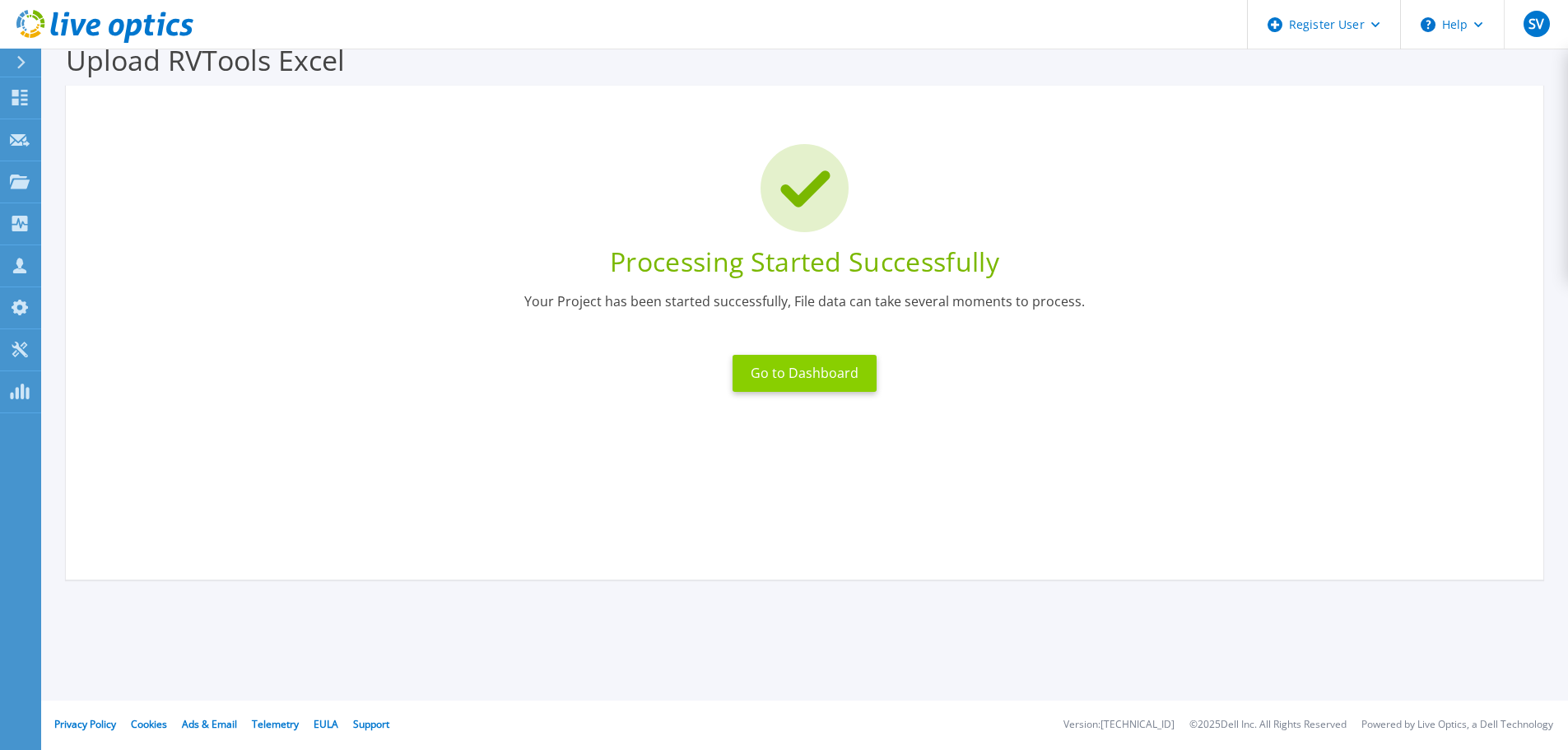
click at [838, 371] on button "Go to Dashboard" at bounding box center [804, 373] width 144 height 37
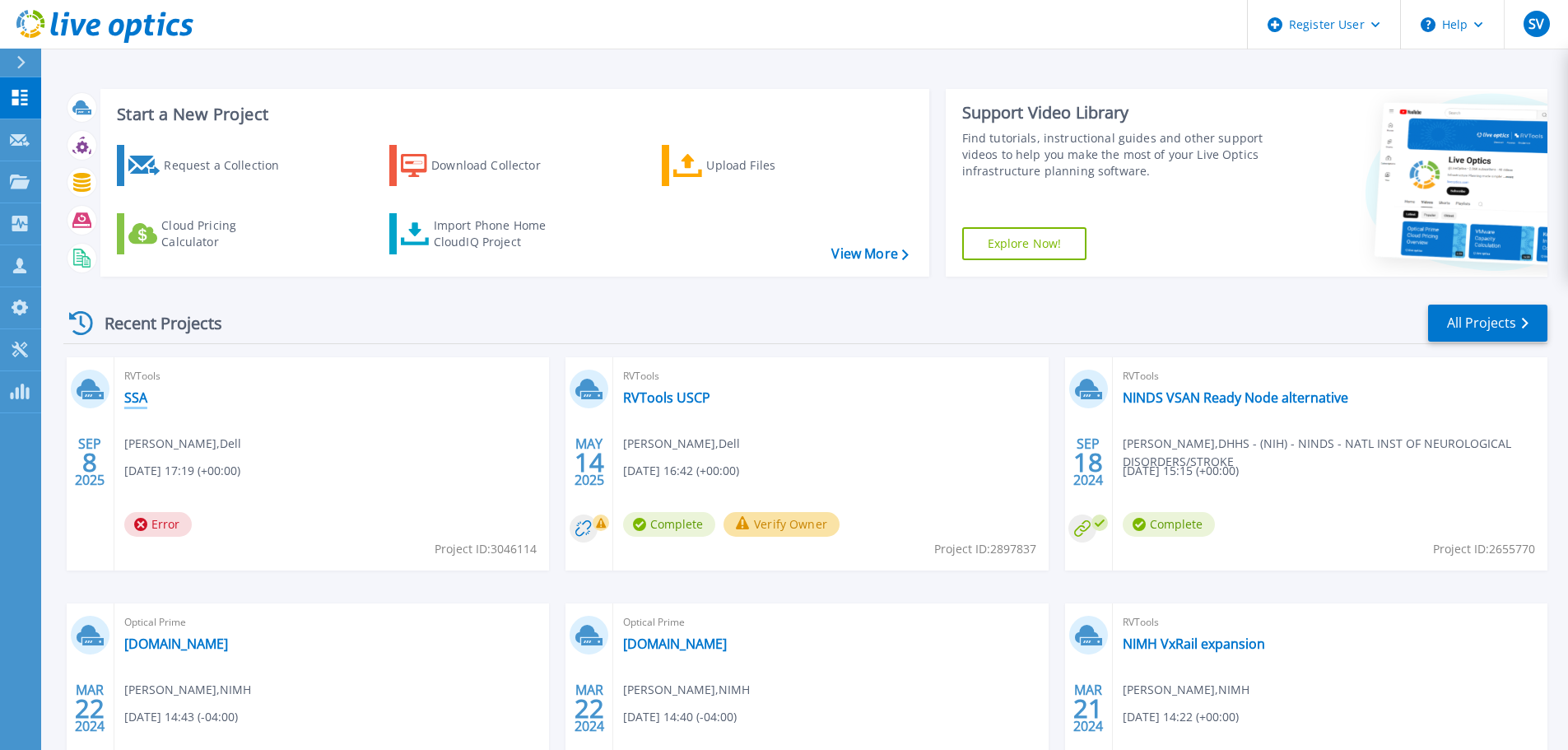
click at [138, 400] on link "SSA" at bounding box center [136, 397] width 23 height 16
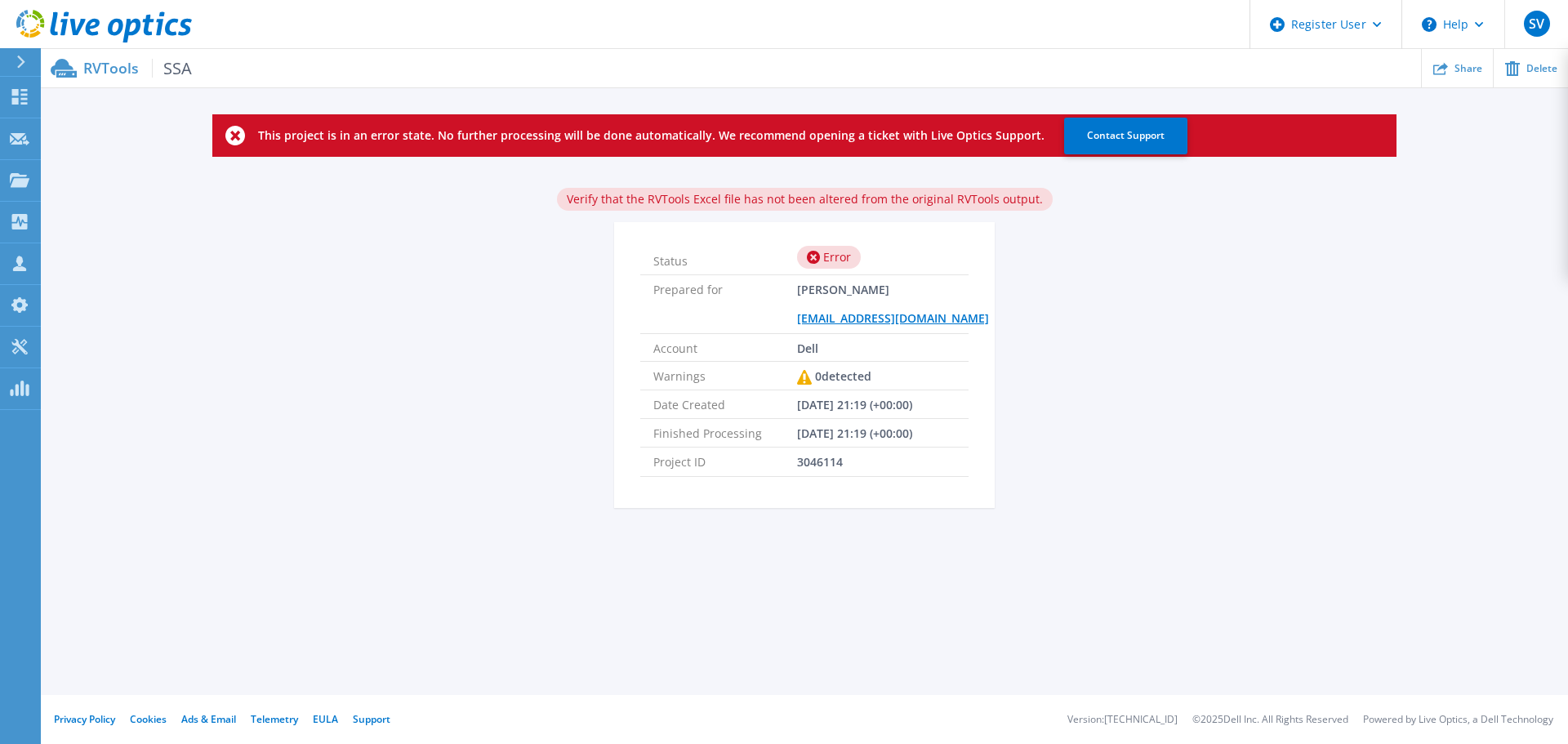
click at [116, 67] on p "RVTools SSA" at bounding box center [137, 69] width 109 height 19
click at [19, 178] on icon at bounding box center [19, 180] width 20 height 14
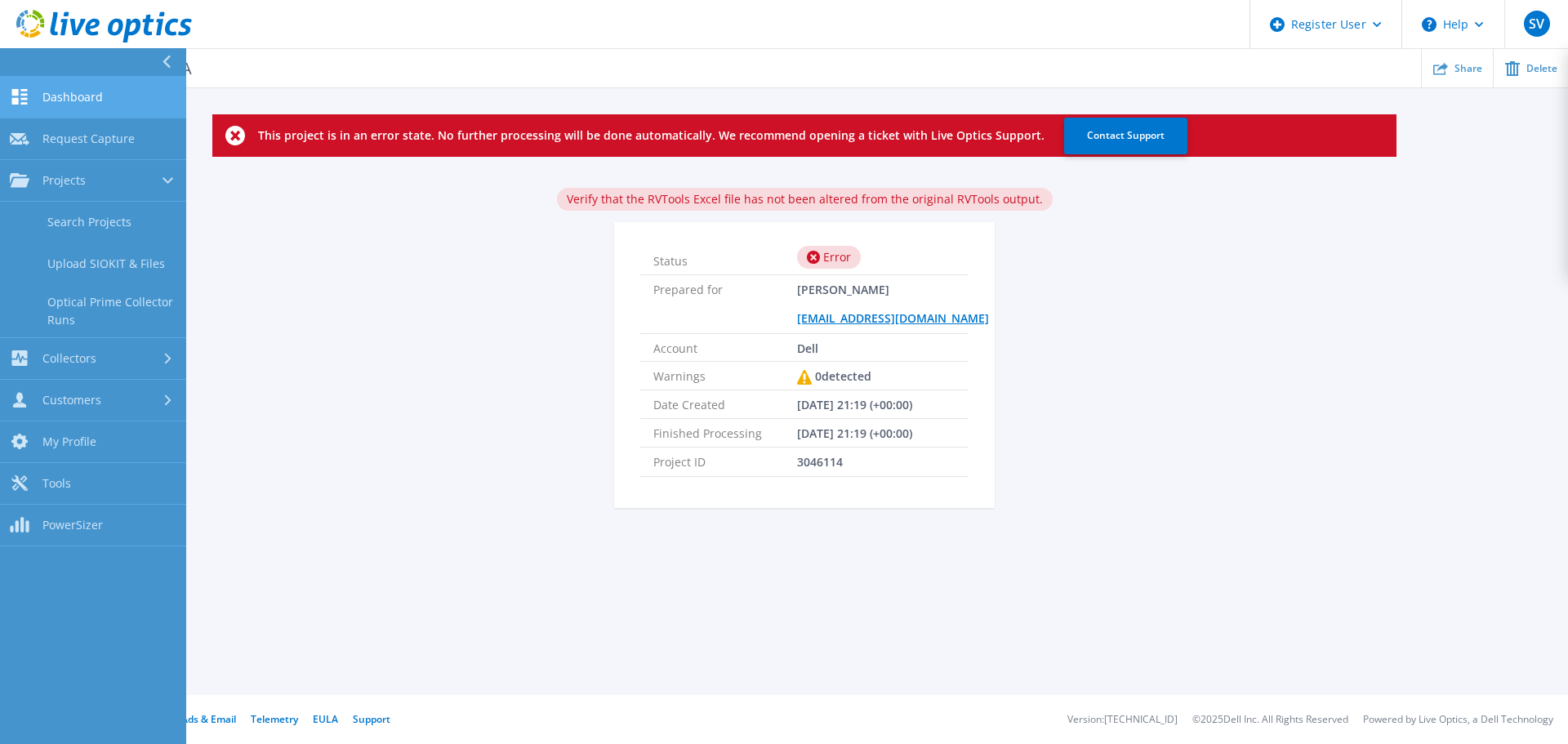
click at [32, 98] on link "Dashboard Dashboard" at bounding box center [93, 97] width 186 height 42
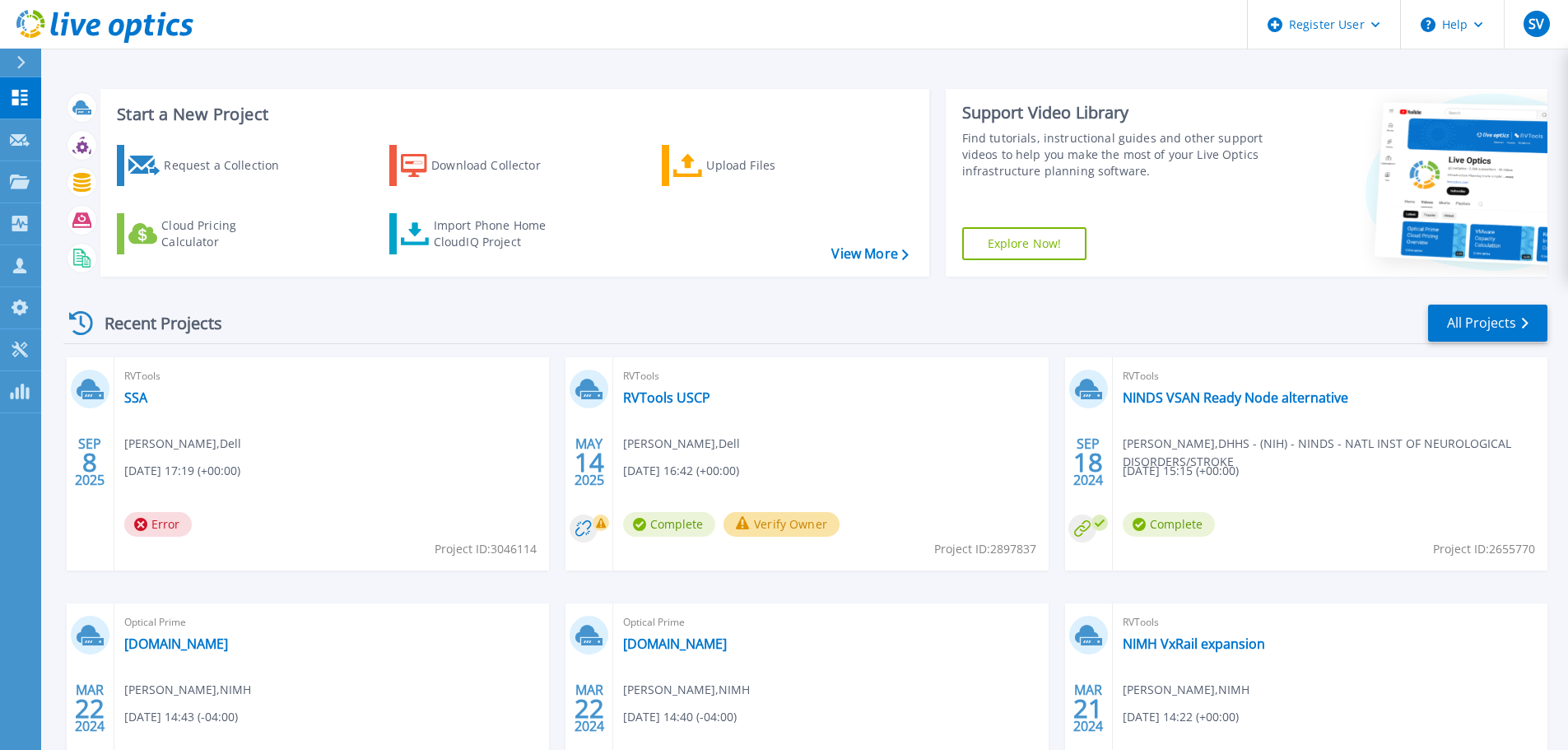
click at [219, 420] on div "RVTools SSA Seferino Villarreal , Dell 09/08/2025, 17:19 (+00:00) Error Project…" at bounding box center [331, 464] width 435 height 213
click at [92, 378] on icon at bounding box center [90, 389] width 27 height 26
click at [88, 478] on div "SEP 8 2025" at bounding box center [90, 462] width 31 height 60
click at [483, 502] on div "RVTools SSA Seferino Villarreal , Dell 09/08/2025, 17:19 (+00:00) Error Project…" at bounding box center [331, 464] width 435 height 213
click at [401, 356] on div "Recent Projects All Projects SEP 8 2025 RVTools SSA Seferino Villarreal , Dell …" at bounding box center [805, 576] width 1484 height 573
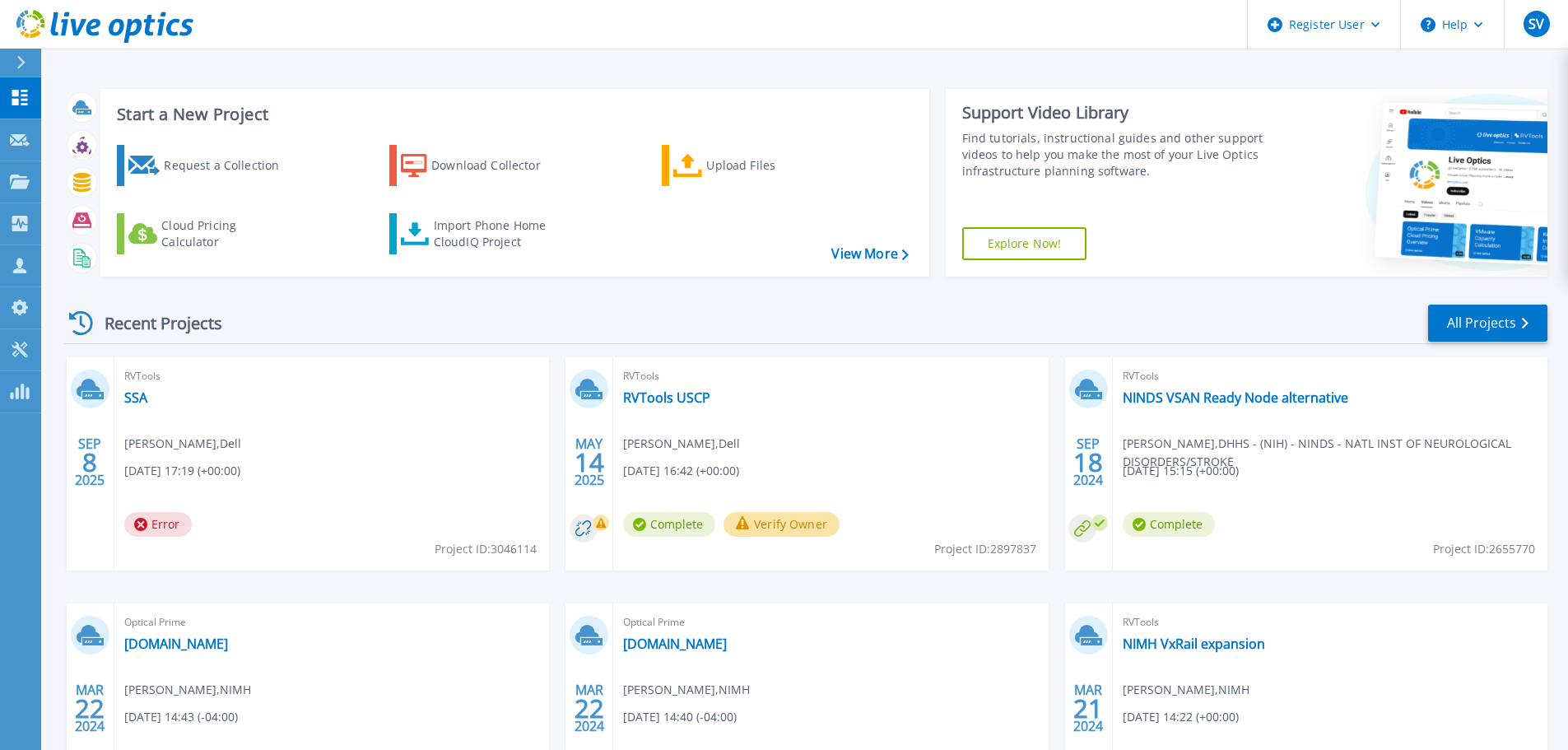
drag, startPoint x: 140, startPoint y: 398, endPoint x: 291, endPoint y: 396, distance: 151.0
click at [291, 396] on div "RVTools SSA Seferino Villarreal , Dell 09/08/2025, 17:19 (+00:00) Error Project…" at bounding box center [331, 464] width 435 height 213
click at [67, 317] on div "Recent Projects" at bounding box center [153, 323] width 181 height 41
click at [755, 168] on div "Upload Files" at bounding box center [772, 165] width 131 height 33
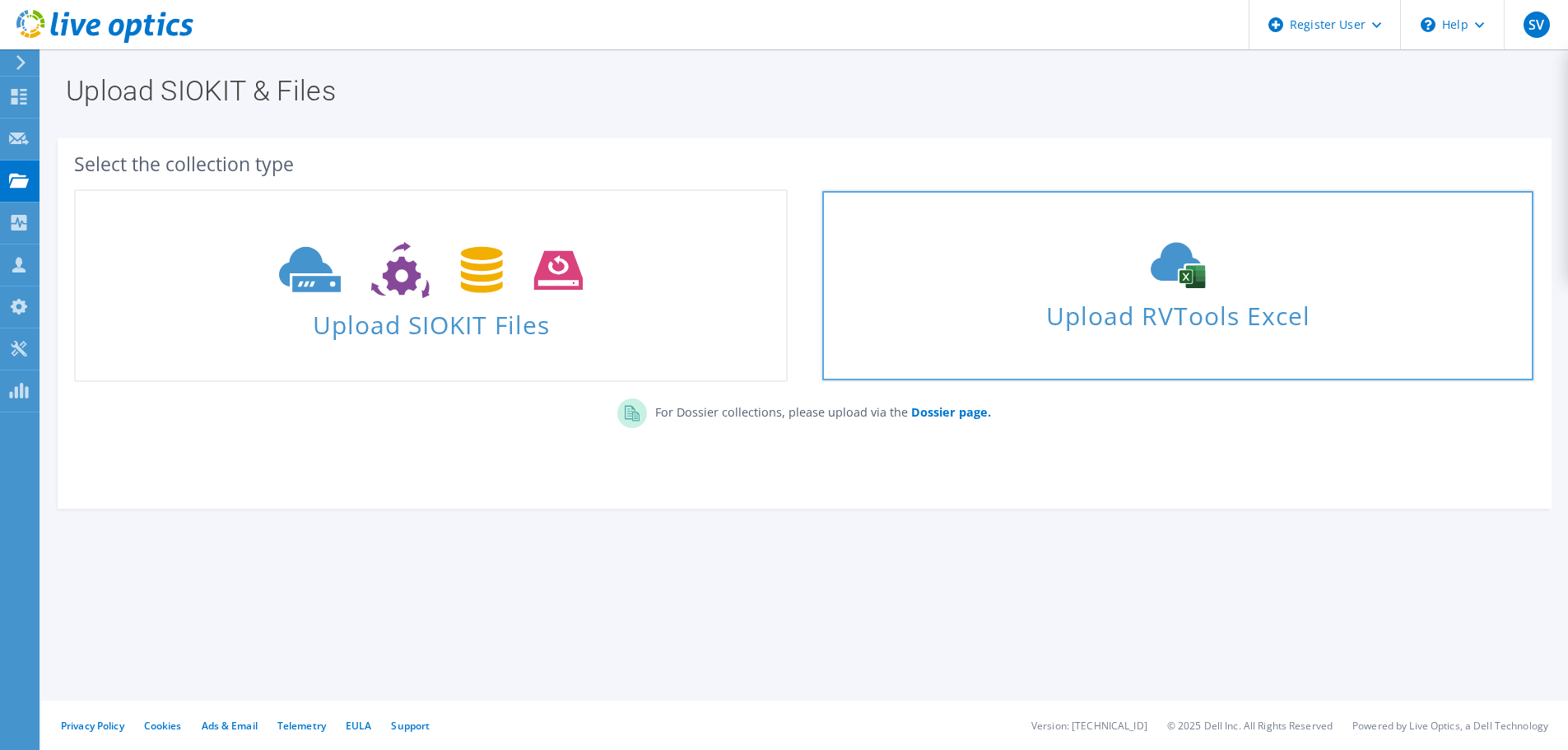
click at [1164, 301] on span "Upload RVTools Excel" at bounding box center [1177, 311] width 710 height 35
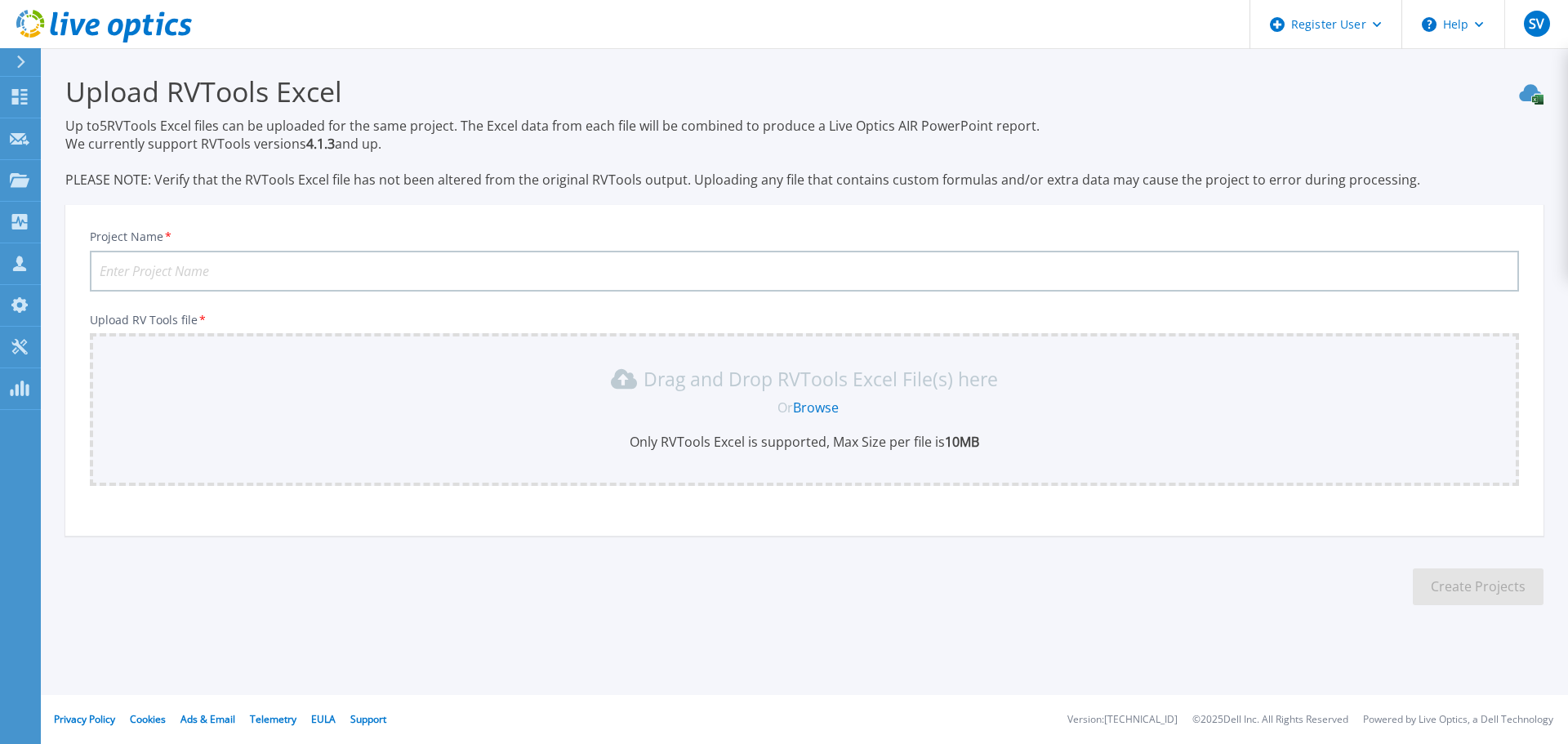
click at [193, 267] on input "Project Name *" at bounding box center [805, 271] width 1430 height 41
type input "SSA v1"
click at [827, 406] on link "Browse" at bounding box center [815, 407] width 45 height 18
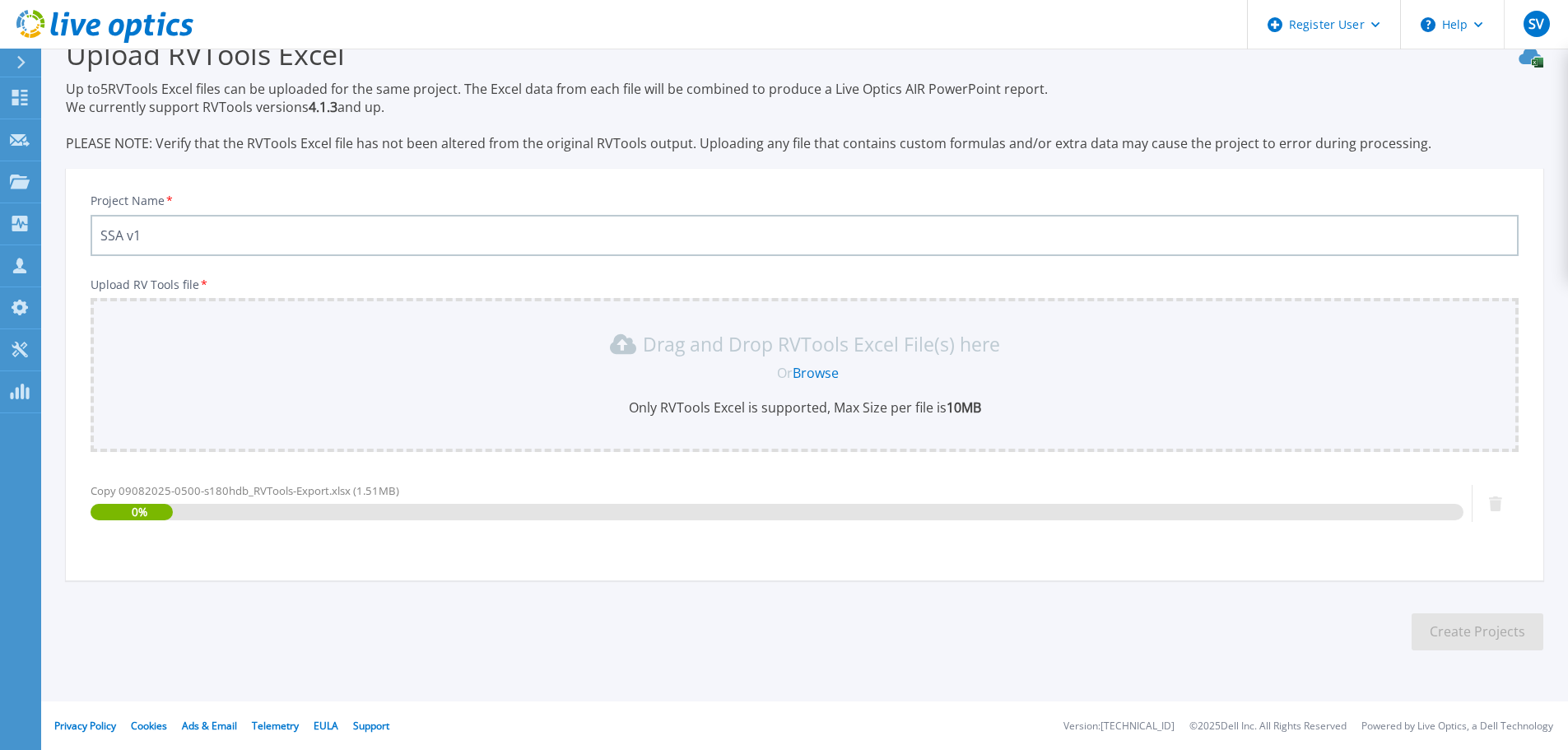
scroll to position [39, 0]
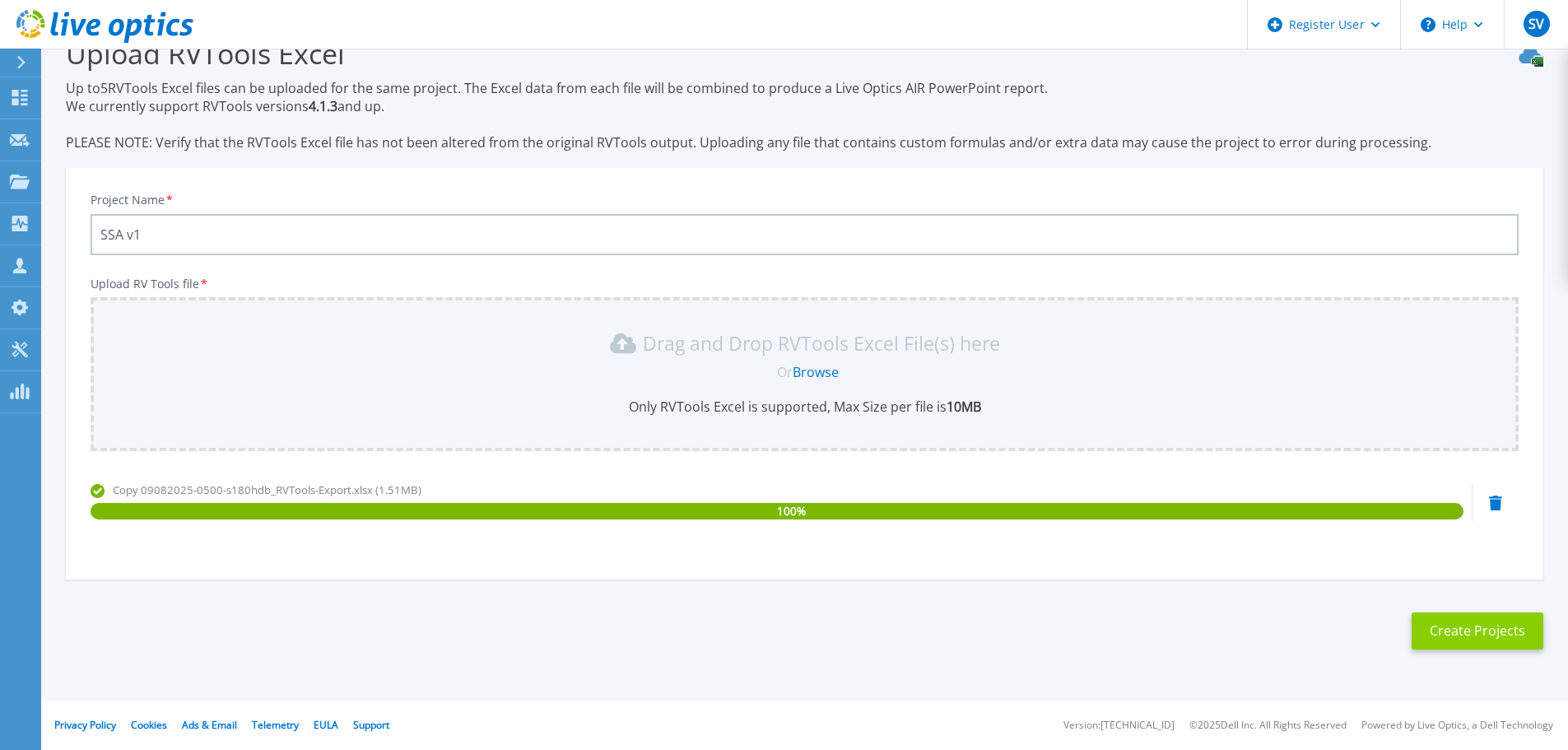
click at [1488, 622] on button "Create Projects" at bounding box center [1477, 631] width 131 height 37
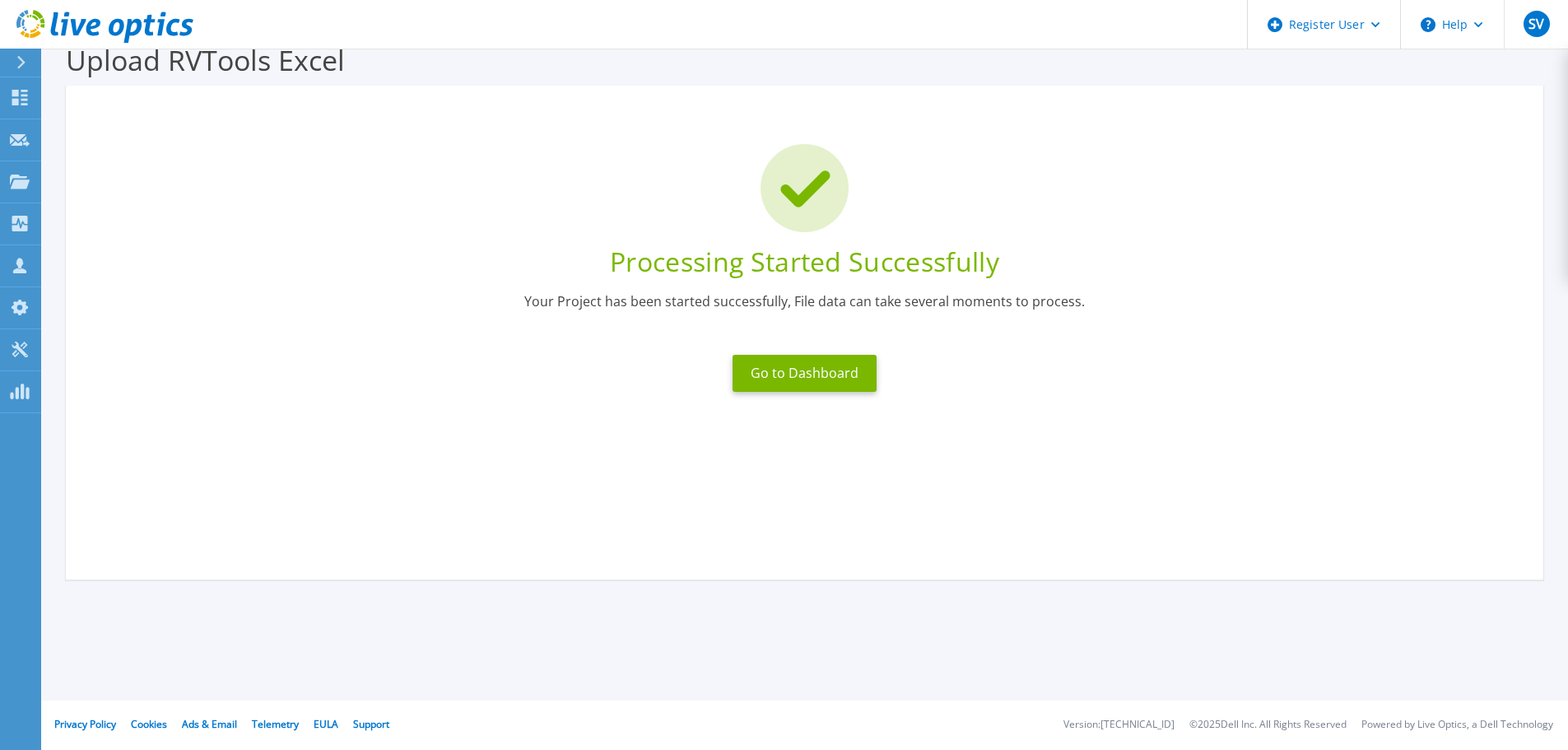
scroll to position [32, 0]
click at [852, 378] on button "Go to Dashboard" at bounding box center [804, 373] width 144 height 37
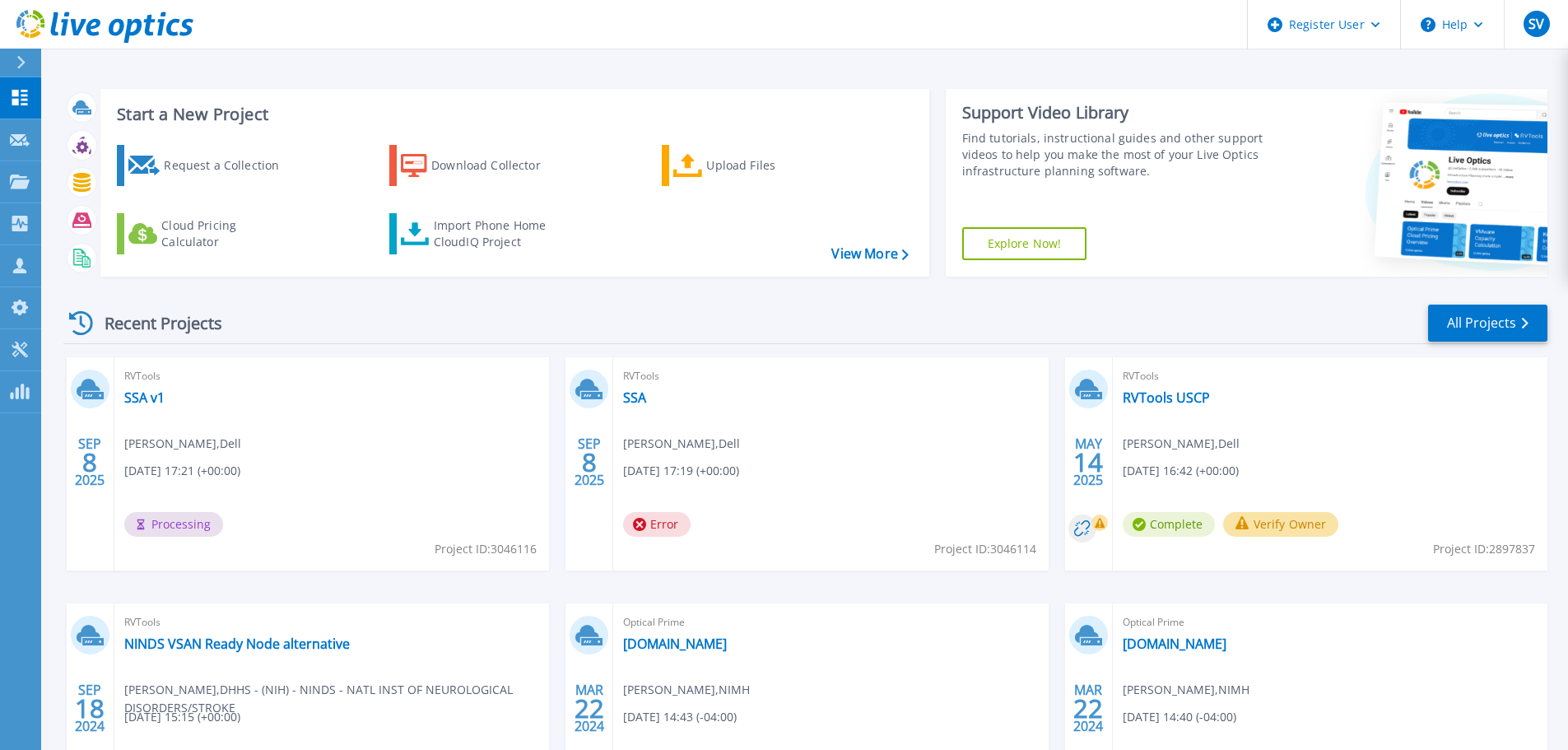
click at [348, 484] on div "RVTools SSA v1 [PERSON_NAME] , Dell [DATE] 17:21 (+00:00) Processing Project ID…" at bounding box center [331, 464] width 435 height 213
click at [193, 525] on span "Processing" at bounding box center [174, 524] width 99 height 25
click at [373, 444] on div "RVTools SSA v1 [PERSON_NAME] , Dell [DATE] 17:21 (+00:00) Processing Project ID…" at bounding box center [331, 464] width 435 height 213
click at [181, 520] on span "Processing" at bounding box center [174, 524] width 99 height 25
click at [374, 442] on div "RVTools SSA v1 [PERSON_NAME] , Dell [DATE] 17:21 (+00:00) Processing Project ID…" at bounding box center [331, 464] width 435 height 213
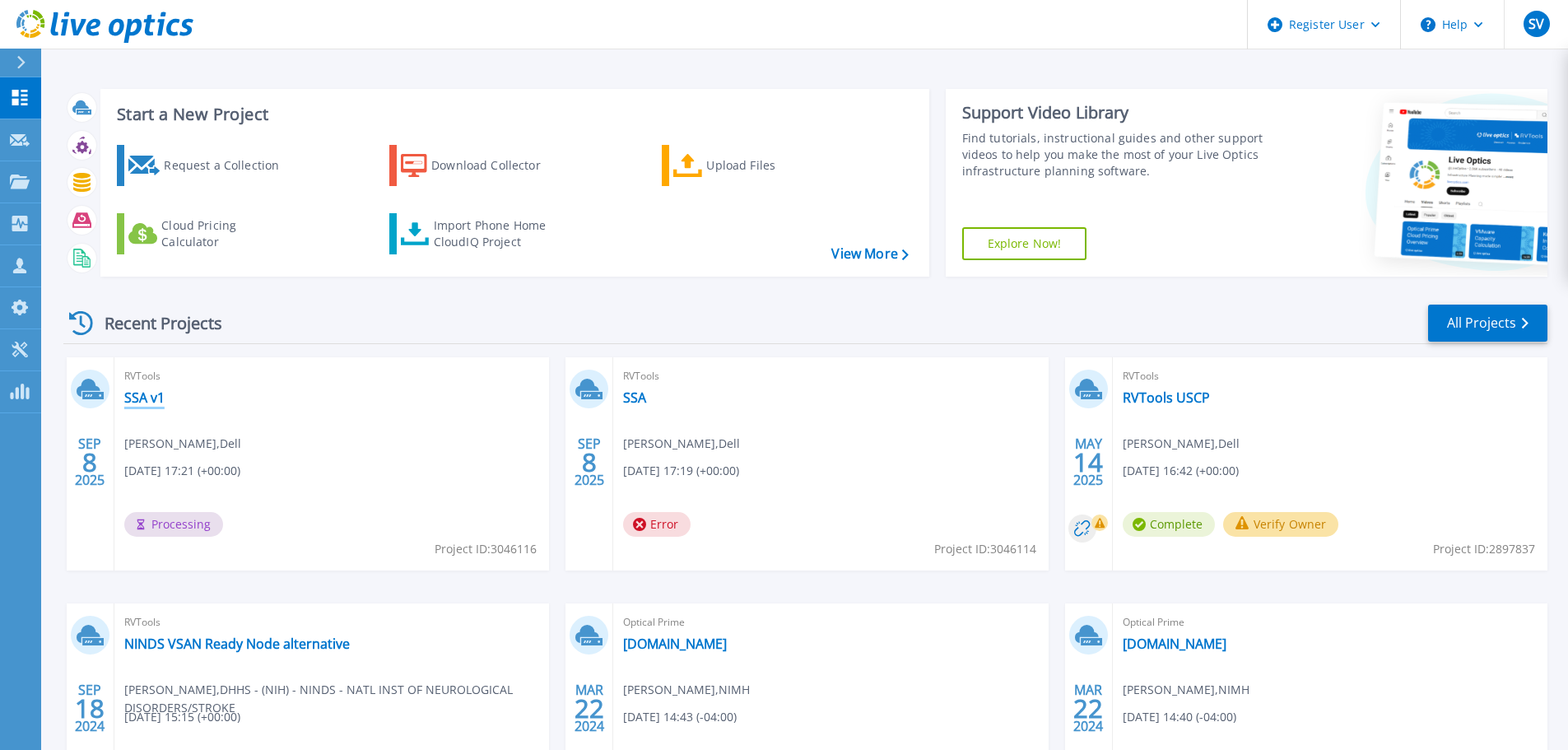
click at [146, 401] on link "SSA v1" at bounding box center [144, 397] width 41 height 16
click at [16, 349] on icon at bounding box center [19, 349] width 20 height 16
